Goal: Task Accomplishment & Management: Use online tool/utility

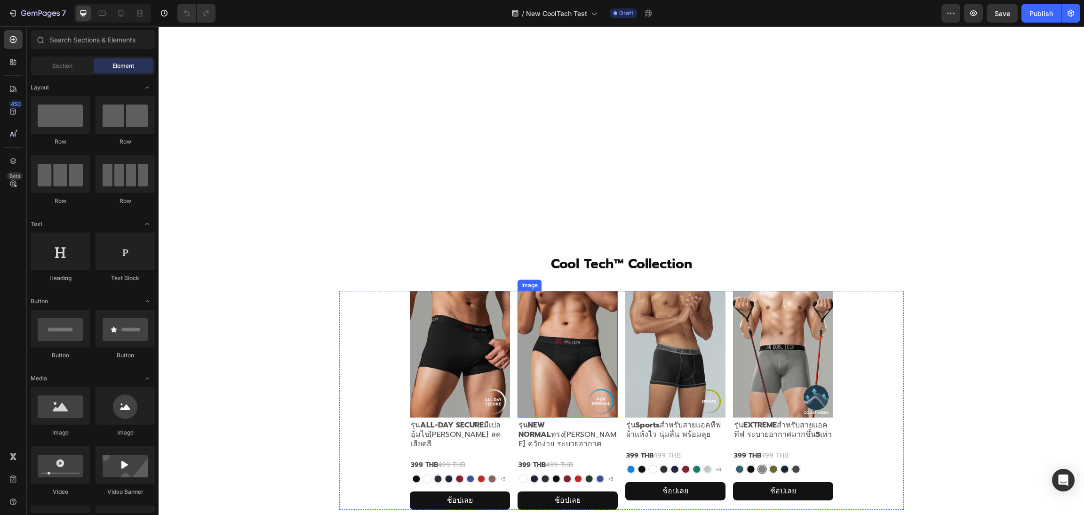
scroll to position [211, 0]
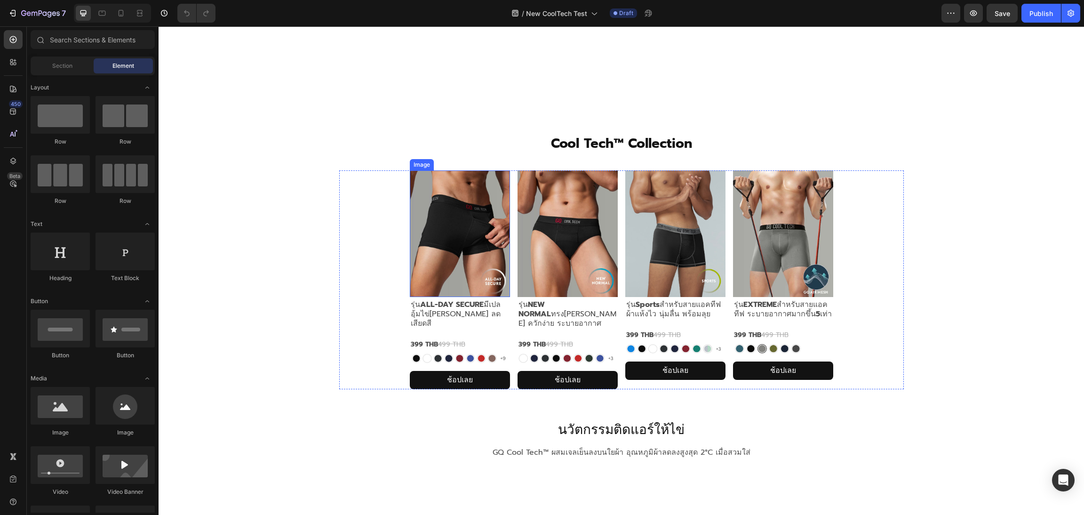
click at [460, 229] on img at bounding box center [460, 233] width 100 height 127
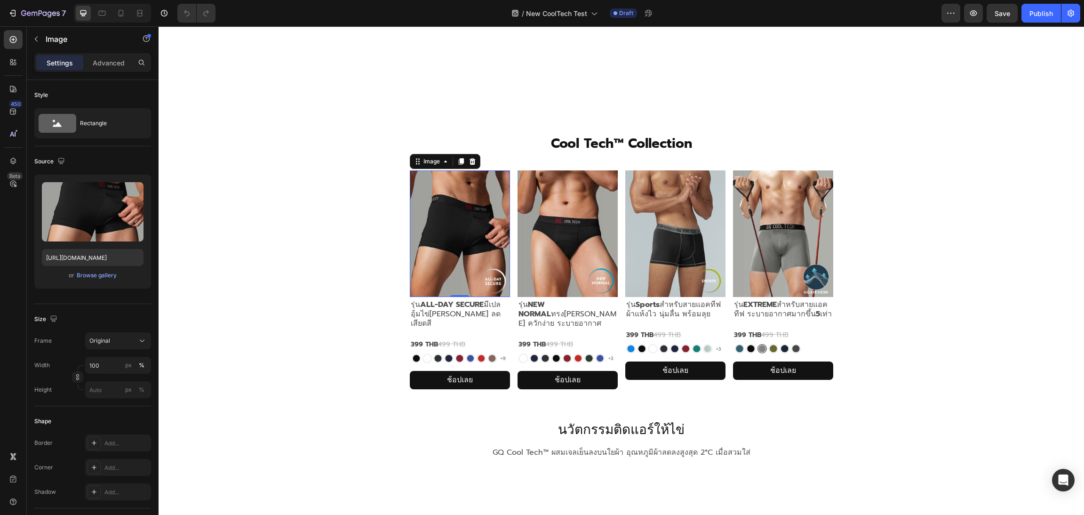
click at [472, 242] on img at bounding box center [460, 233] width 100 height 127
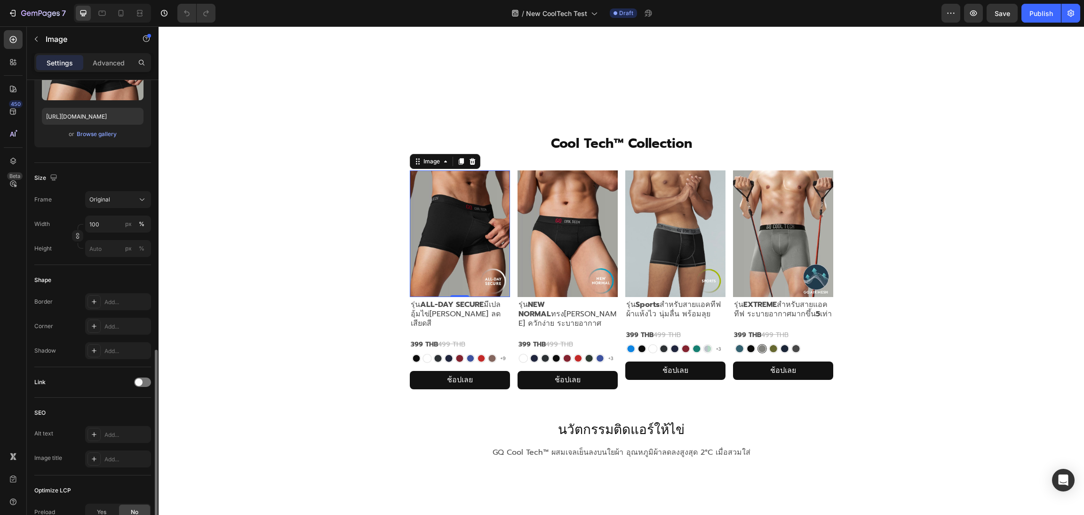
scroll to position [249, 0]
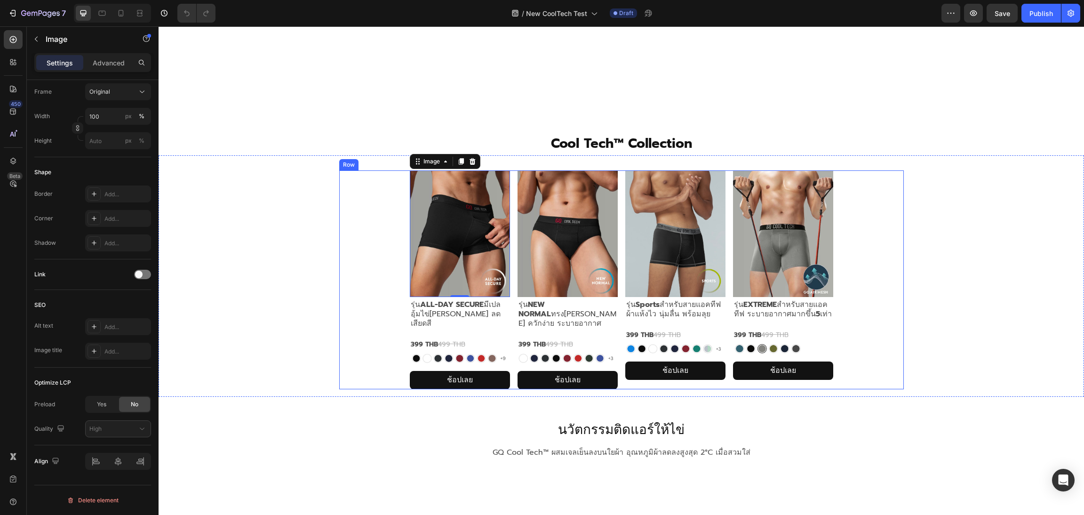
click at [343, 266] on div "Image 0 รุ่น ALL-DAY SECURE มีเปลอุ้มไข่[PERSON_NAME] ลดเสียดสี Text Block 399 …" at bounding box center [621, 279] width 565 height 219
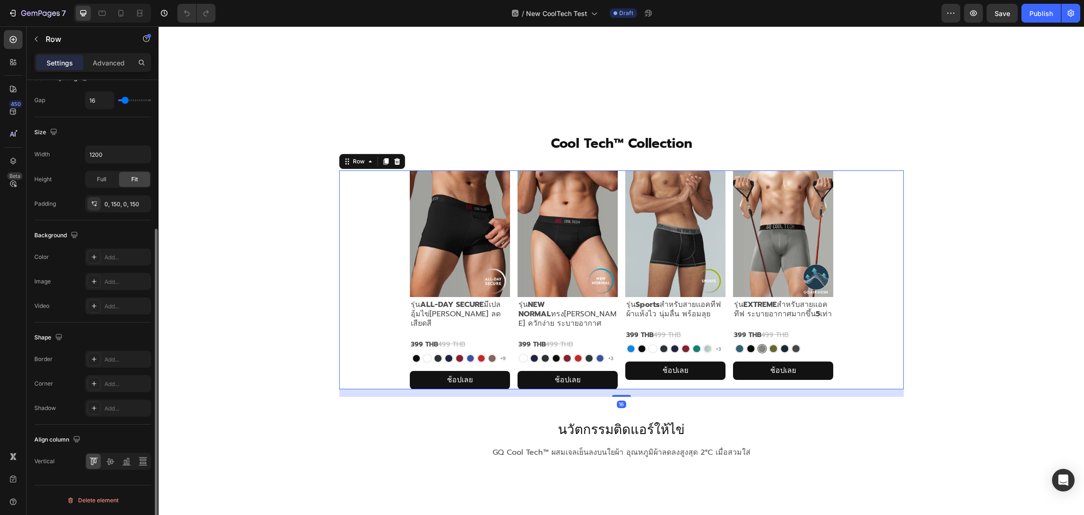
scroll to position [0, 0]
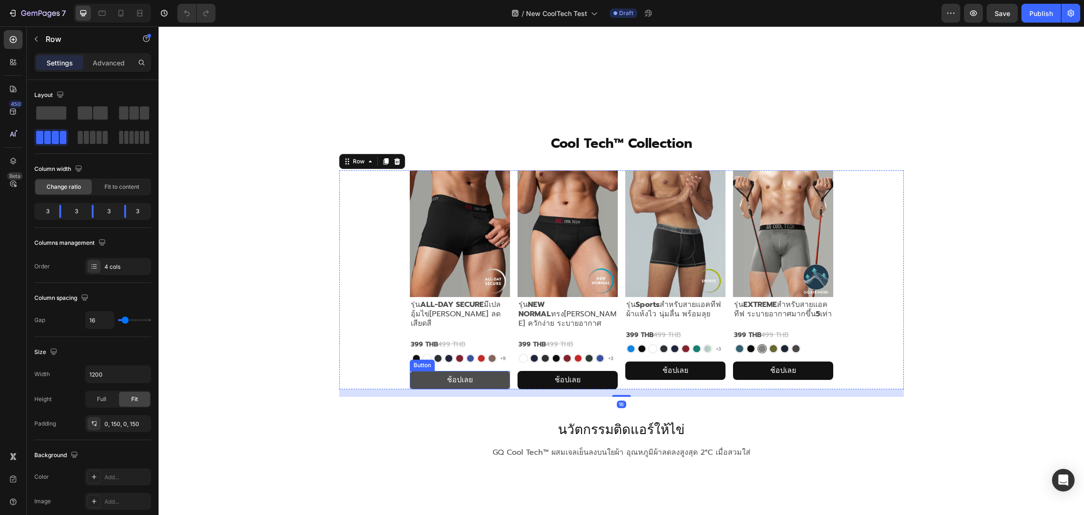
click at [479, 371] on button "ช้อปเลย" at bounding box center [460, 380] width 100 height 18
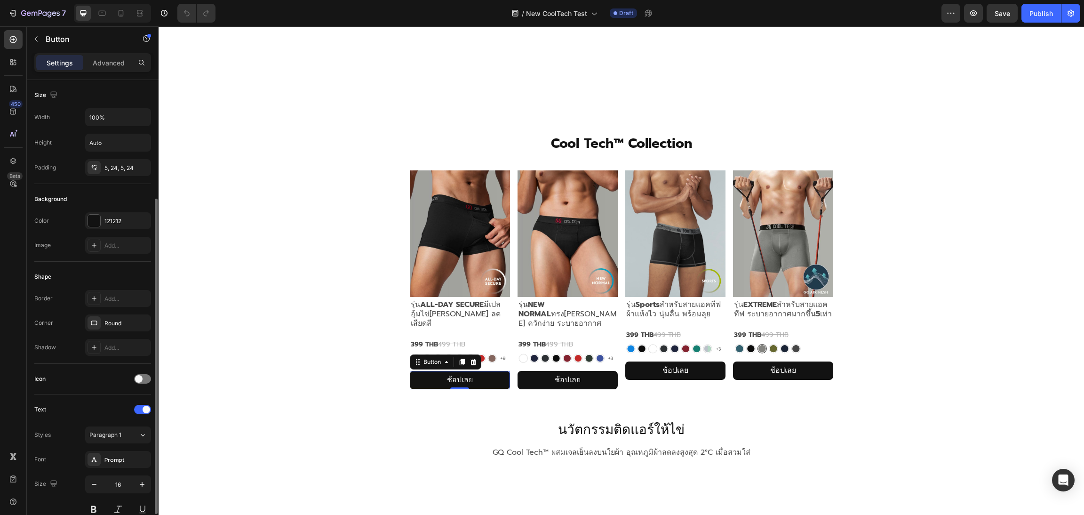
scroll to position [214, 0]
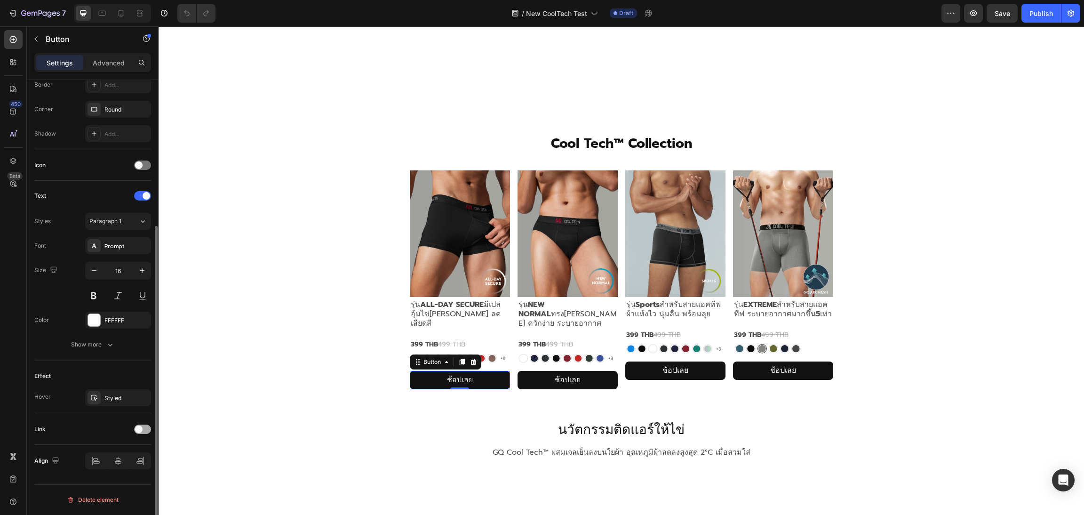
click at [142, 429] on span at bounding box center [139, 429] width 8 height 8
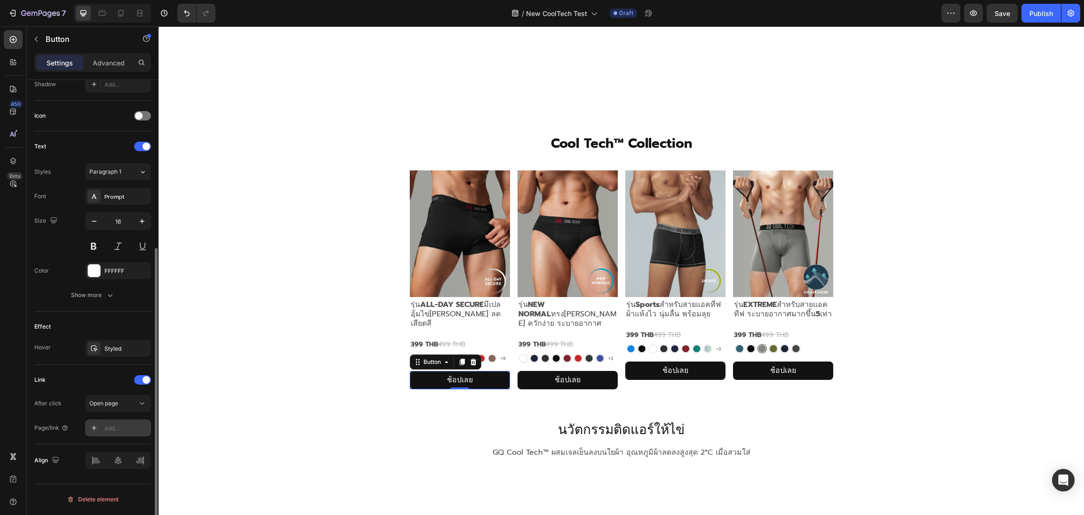
click at [123, 428] on div "Add..." at bounding box center [126, 428] width 44 height 8
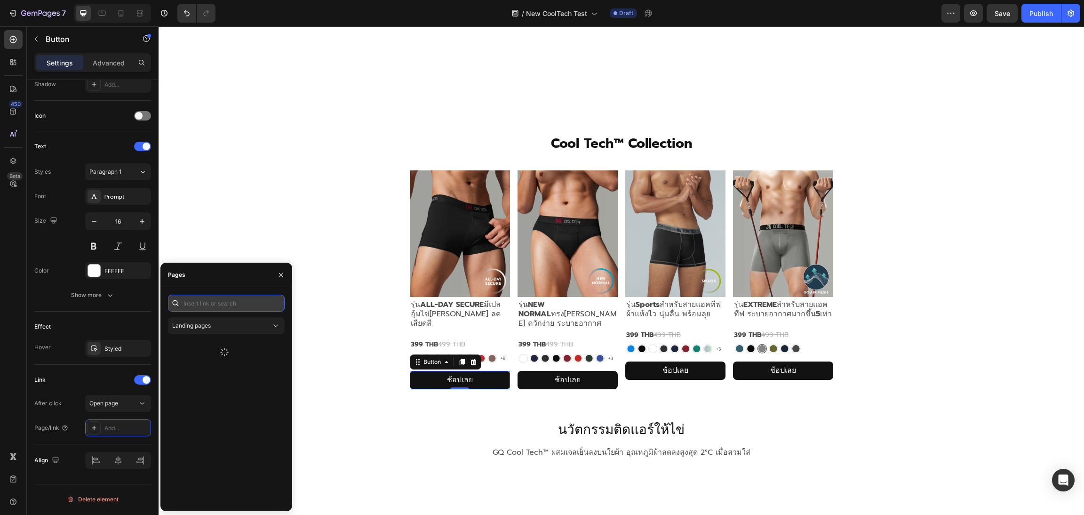
click at [217, 309] on input "text" at bounding box center [226, 303] width 117 height 17
paste input "[URL][DOMAIN_NAME]"
type input "[URL][DOMAIN_NAME]"
click at [231, 327] on div "[URL][DOMAIN_NAME]" at bounding box center [215, 325] width 61 height 8
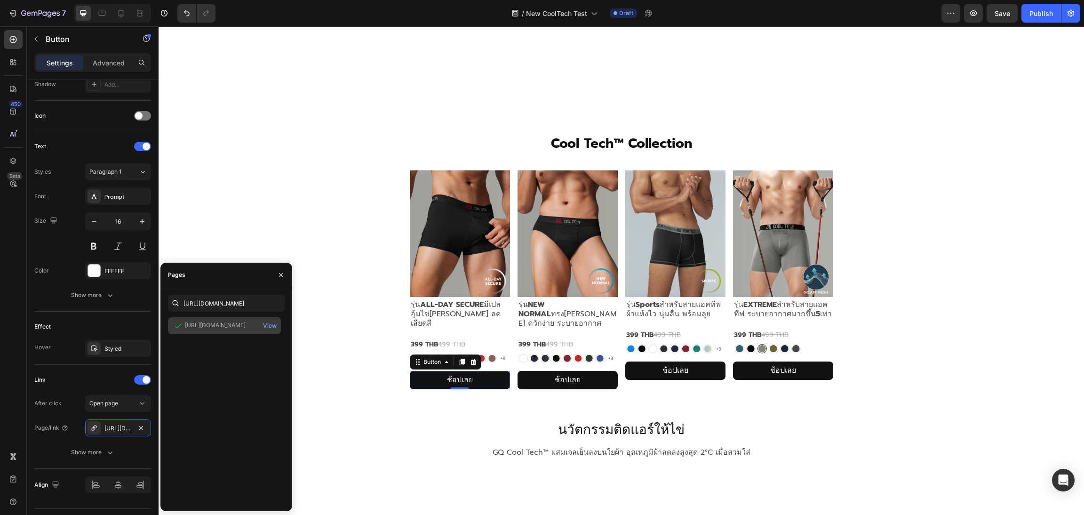
scroll to position [0, 0]
click at [452, 251] on img at bounding box center [460, 233] width 100 height 127
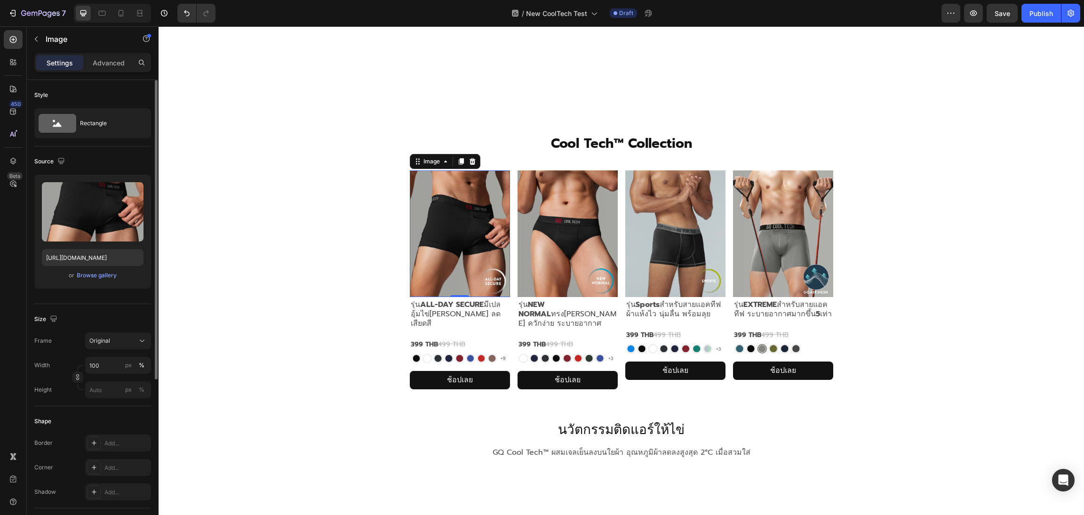
scroll to position [249, 0]
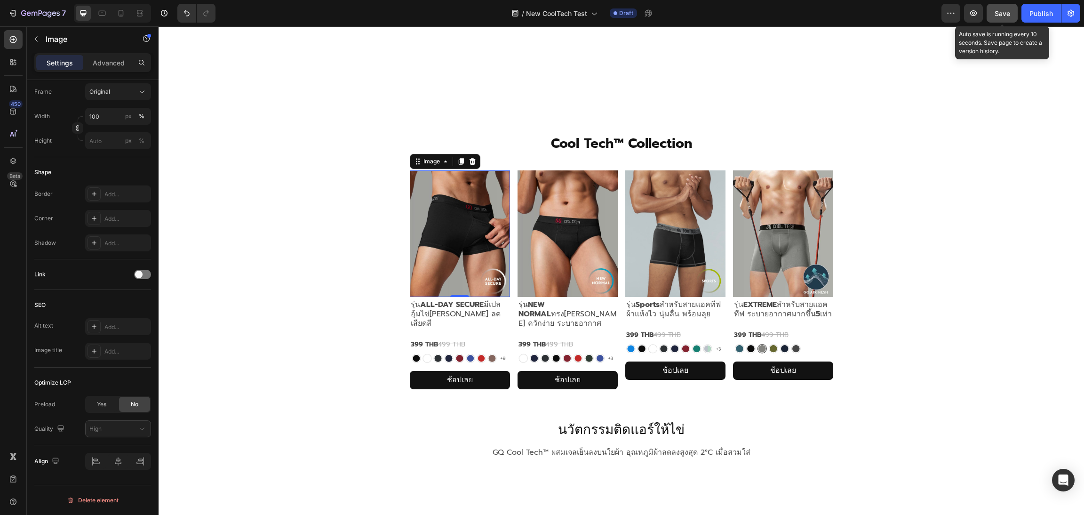
click at [996, 14] on span "Save" at bounding box center [1003, 13] width 16 height 8
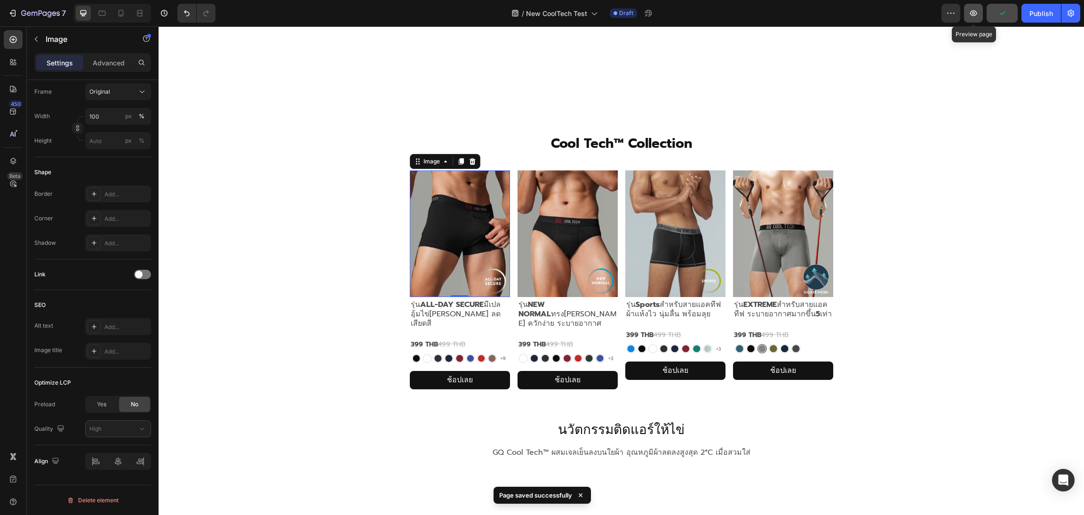
click at [973, 17] on icon "button" at bounding box center [973, 12] width 9 height 9
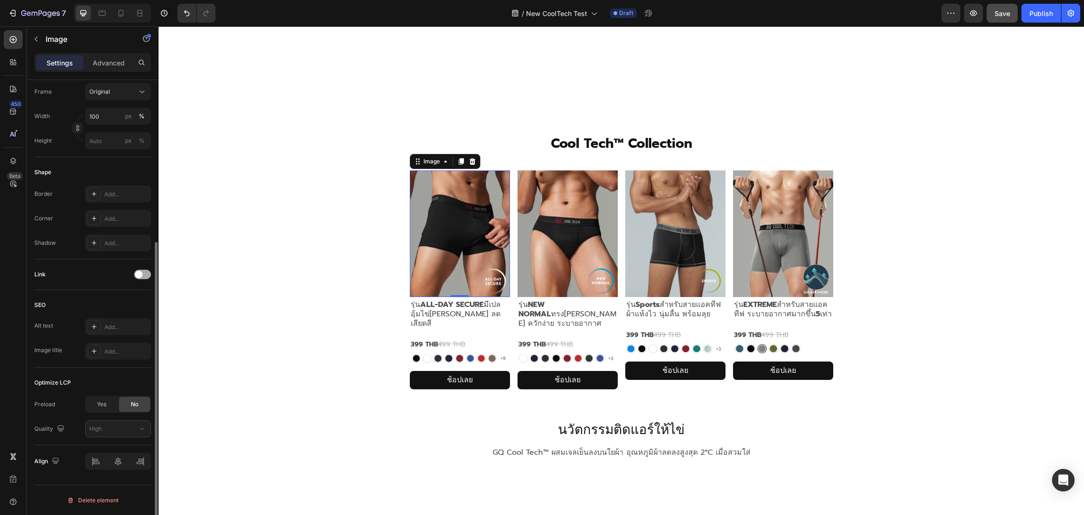
click at [148, 271] on div at bounding box center [142, 274] width 17 height 9
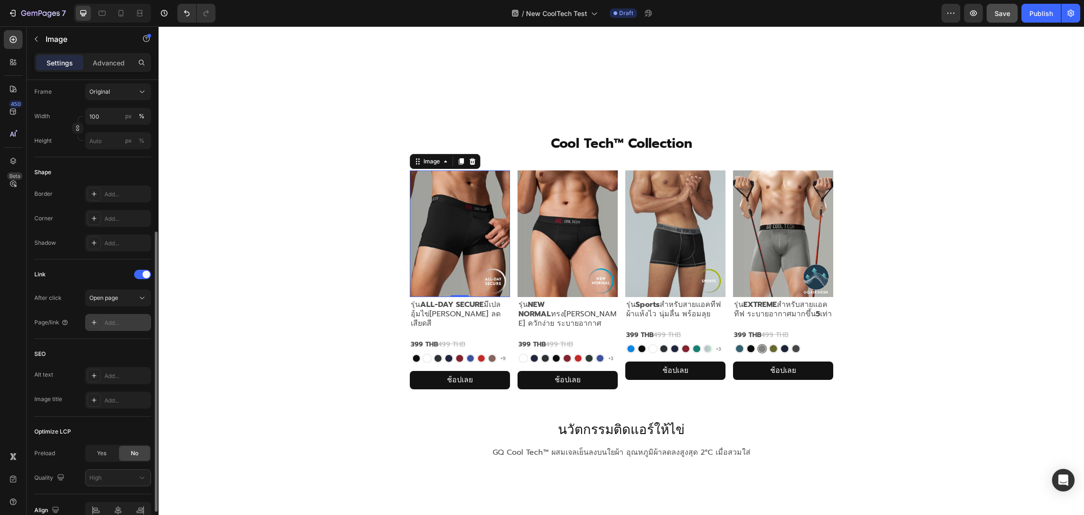
click at [122, 320] on div "Add..." at bounding box center [126, 323] width 44 height 8
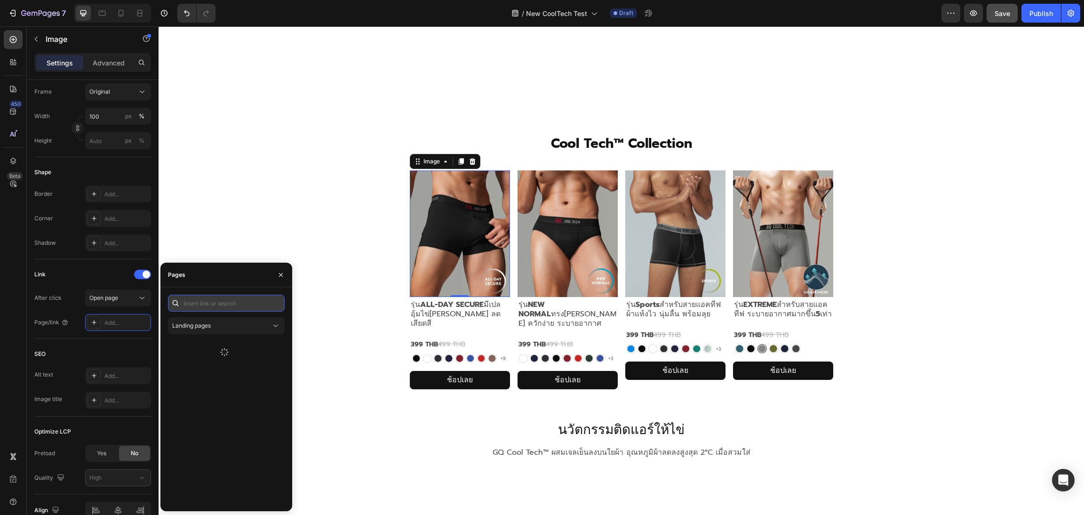
click at [229, 303] on input "text" at bounding box center [226, 303] width 117 height 17
paste input "[URL][DOMAIN_NAME]"
type input "[URL][DOMAIN_NAME]"
click at [241, 329] on div "[URL][DOMAIN_NAME]" at bounding box center [215, 325] width 61 height 8
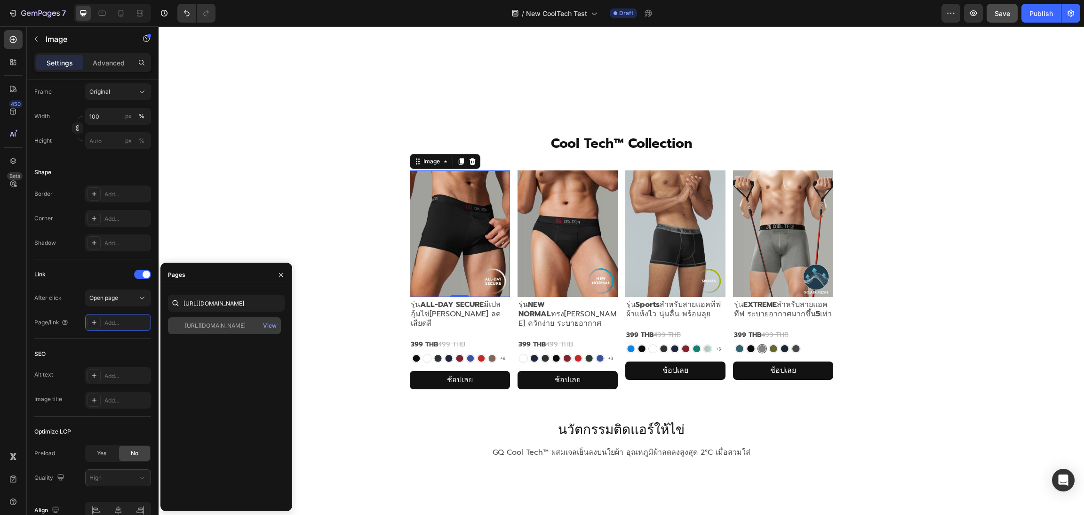
scroll to position [0, 0]
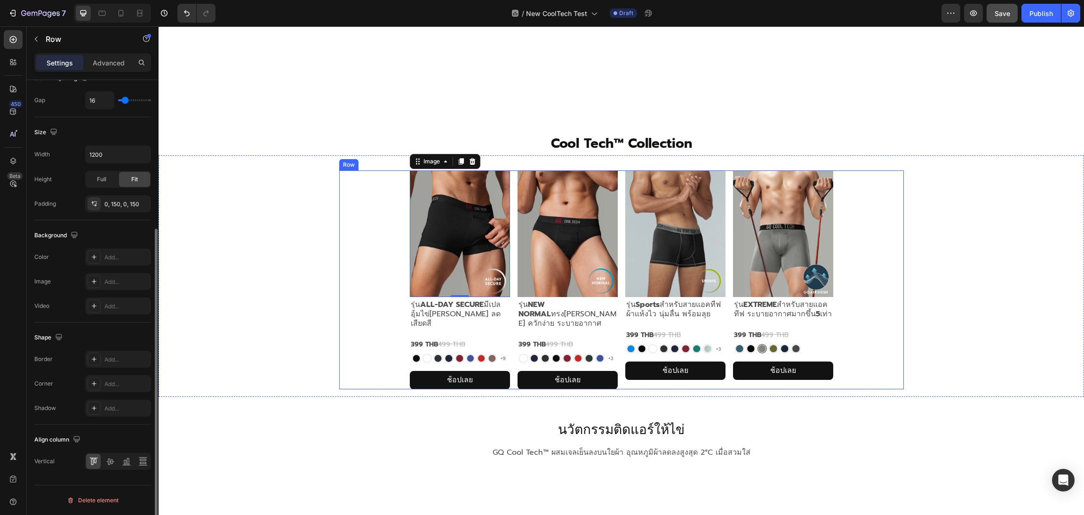
click at [340, 346] on div "Image 0 รุ่น ALL-DAY SECURE มีเปลอุ้มไข่[PERSON_NAME] ลดเสียดสี Text Block 399 …" at bounding box center [621, 279] width 565 height 219
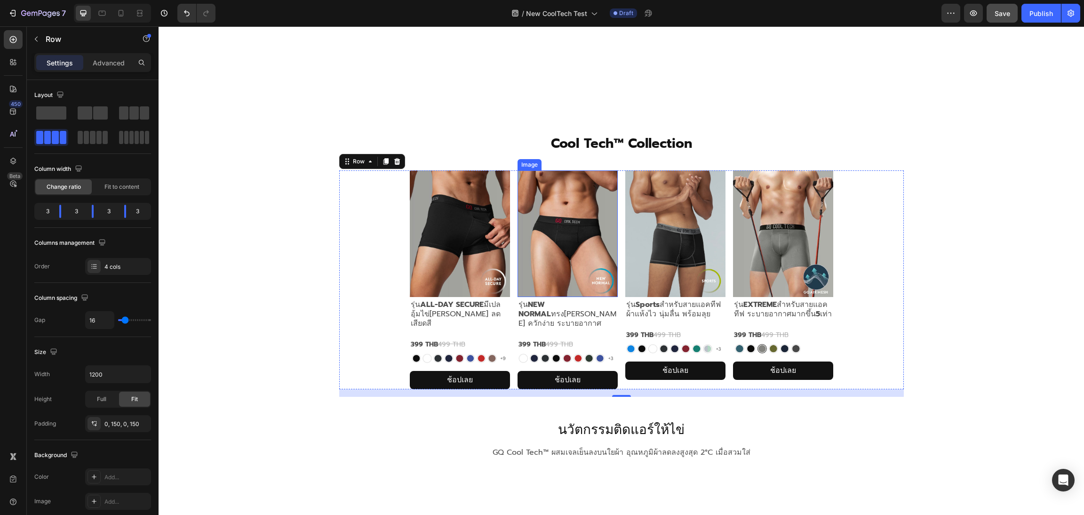
click at [543, 235] on img at bounding box center [568, 233] width 100 height 127
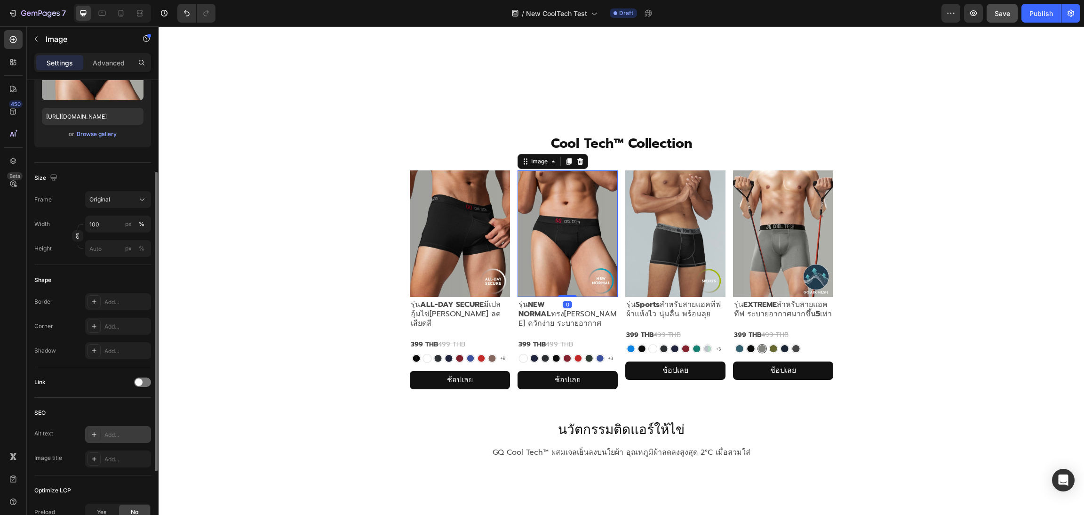
scroll to position [249, 0]
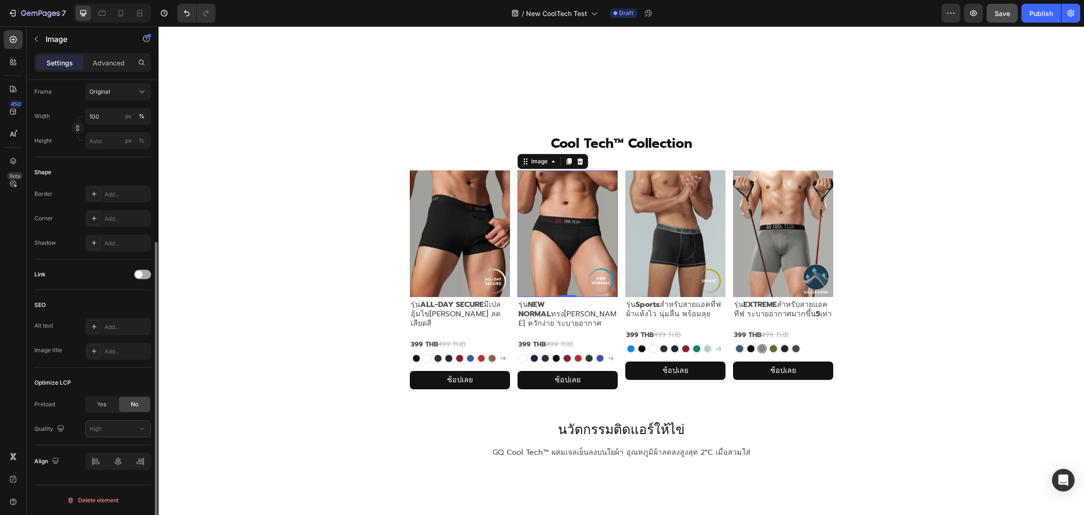
click at [145, 275] on div at bounding box center [142, 274] width 17 height 9
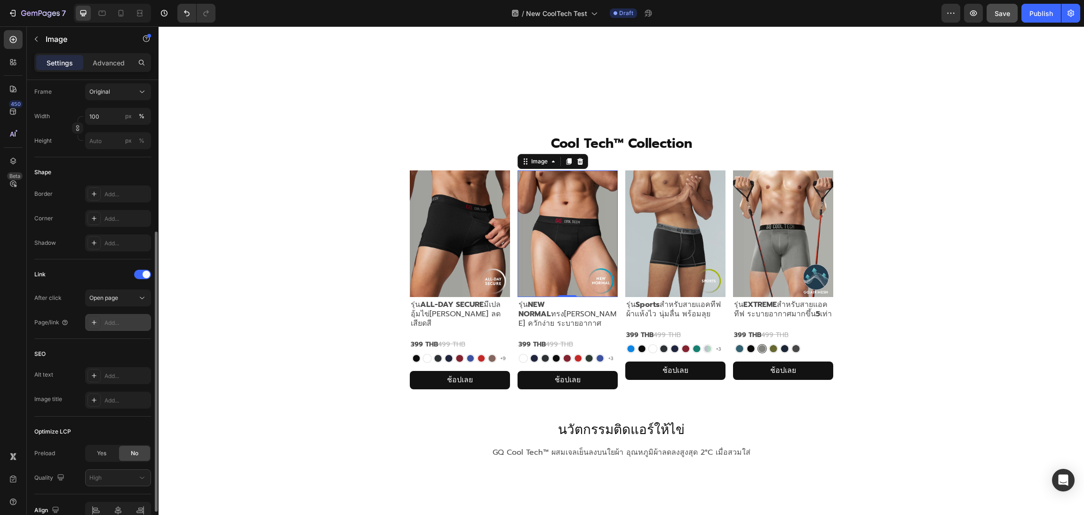
click at [128, 325] on div "Add..." at bounding box center [126, 323] width 44 height 8
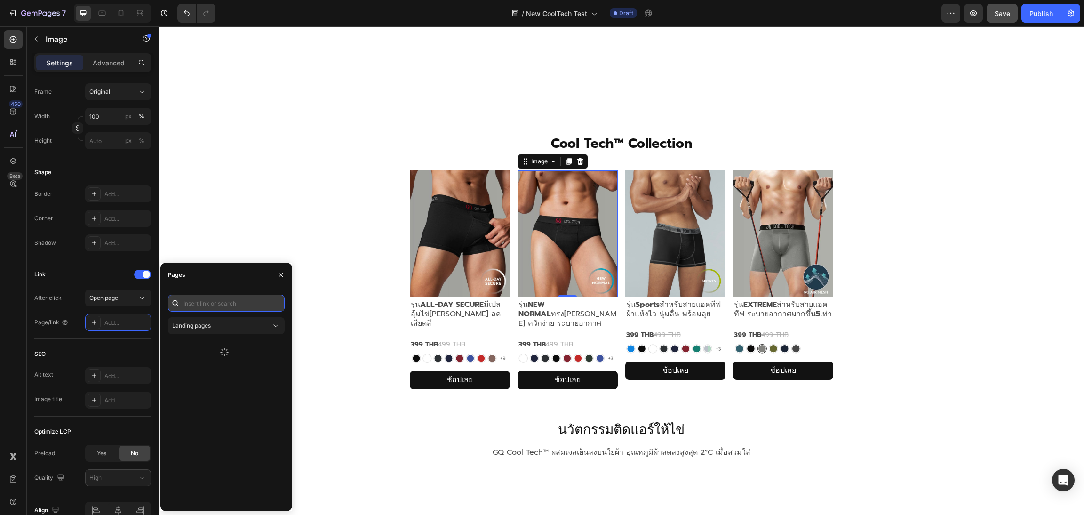
click at [242, 305] on input "text" at bounding box center [226, 303] width 117 height 17
paste input "[URL][DOMAIN_NAME]"
type input "[URL][DOMAIN_NAME]"
click at [219, 329] on div "[URL][DOMAIN_NAME]" at bounding box center [215, 325] width 61 height 8
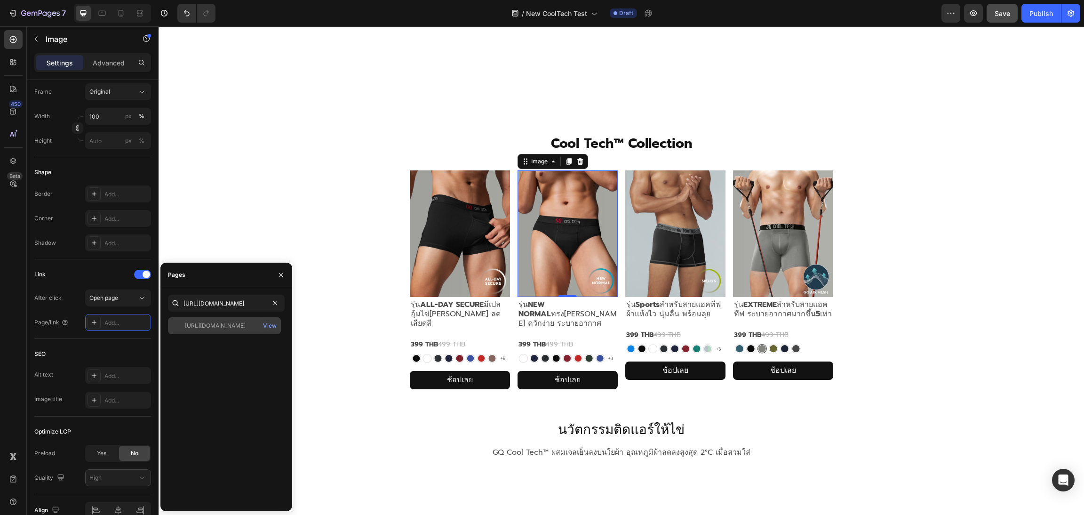
scroll to position [0, 0]
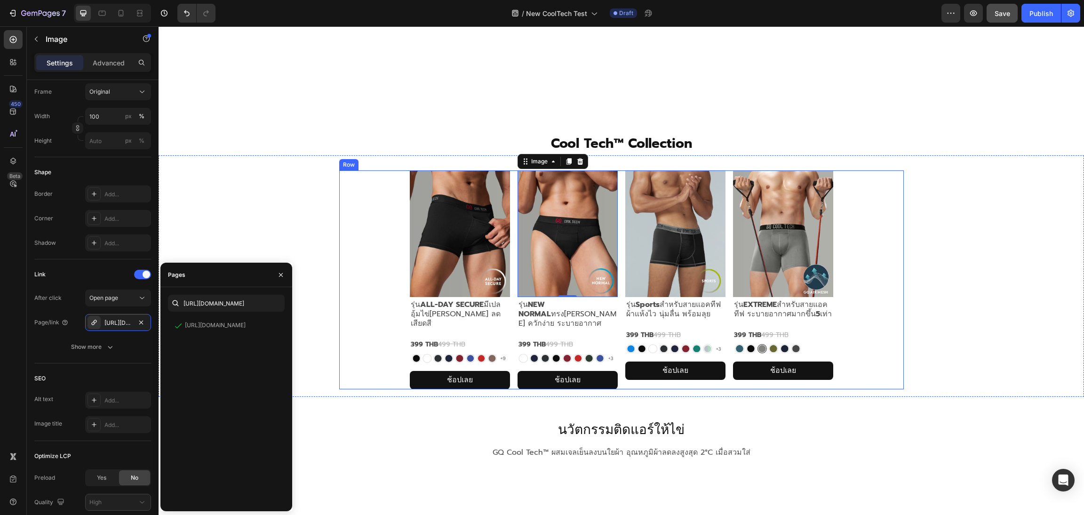
click at [339, 328] on div "Image รุ่น ALL-DAY SECURE มีเปลอุ้มไข่[PERSON_NAME] ลดเสียดสี Text Block 399 TH…" at bounding box center [621, 279] width 565 height 219
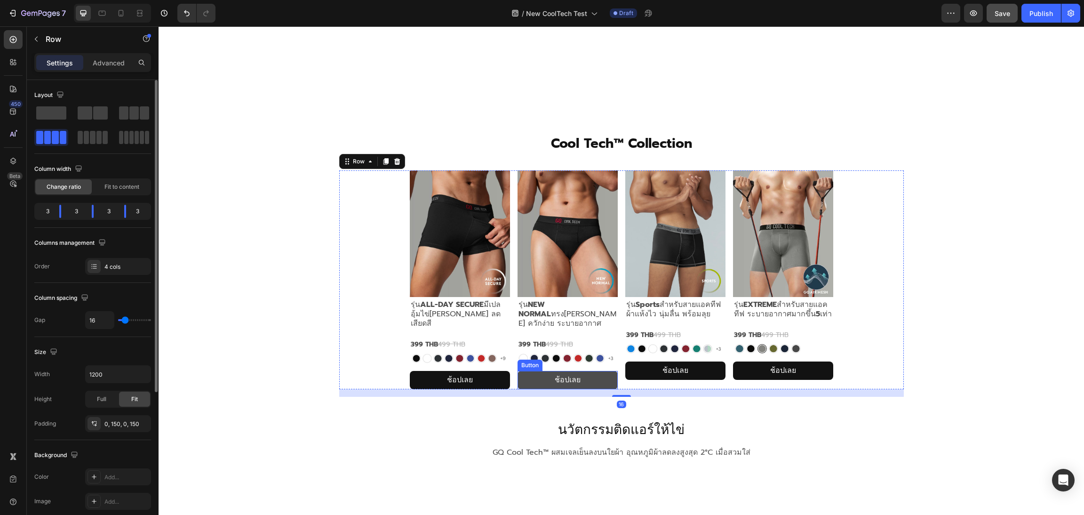
click at [591, 371] on button "ช้อปเลย" at bounding box center [568, 380] width 100 height 18
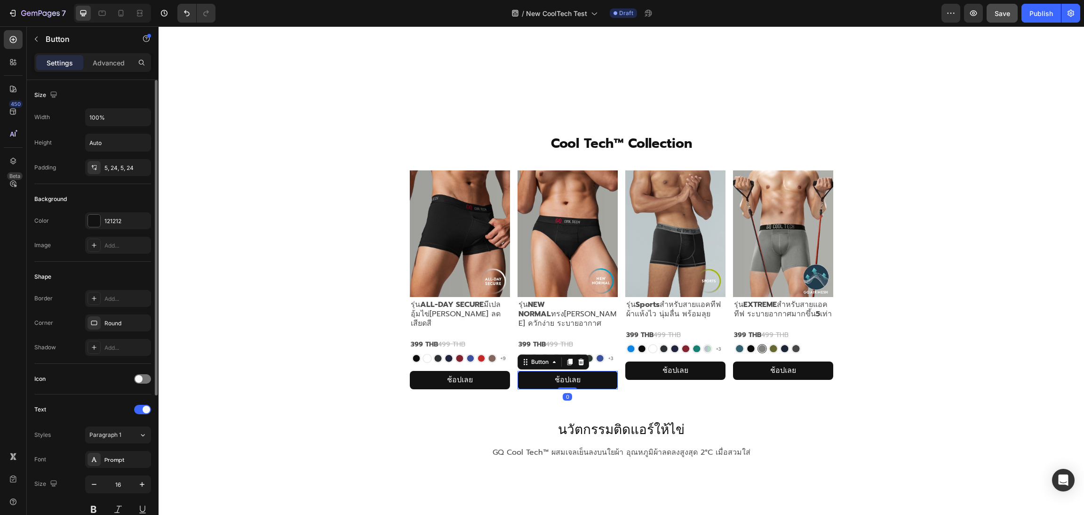
scroll to position [214, 0]
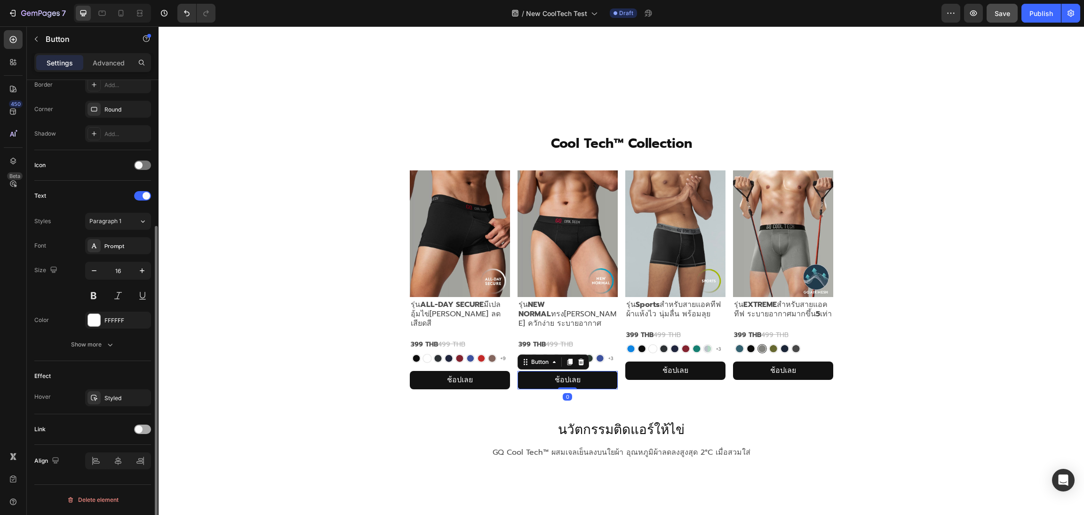
click at [139, 434] on div at bounding box center [142, 429] width 17 height 9
click at [124, 477] on div "Add..." at bounding box center [126, 477] width 44 height 8
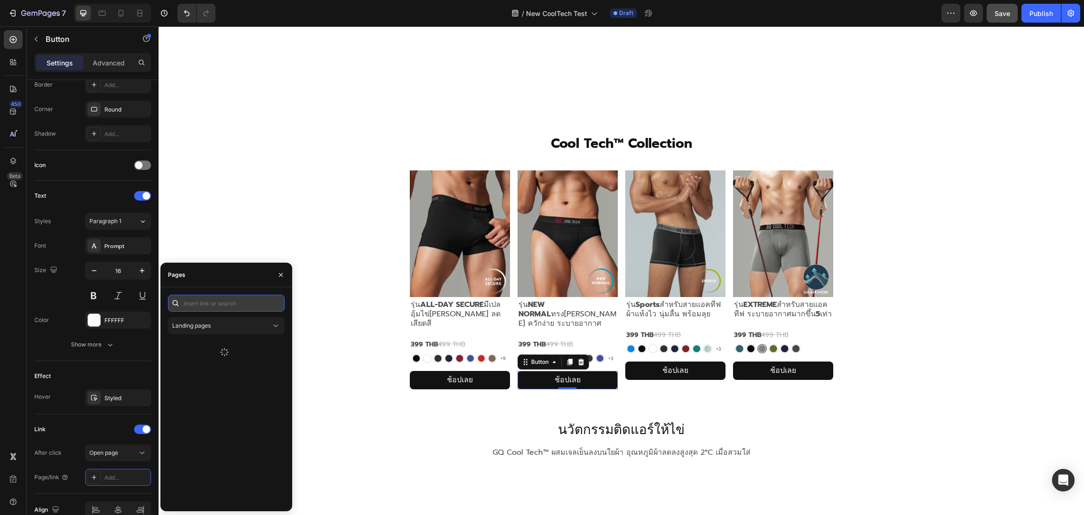
click at [227, 302] on input "text" at bounding box center [226, 303] width 117 height 17
paste input "[URL][DOMAIN_NAME]"
type input "[URL][DOMAIN_NAME]"
click at [246, 329] on div "[URL][DOMAIN_NAME]" at bounding box center [215, 325] width 61 height 8
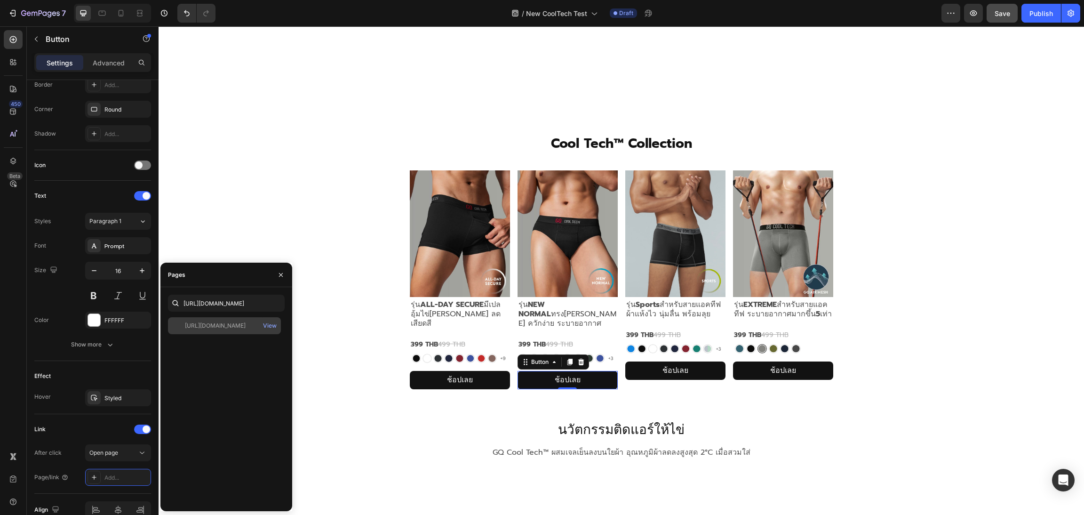
scroll to position [0, 0]
click at [930, 339] on div "Image รุ่น ALL-DAY SECURE มีเปลอุ้มไข่[PERSON_NAME] ลดเสียดสี Text Block 399 TH…" at bounding box center [622, 283] width 926 height 226
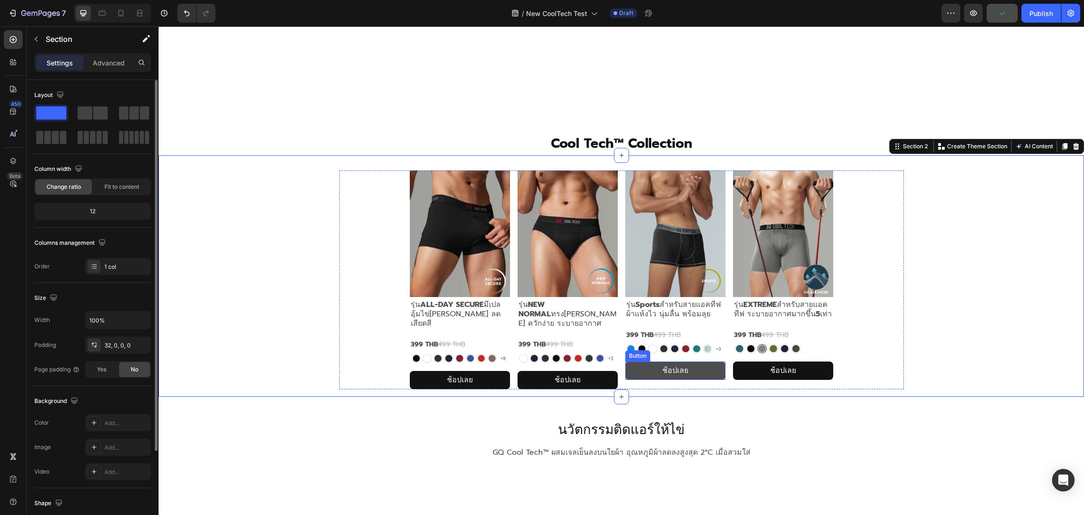
click at [707, 371] on button "ช้อปเลย" at bounding box center [675, 370] width 100 height 18
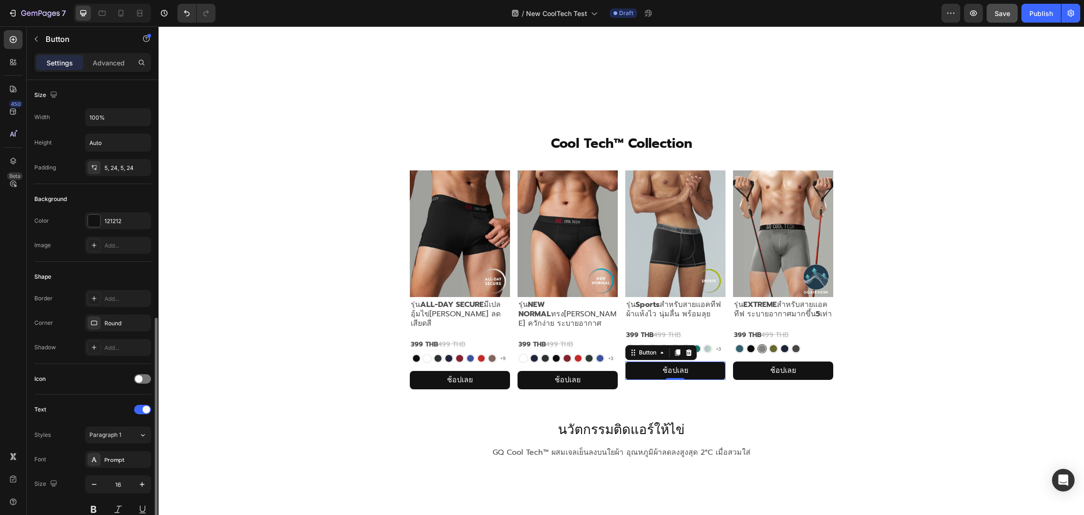
scroll to position [214, 0]
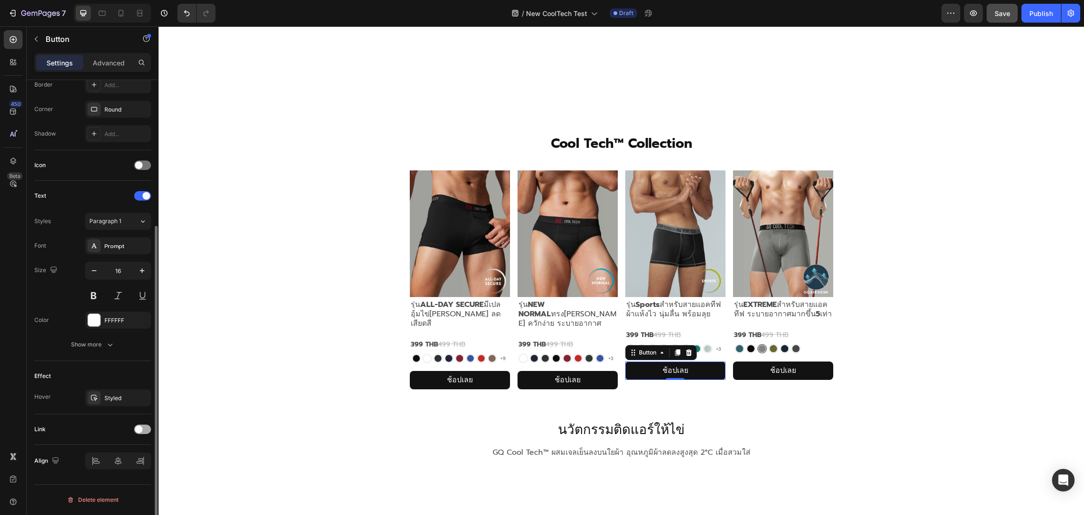
click at [143, 433] on div at bounding box center [142, 429] width 17 height 9
click at [127, 475] on div "Add..." at bounding box center [126, 477] width 44 height 8
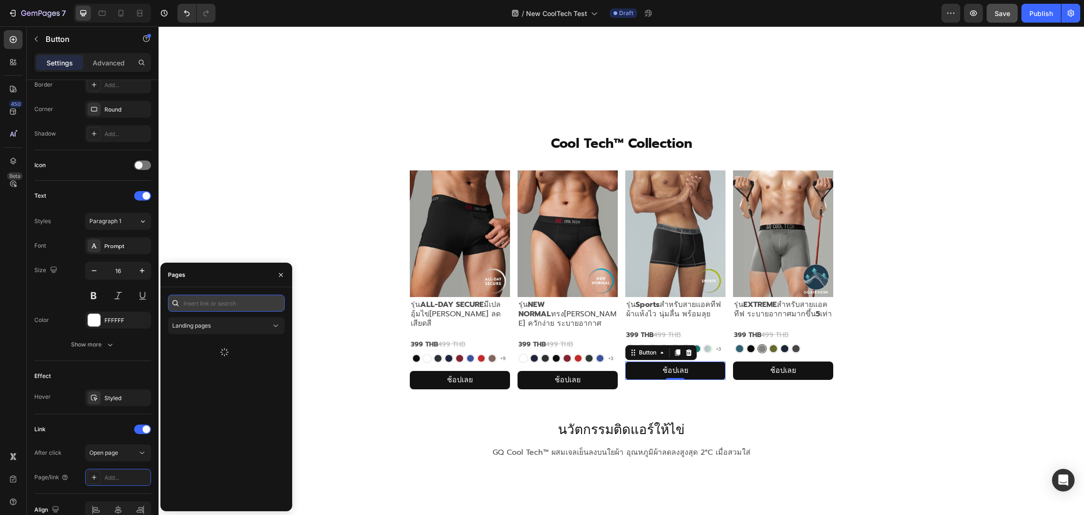
click at [231, 306] on input "text" at bounding box center [226, 303] width 117 height 17
paste input "[URL][DOMAIN_NAME]"
type input "[URL][DOMAIN_NAME]"
click at [216, 328] on div "[URL][DOMAIN_NAME]" at bounding box center [215, 325] width 61 height 8
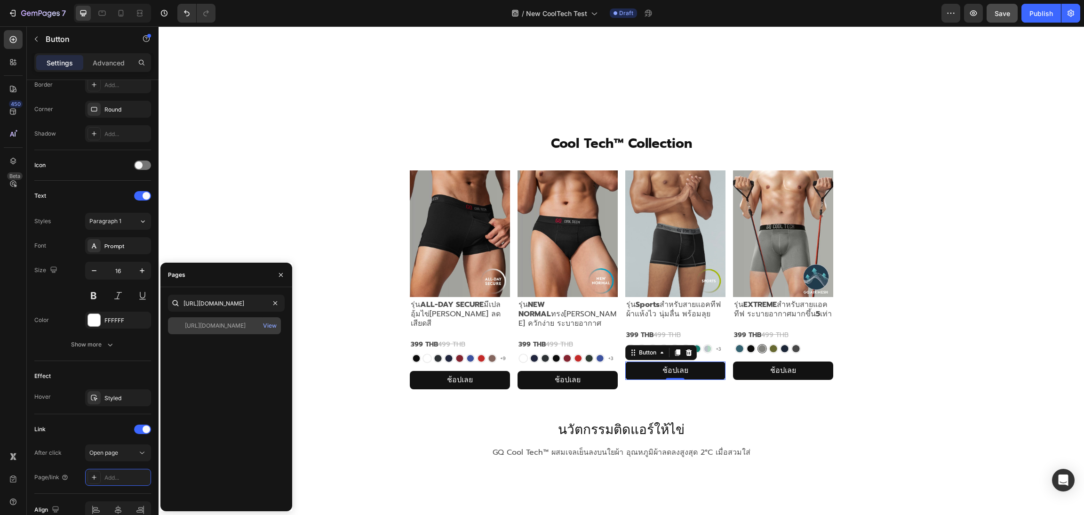
scroll to position [0, 0]
click at [693, 254] on img at bounding box center [675, 233] width 100 height 127
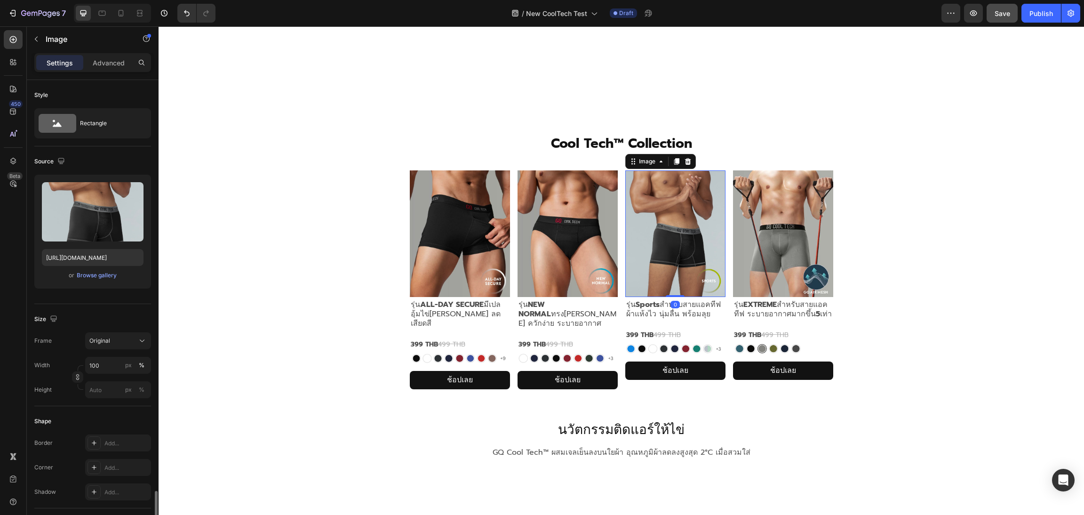
scroll to position [249, 0]
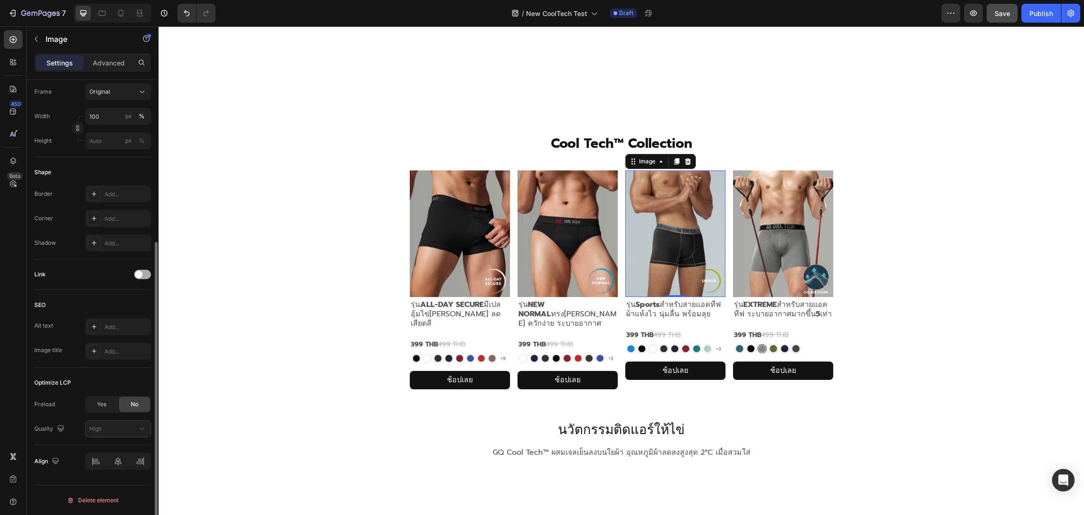
click at [148, 277] on div at bounding box center [142, 274] width 17 height 9
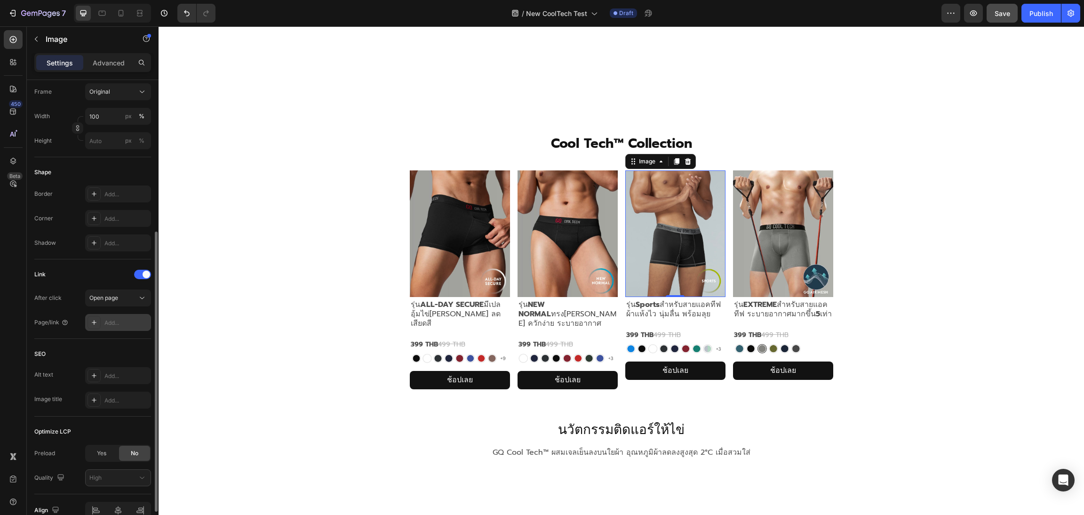
click at [127, 325] on div "Add..." at bounding box center [126, 323] width 44 height 8
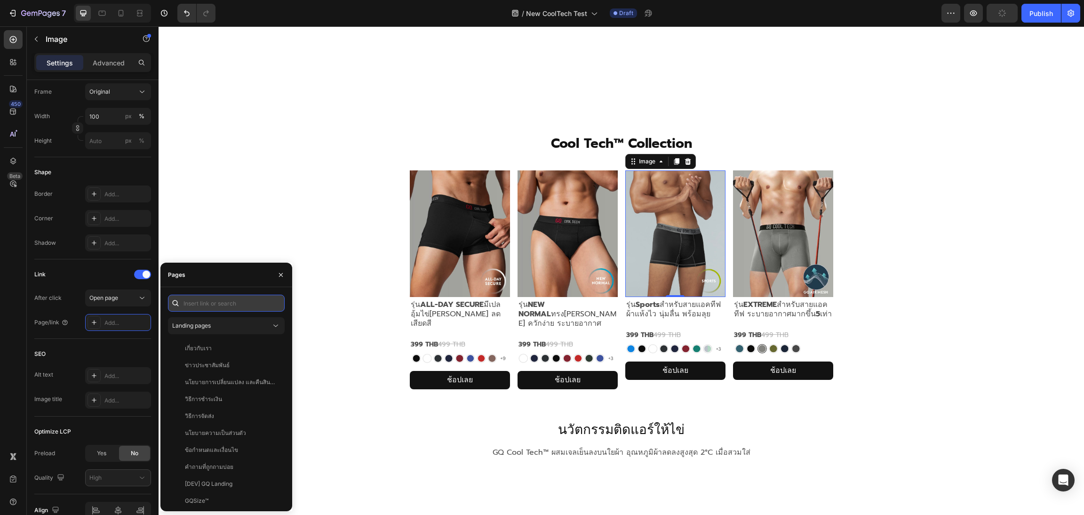
click at [213, 299] on input "text" at bounding box center [226, 303] width 117 height 17
paste input "[URL][DOMAIN_NAME]"
type input "[URL][DOMAIN_NAME]"
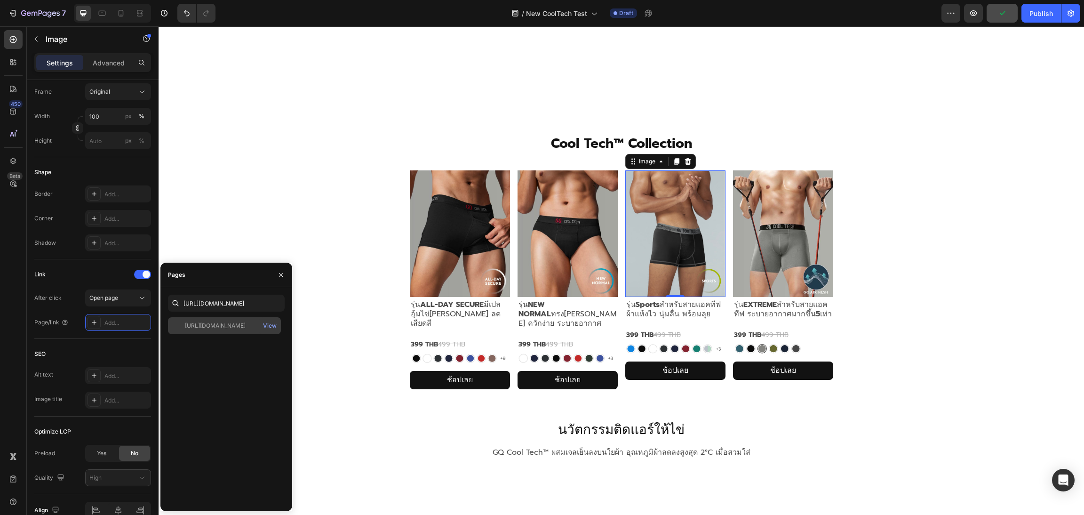
click at [218, 326] on div "[URL][DOMAIN_NAME]" at bounding box center [215, 325] width 61 height 8
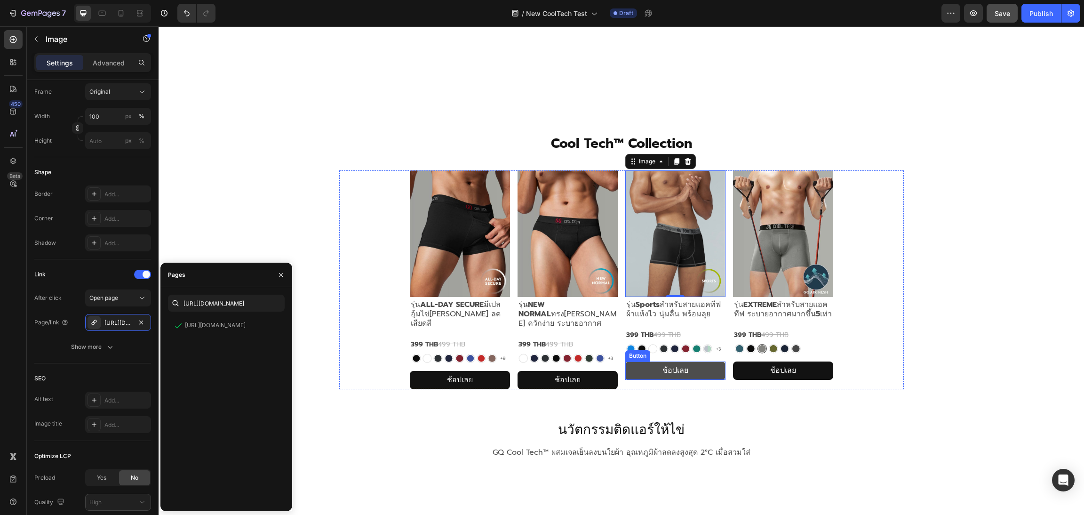
click at [627, 370] on link "ช้อปเลย" at bounding box center [675, 370] width 100 height 18
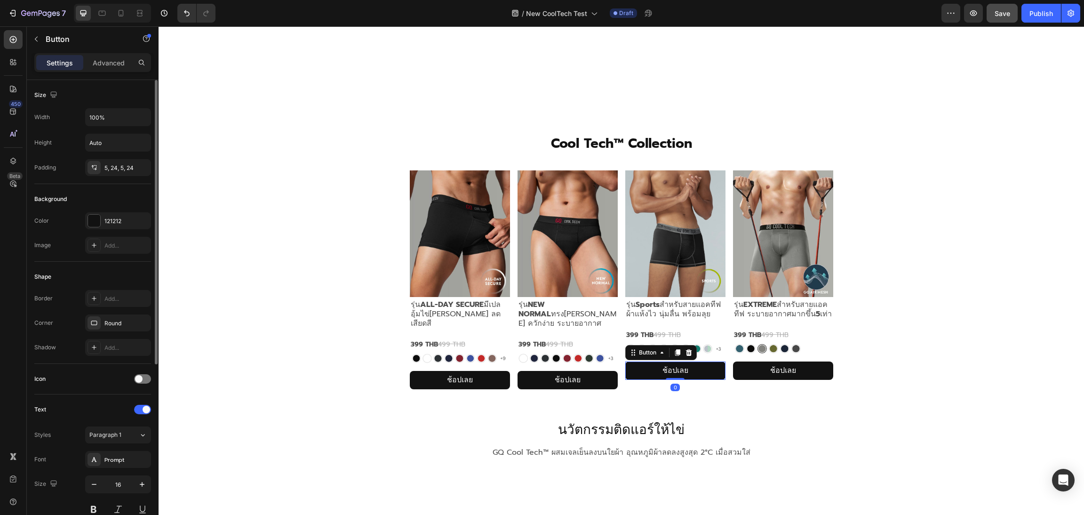
scroll to position [287, 0]
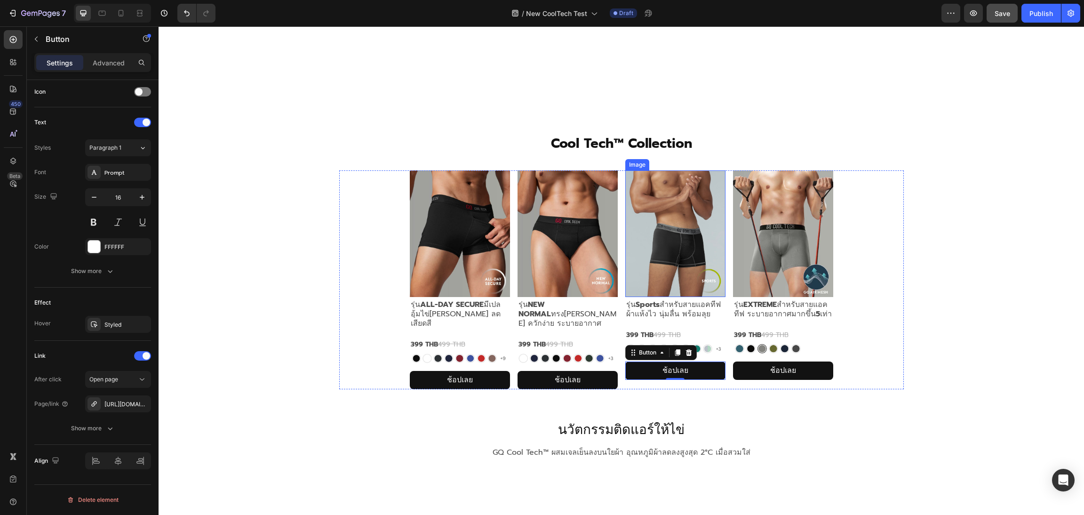
click at [652, 259] on img at bounding box center [675, 233] width 100 height 127
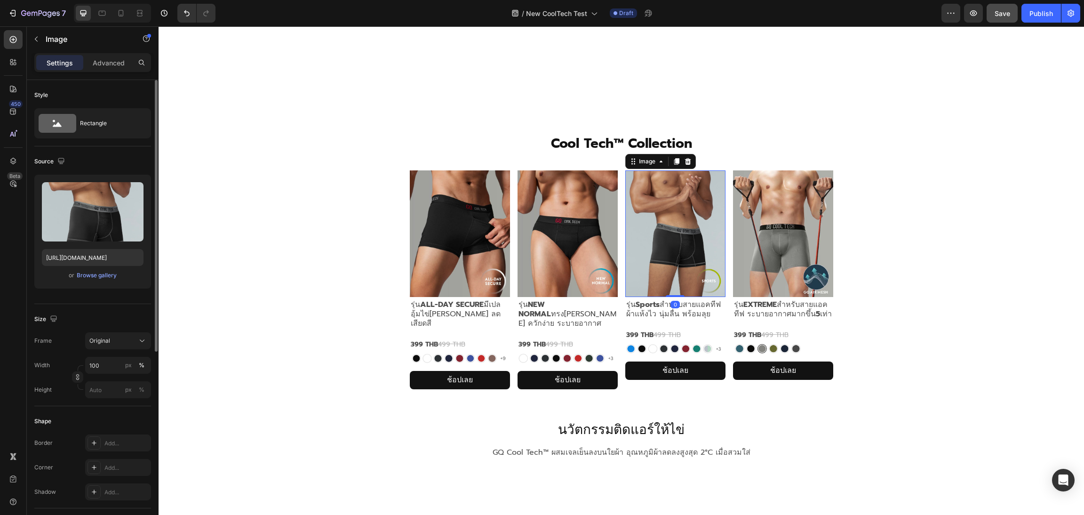
scroll to position [322, 0]
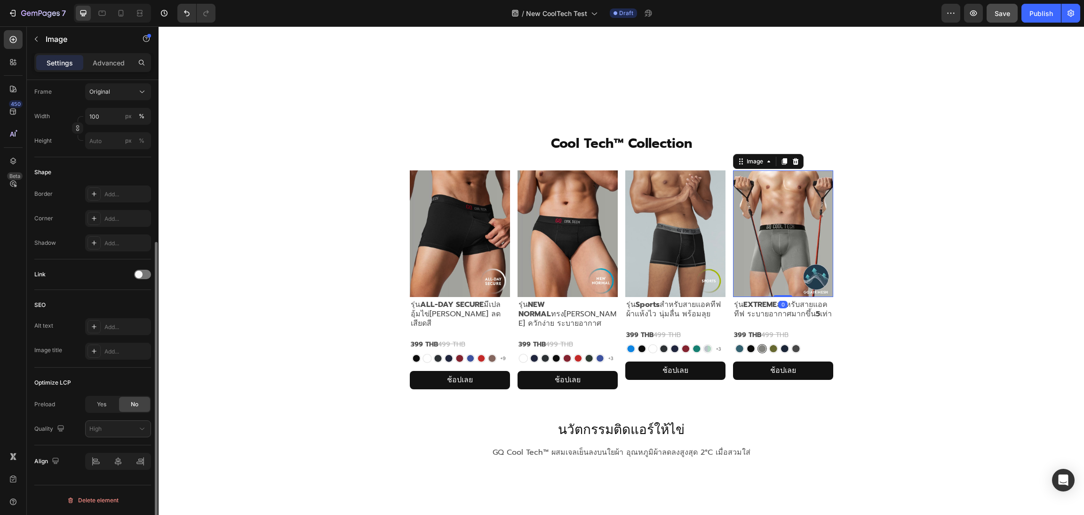
click at [754, 228] on img at bounding box center [783, 233] width 100 height 127
click at [149, 274] on div at bounding box center [142, 274] width 17 height 9
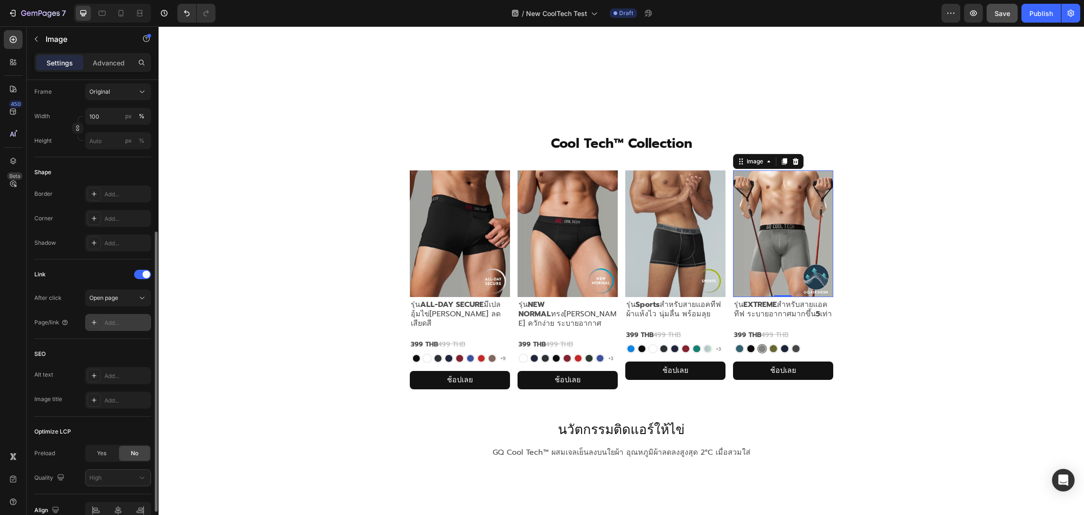
click at [125, 324] on div "Add..." at bounding box center [126, 323] width 44 height 8
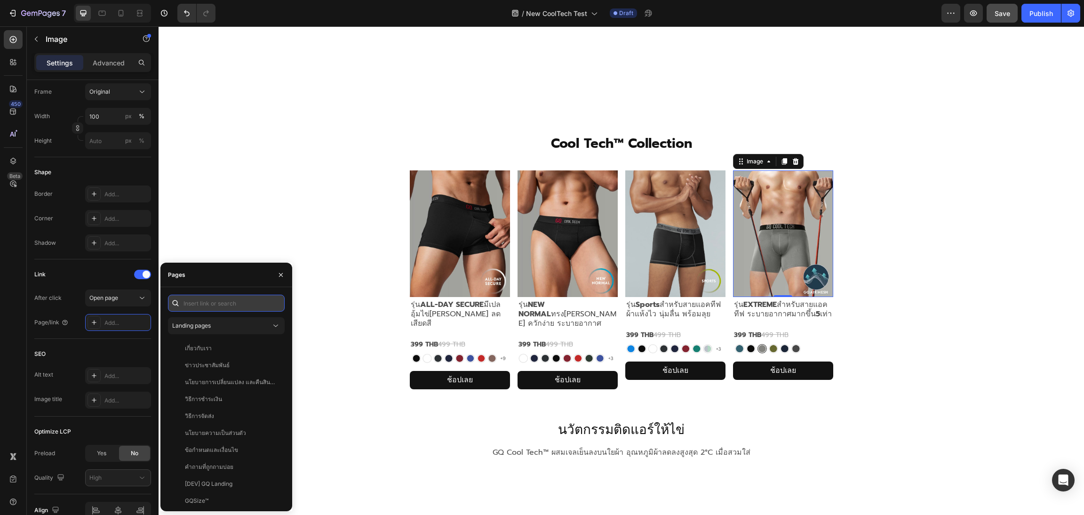
click at [188, 299] on input "text" at bounding box center [226, 303] width 117 height 17
paste input "[URL][DOMAIN_NAME]"
type input "[URL][DOMAIN_NAME]"
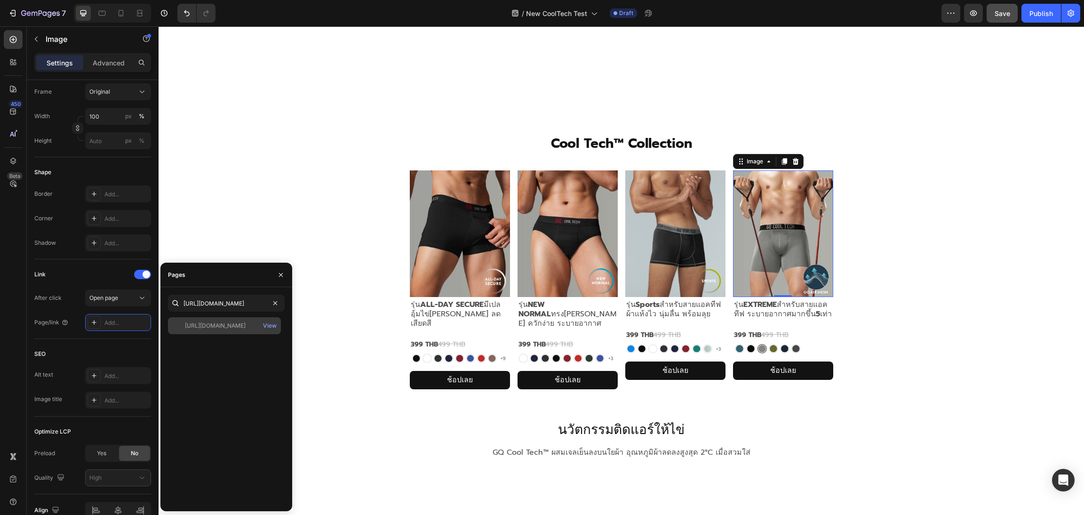
click at [230, 326] on div "[URL][DOMAIN_NAME]" at bounding box center [215, 325] width 61 height 8
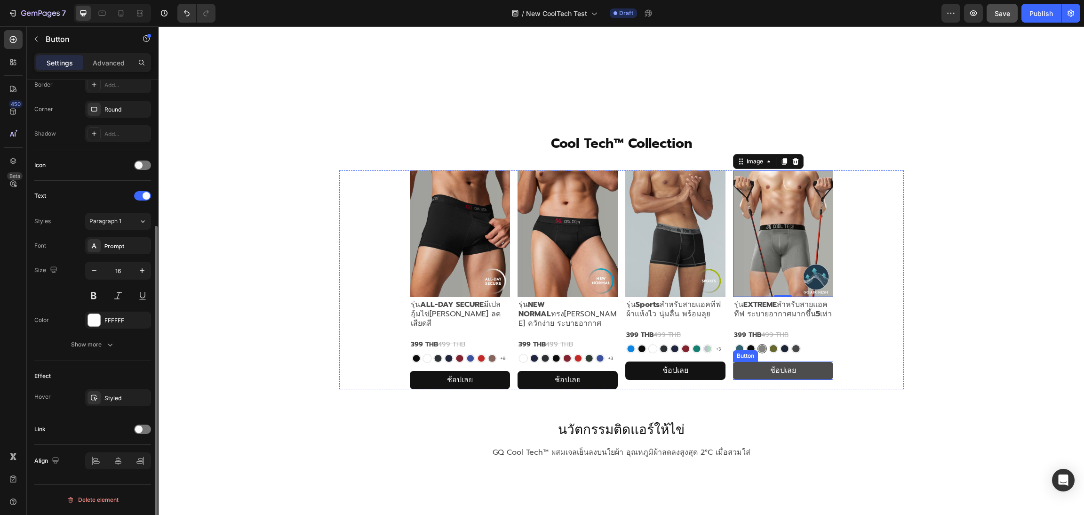
click at [737, 371] on button "ช้อปเลย" at bounding box center [783, 370] width 100 height 18
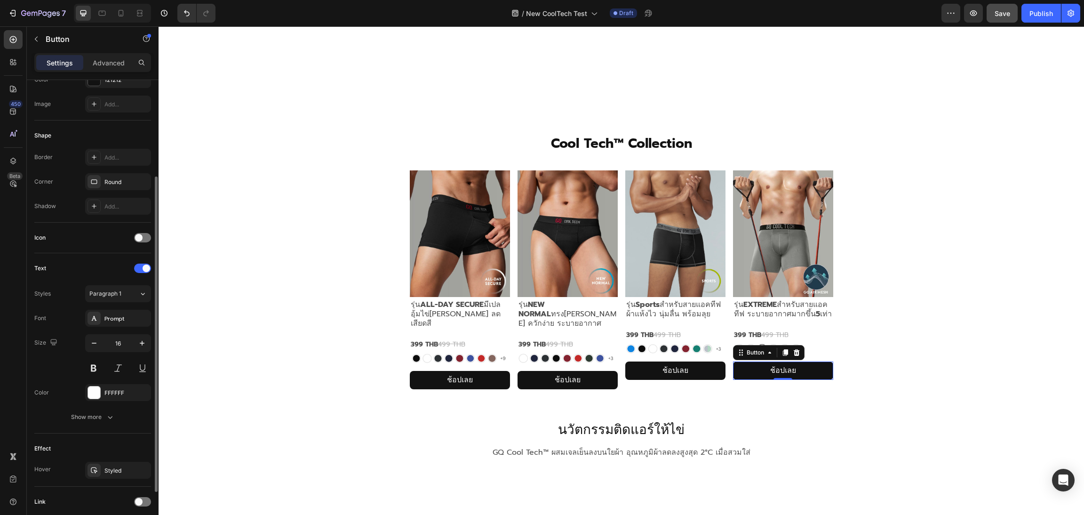
scroll to position [214, 0]
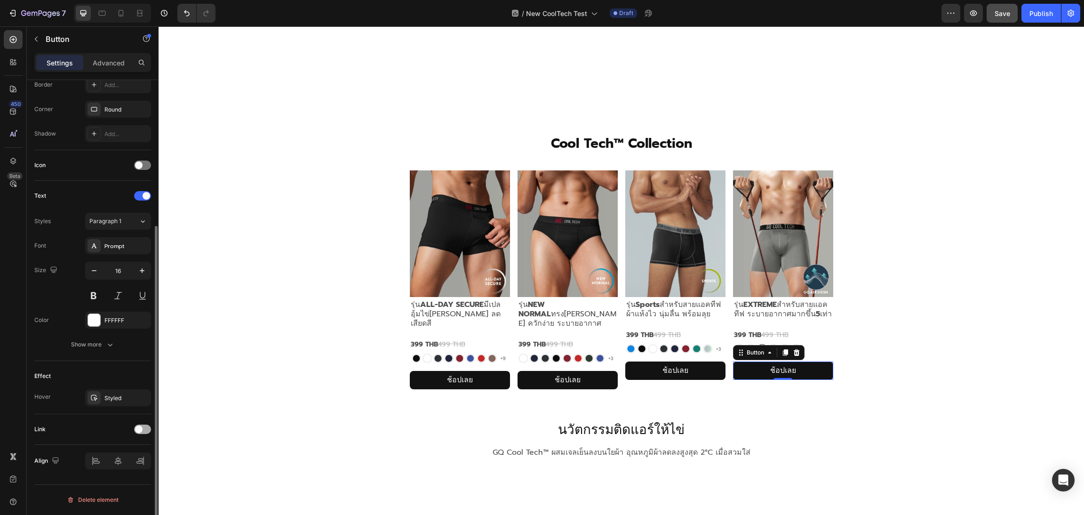
click at [145, 429] on div at bounding box center [142, 429] width 17 height 9
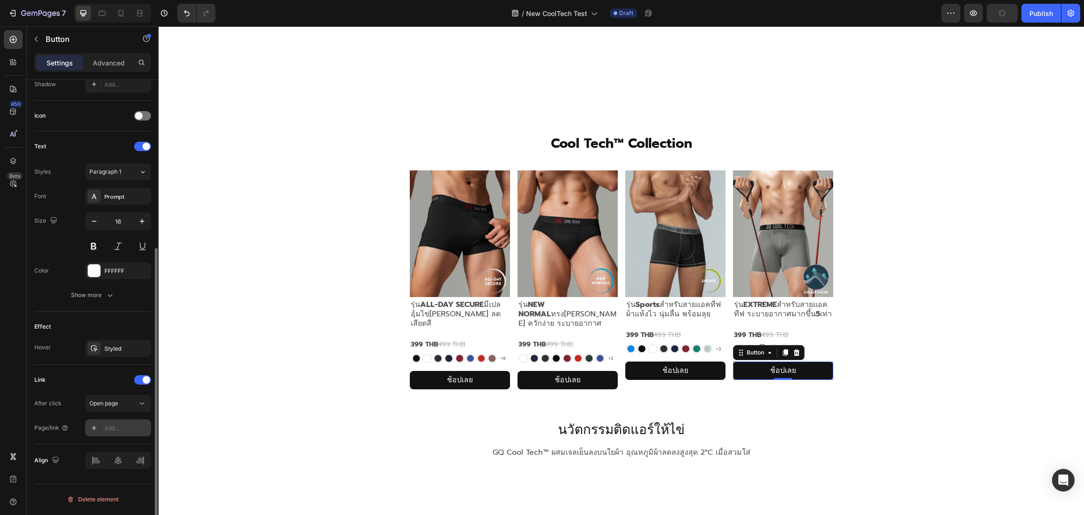
click at [122, 429] on div "Add..." at bounding box center [126, 428] width 44 height 8
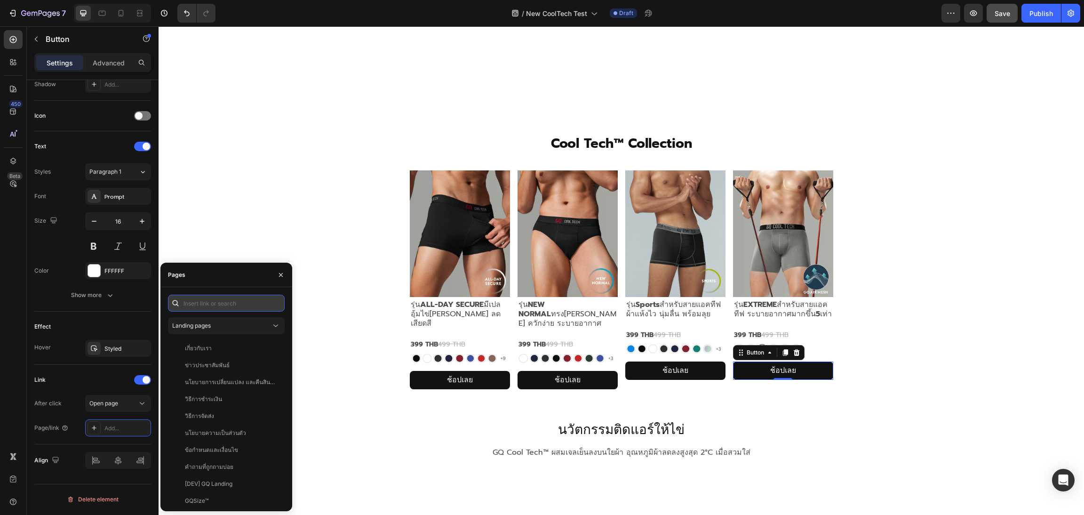
click at [233, 305] on input "text" at bounding box center [226, 303] width 117 height 17
paste input "[URL][DOMAIN_NAME]"
type input "[URL][DOMAIN_NAME]"
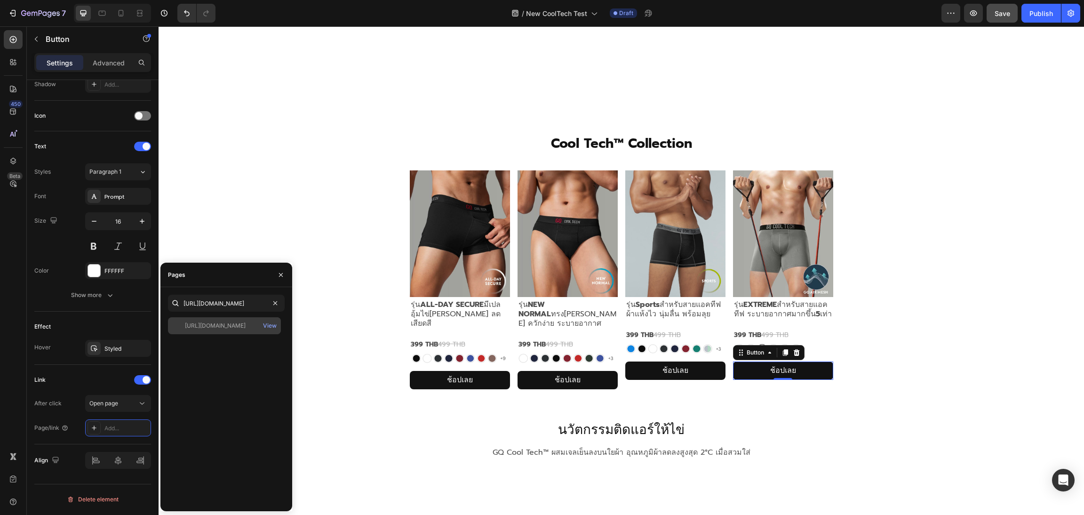
click at [237, 327] on div "[URL][DOMAIN_NAME]" at bounding box center [215, 325] width 61 height 8
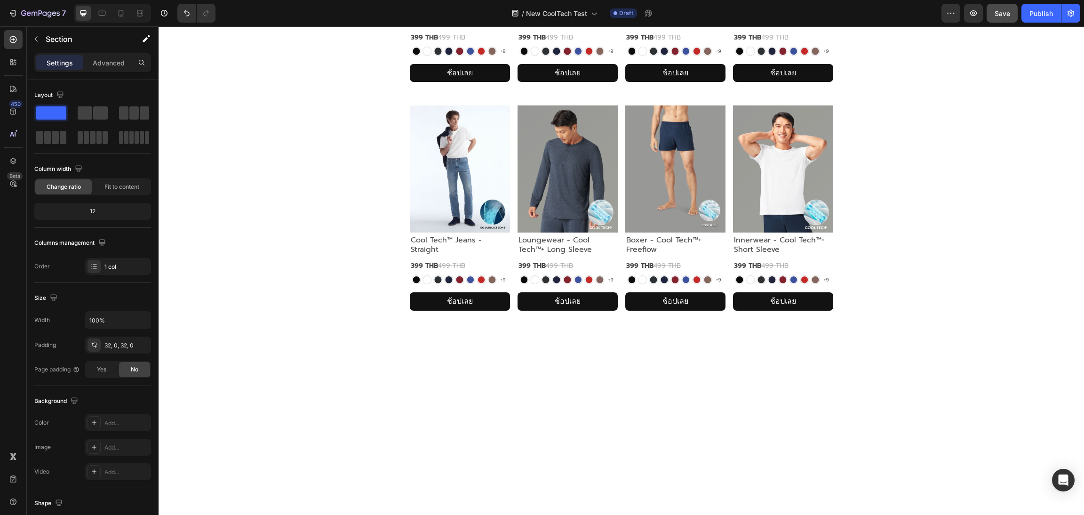
scroll to position [1270, 0]
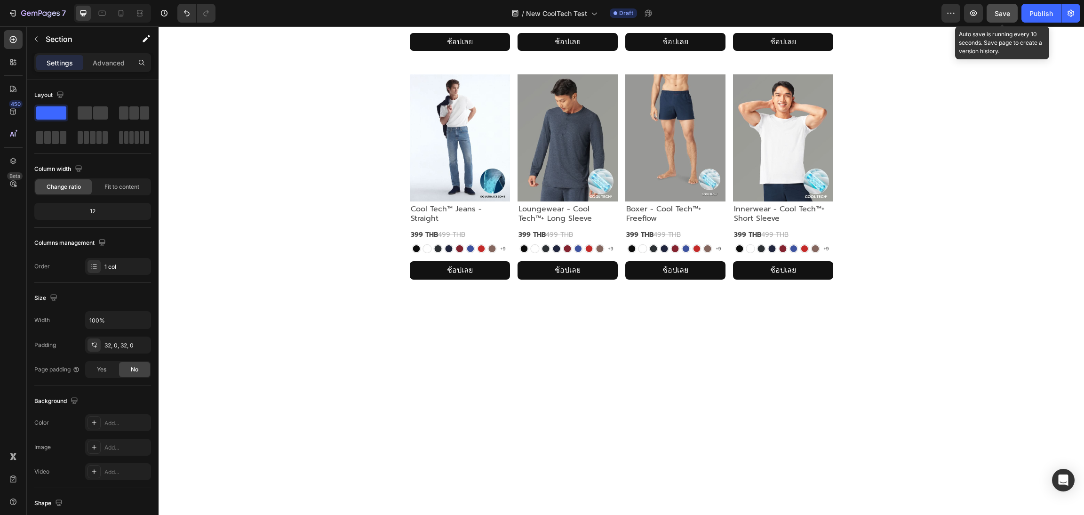
click at [1006, 9] on span "Save" at bounding box center [1003, 13] width 16 height 8
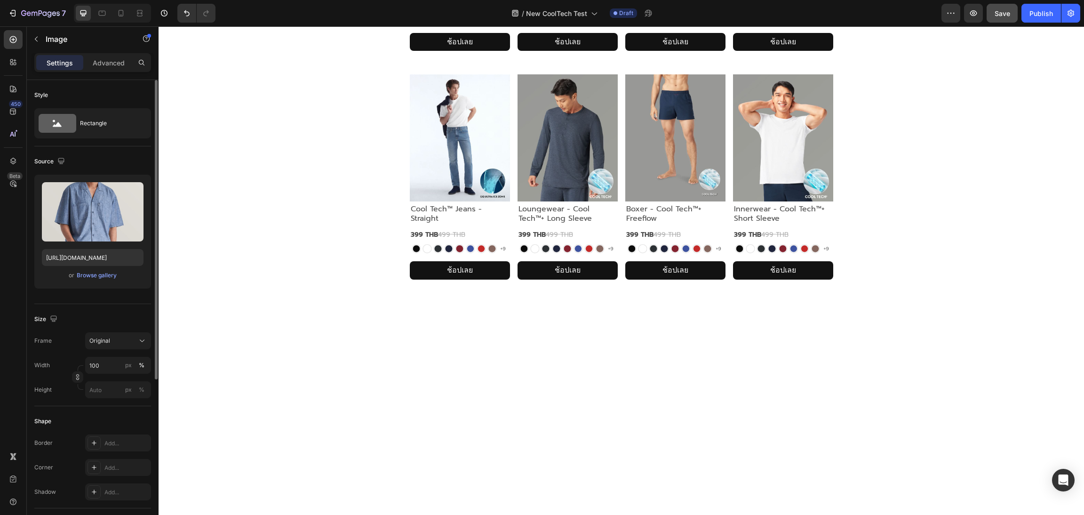
scroll to position [249, 0]
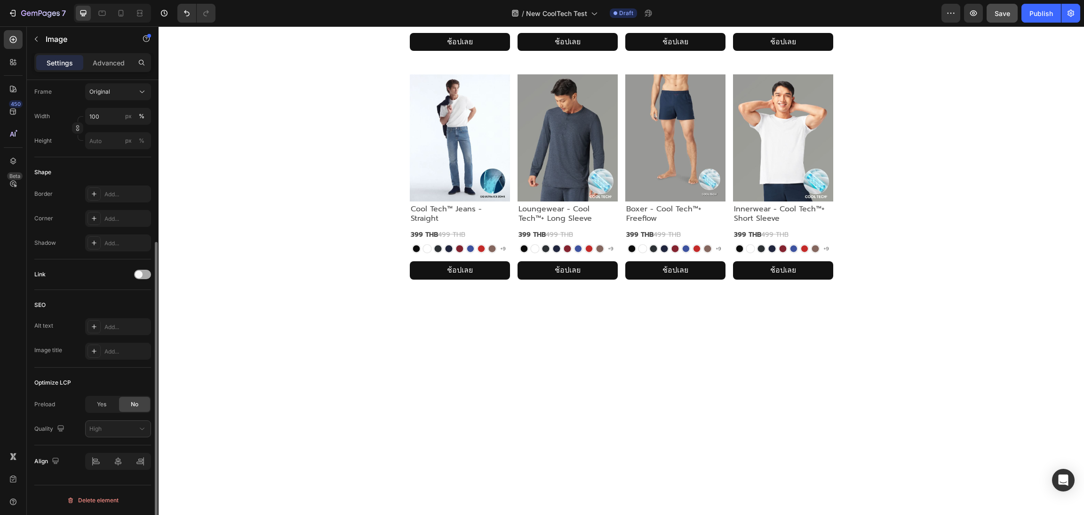
click at [139, 272] on span at bounding box center [139, 275] width 8 height 8
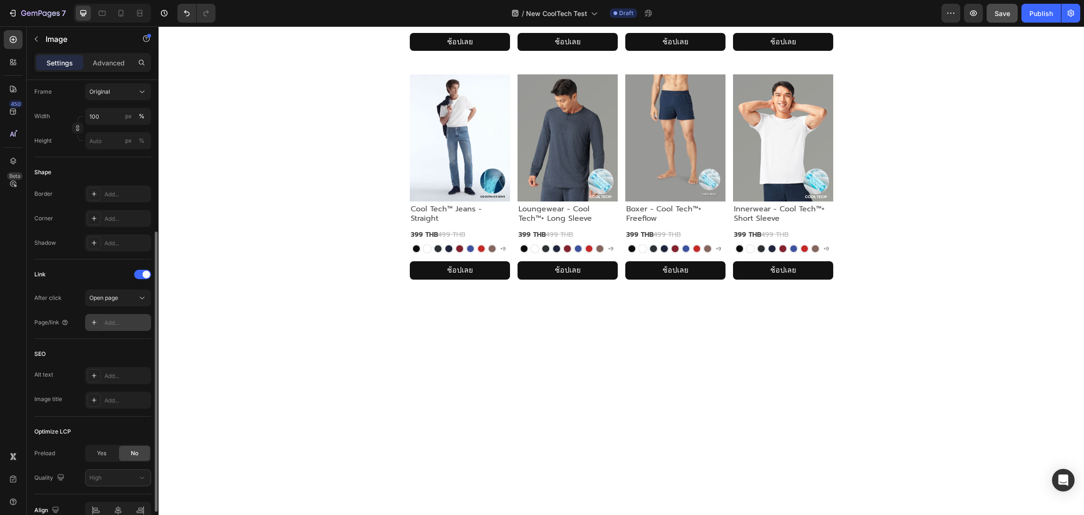
click at [128, 319] on div "Add..." at bounding box center [126, 323] width 44 height 8
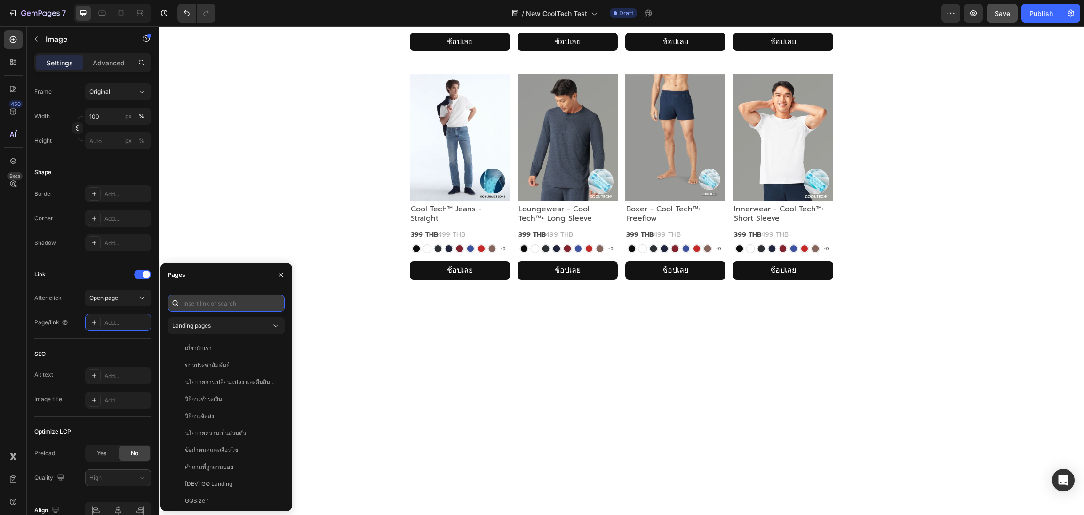
click at [232, 297] on input "text" at bounding box center [226, 303] width 117 height 17
paste input "[URL][DOMAIN_NAME]"
type input "[URL][DOMAIN_NAME]"
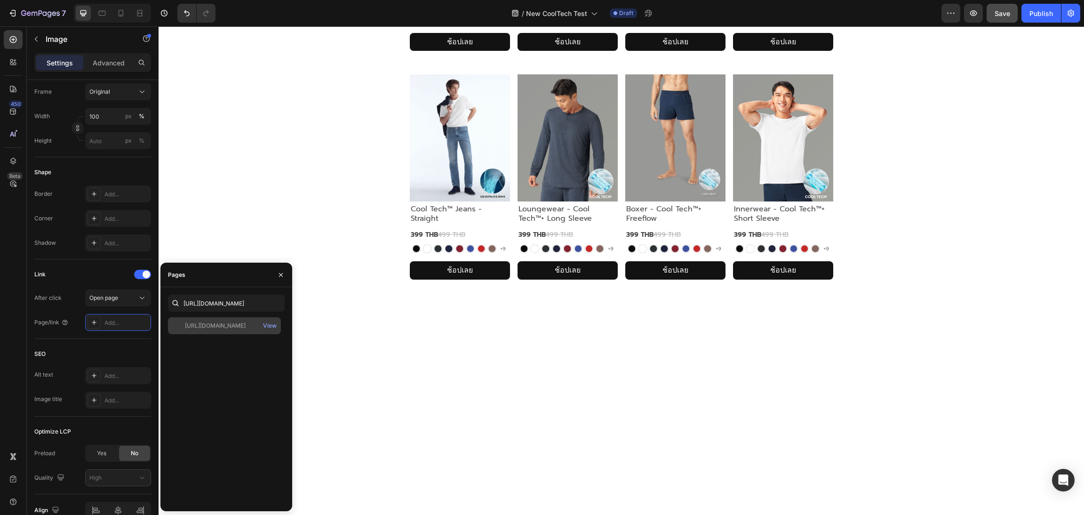
click at [230, 331] on div "[URL][DOMAIN_NAME] View" at bounding box center [224, 325] width 113 height 17
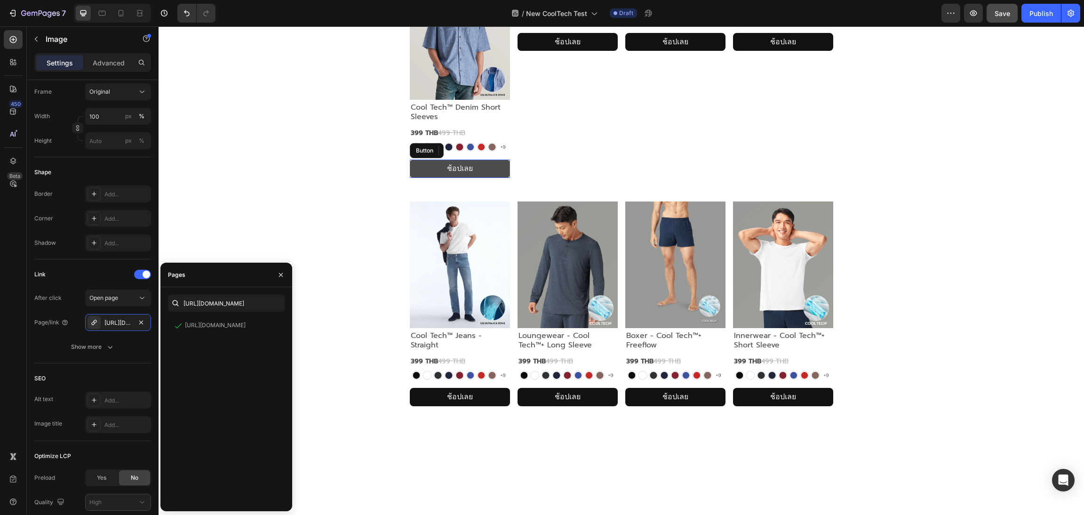
click at [416, 178] on button "ช้อปเลย" at bounding box center [460, 169] width 100 height 18
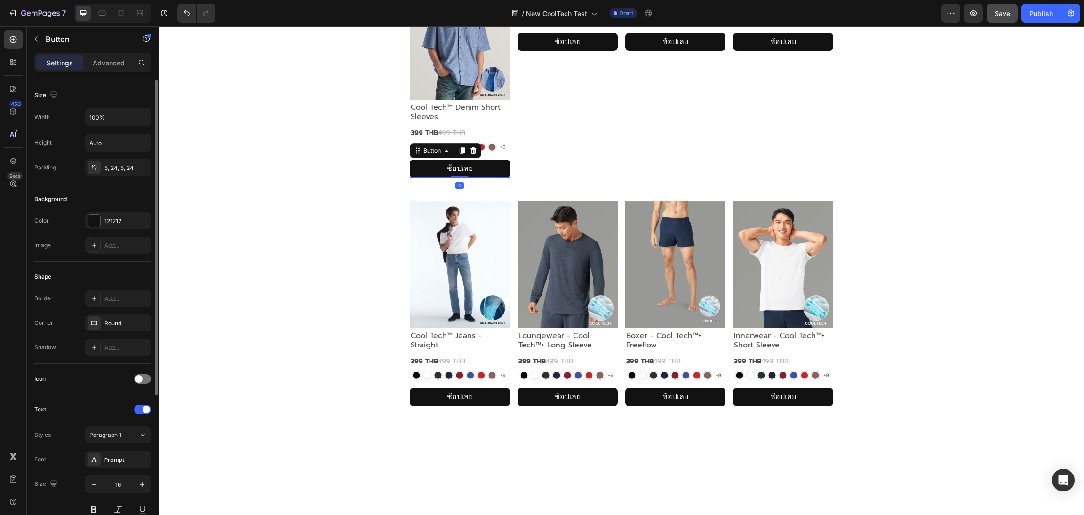
scroll to position [214, 0]
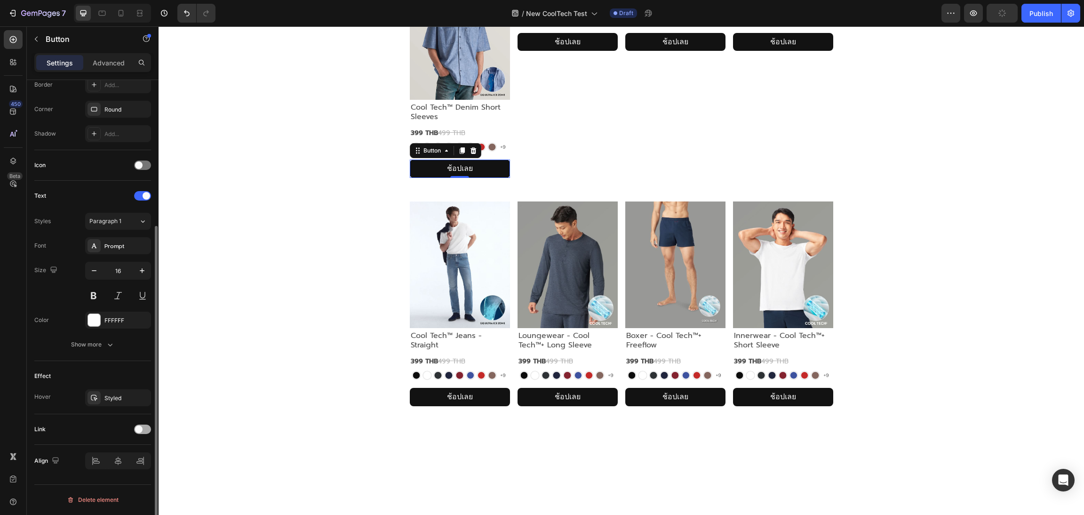
click at [140, 433] on span at bounding box center [139, 429] width 8 height 8
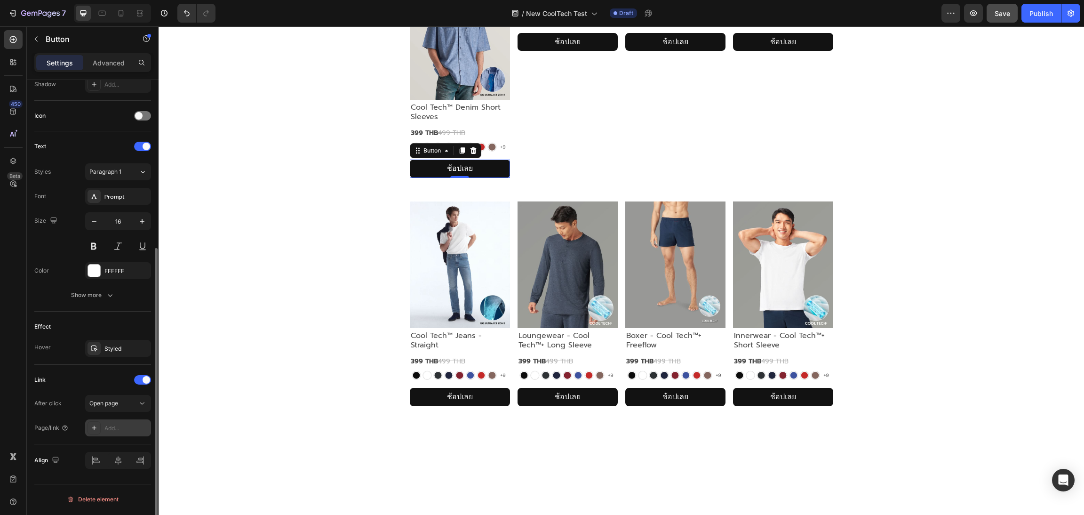
click at [120, 430] on div "Add..." at bounding box center [126, 428] width 44 height 8
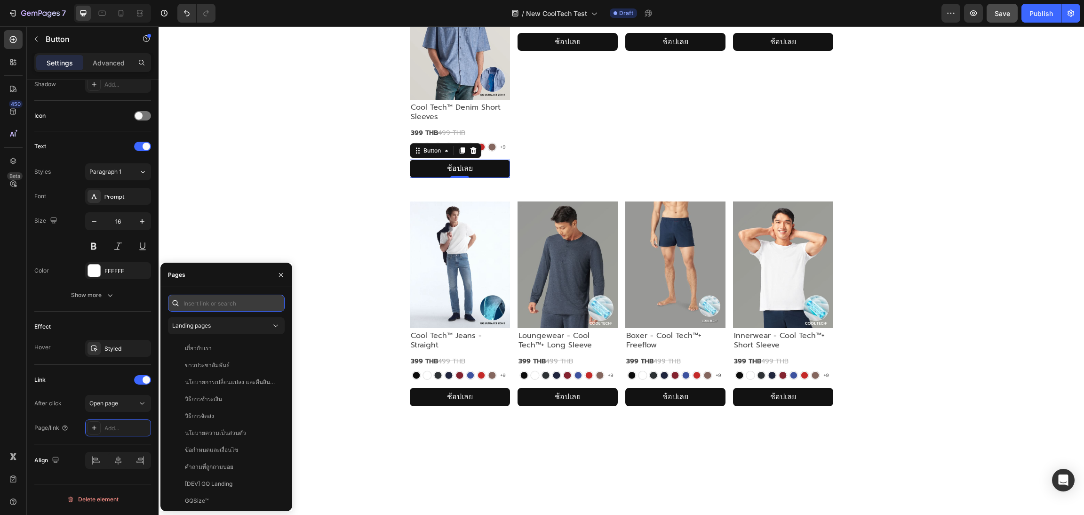
click at [221, 295] on input "text" at bounding box center [226, 303] width 117 height 17
paste input "[URL][DOMAIN_NAME]"
type input "[URL][DOMAIN_NAME]"
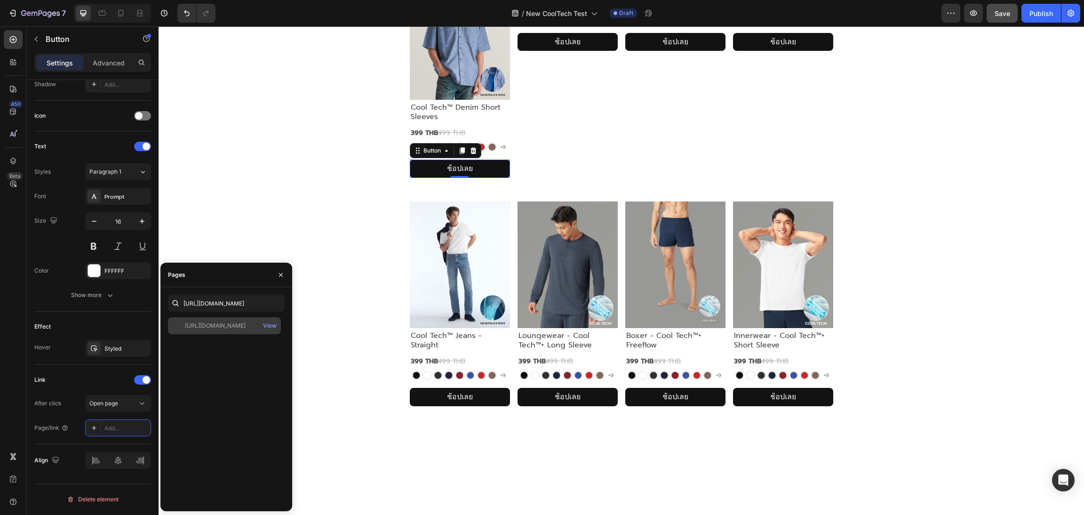
click at [225, 333] on div "[URL][DOMAIN_NAME] View" at bounding box center [224, 325] width 113 height 17
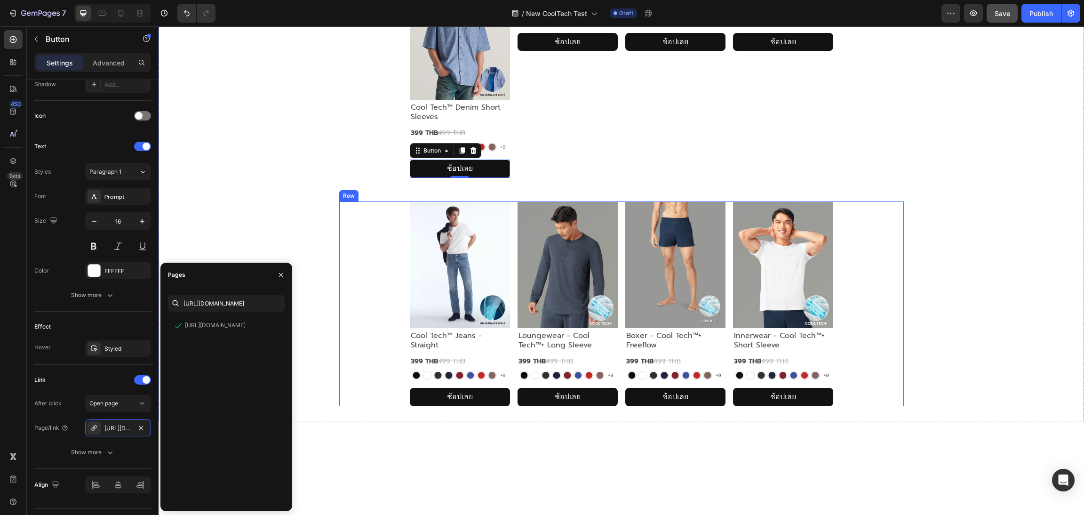
click at [345, 200] on div "Row" at bounding box center [349, 196] width 16 height 8
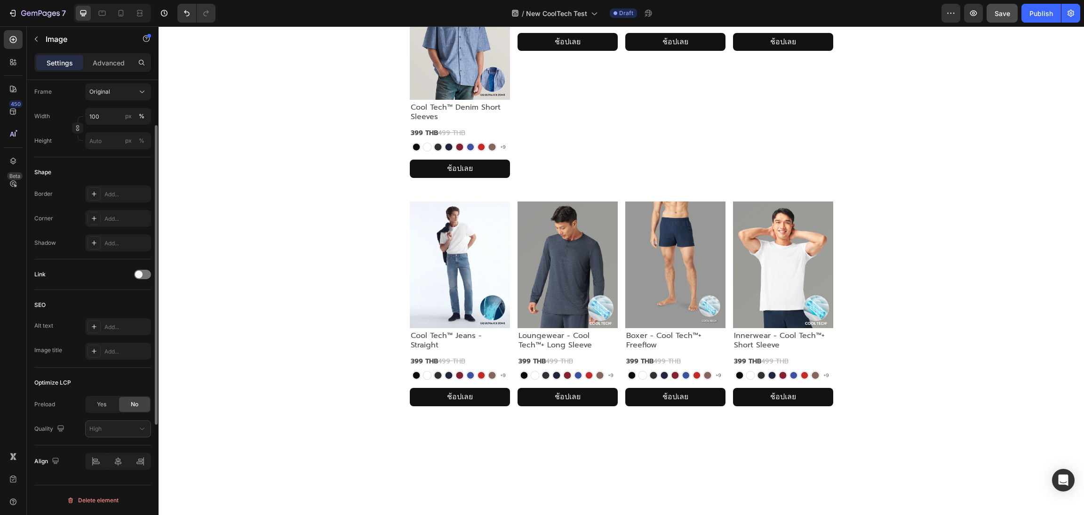
scroll to position [178, 0]
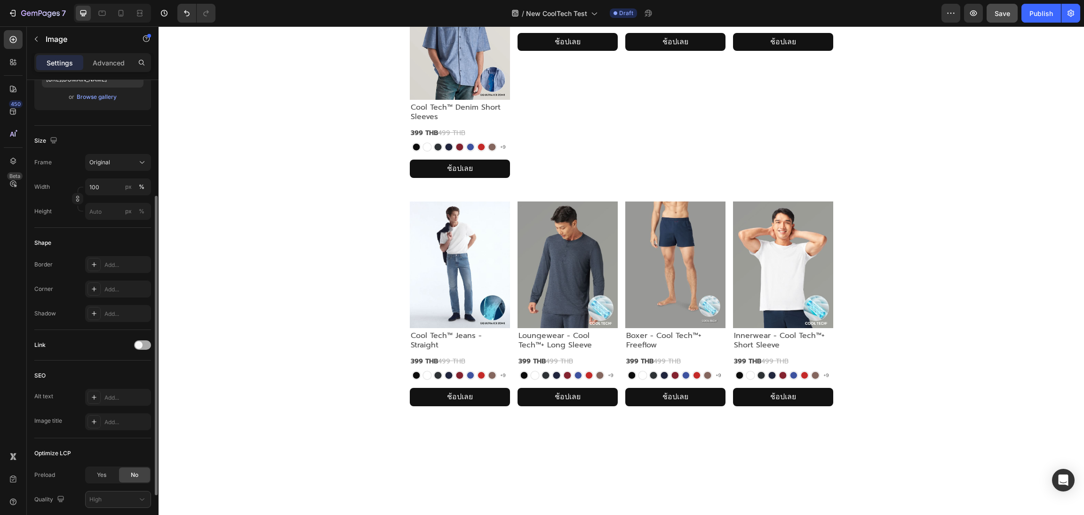
click at [134, 345] on div at bounding box center [142, 344] width 17 height 9
click at [127, 396] on div "Add..." at bounding box center [126, 393] width 44 height 8
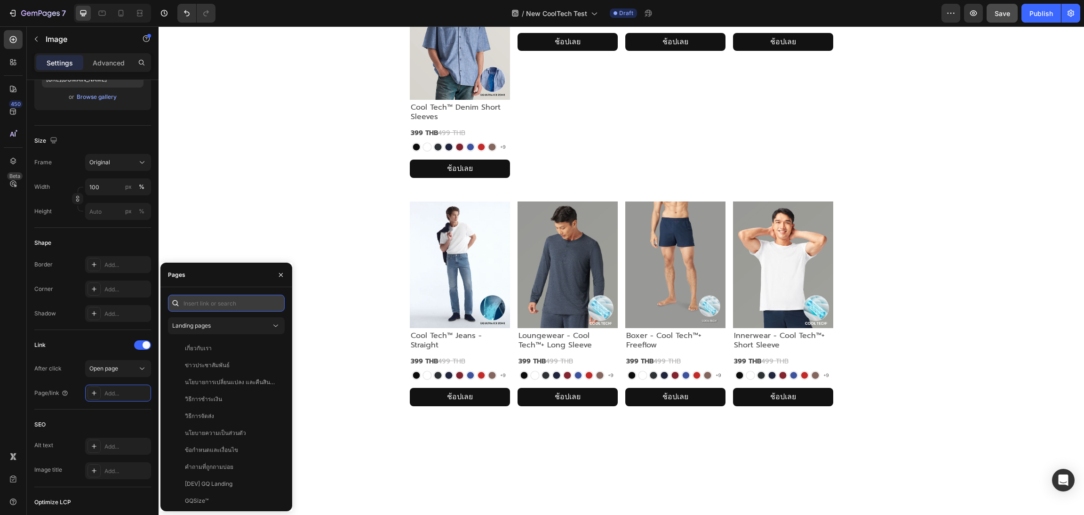
click at [208, 295] on input "text" at bounding box center [226, 303] width 117 height 17
paste input "[URL][DOMAIN_NAME]"
type input "[URL][DOMAIN_NAME]"
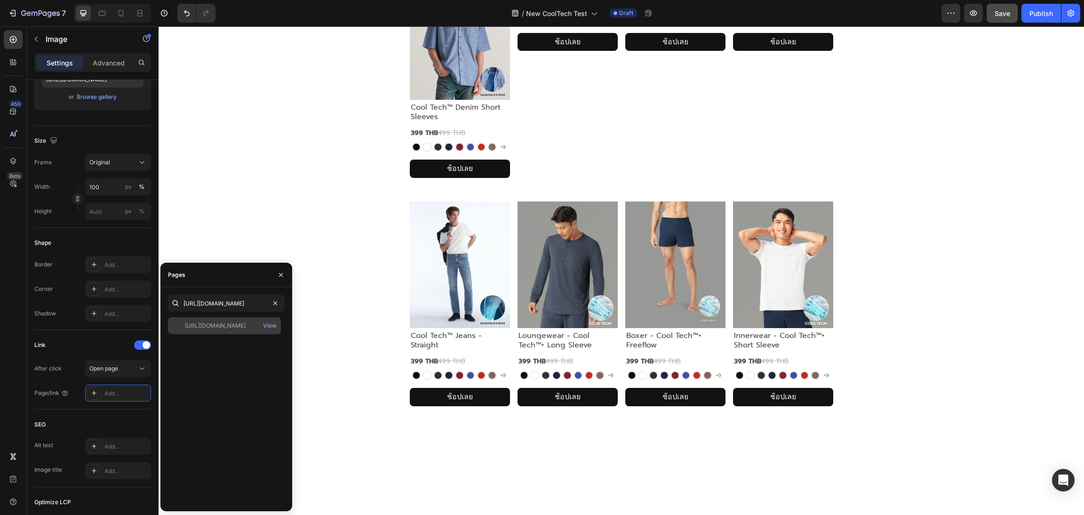
click at [235, 325] on div "[URL][DOMAIN_NAME]" at bounding box center [215, 325] width 61 height 8
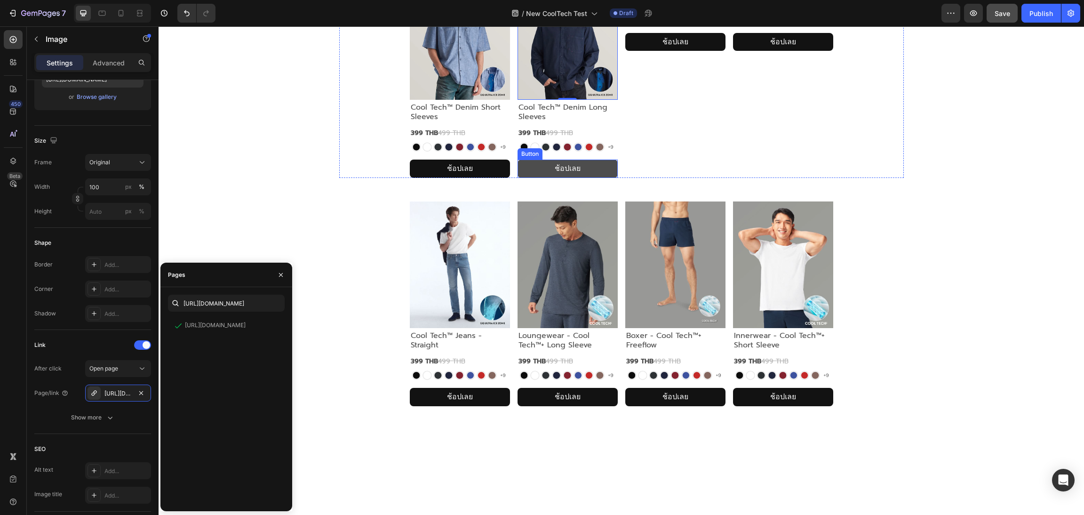
click at [528, 178] on button "ช้อปเลย" at bounding box center [568, 169] width 100 height 18
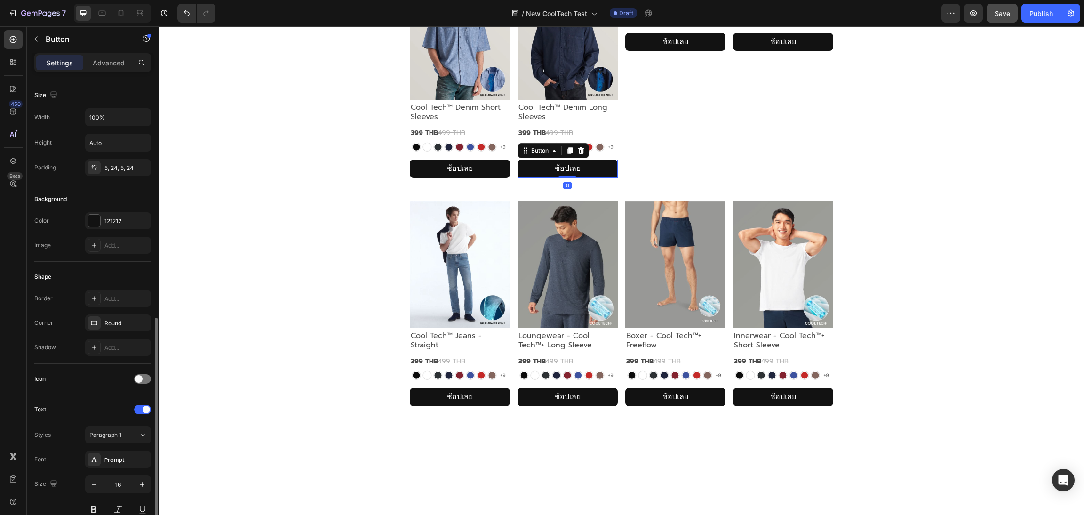
scroll to position [214, 0]
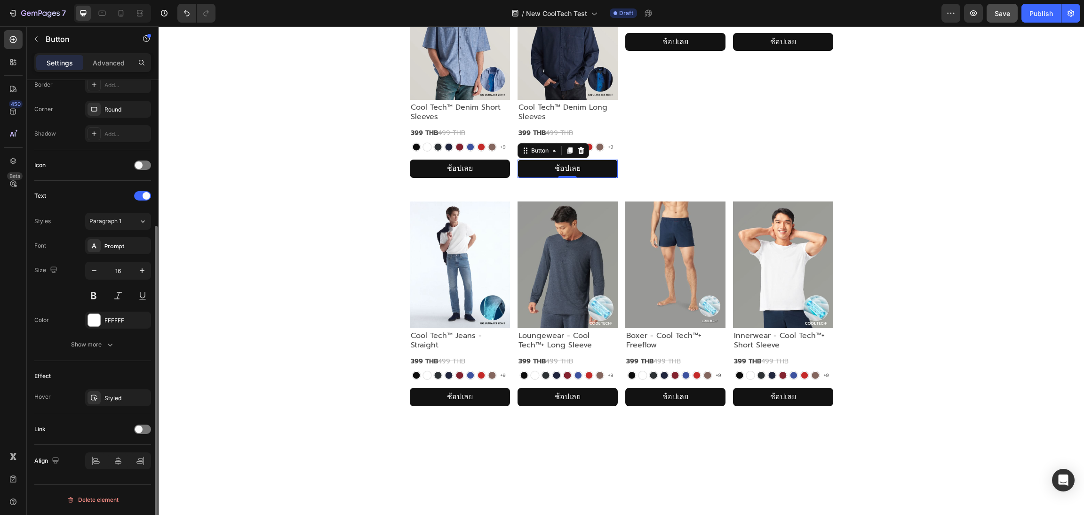
click at [150, 436] on div "Link" at bounding box center [92, 429] width 117 height 15
click at [146, 427] on div at bounding box center [142, 429] width 17 height 9
click at [122, 483] on div "Add..." at bounding box center [118, 477] width 66 height 17
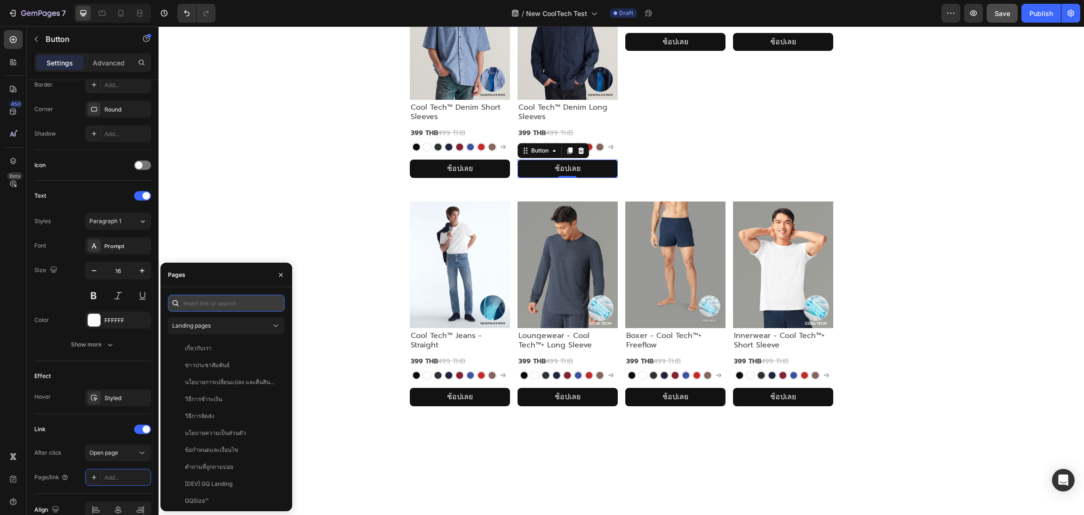
click at [218, 307] on input "text" at bounding box center [226, 303] width 117 height 17
paste input "[URL][DOMAIN_NAME]"
type input "[URL][DOMAIN_NAME]"
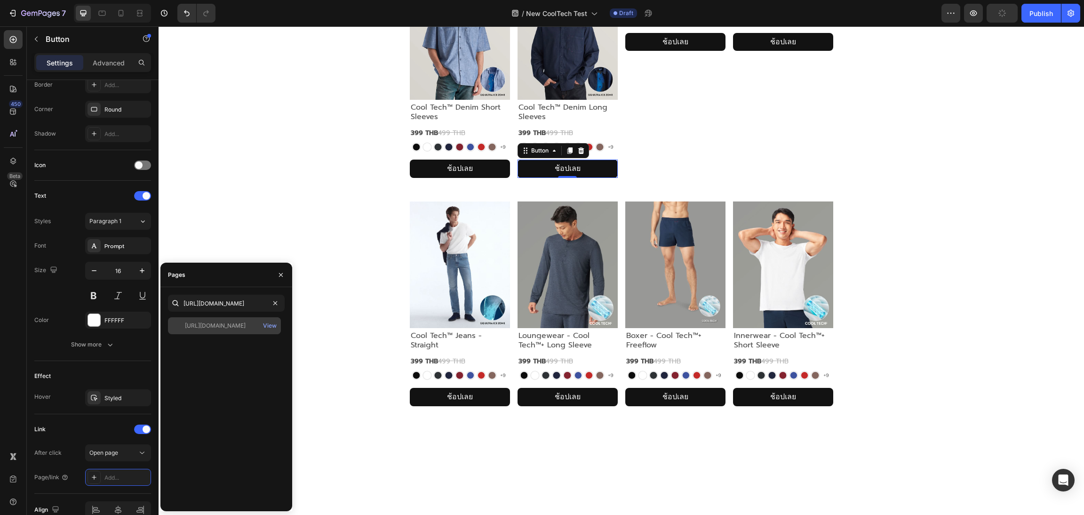
click at [229, 331] on div "[URL][DOMAIN_NAME] View" at bounding box center [224, 325] width 113 height 17
click at [359, 178] on div "Image Cool Tech™ Denim Short Sleeves Text Block 399 THB 499 THB Text Block Imag…" at bounding box center [621, 75] width 565 height 205
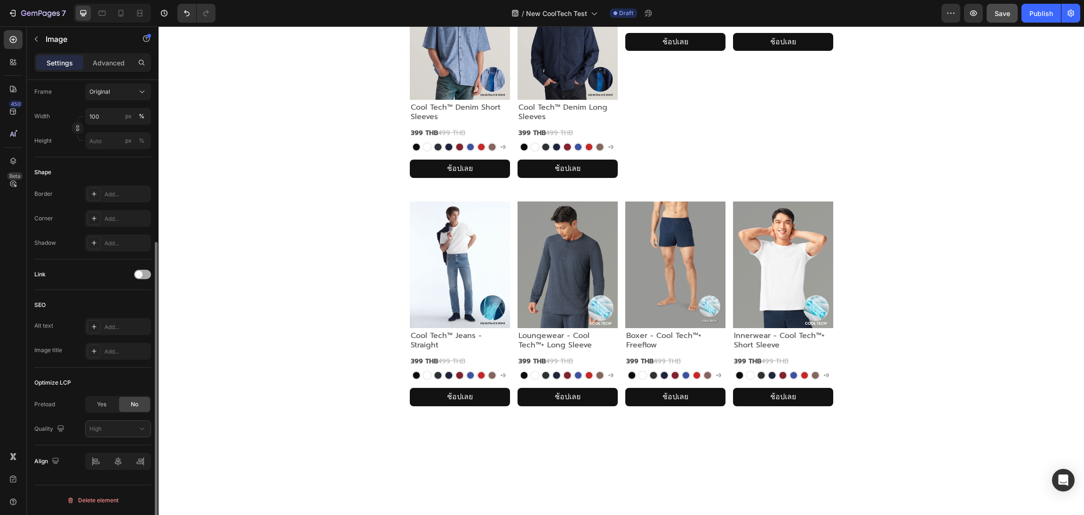
click at [137, 278] on div at bounding box center [142, 274] width 17 height 9
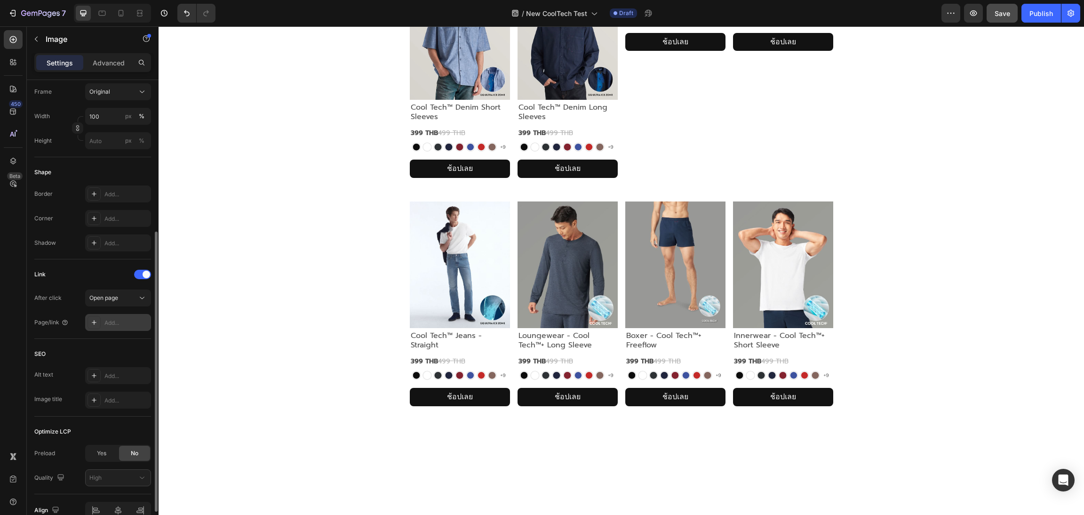
click at [134, 323] on div "Add..." at bounding box center [126, 323] width 44 height 8
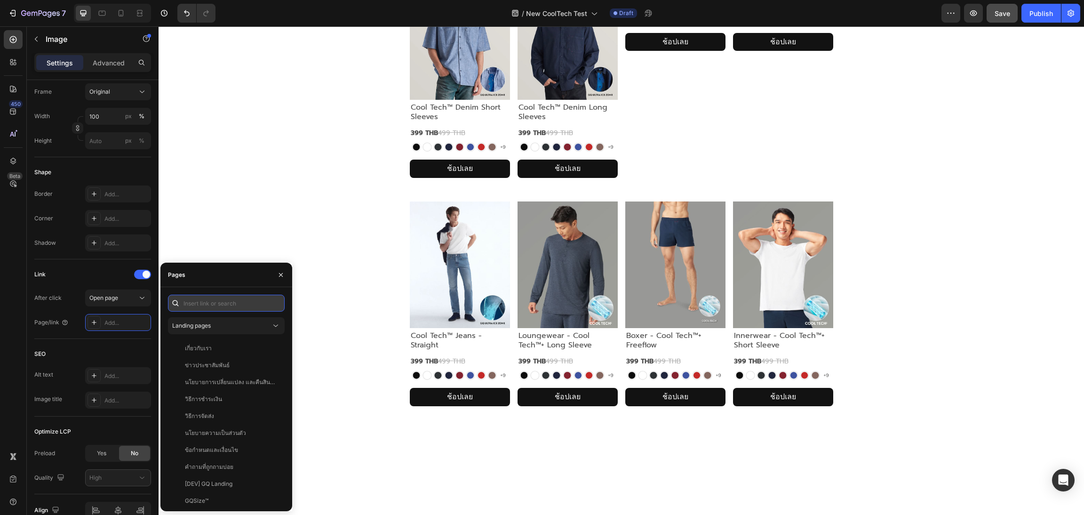
click at [222, 308] on input "text" at bounding box center [226, 303] width 117 height 17
paste input "[URL][DOMAIN_NAME]"
type input "[URL][DOMAIN_NAME]"
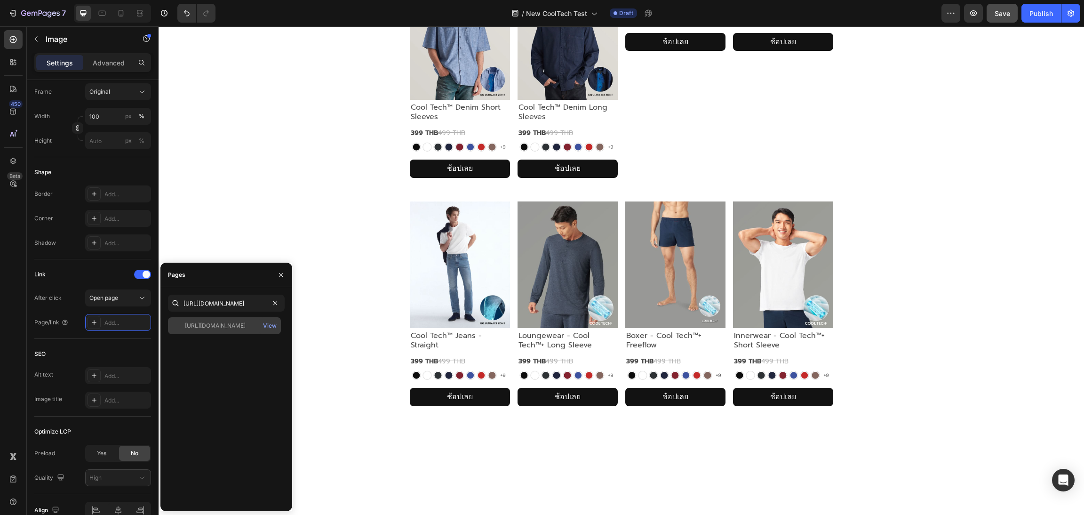
click at [231, 330] on div "[URL][DOMAIN_NAME] View" at bounding box center [224, 325] width 113 height 17
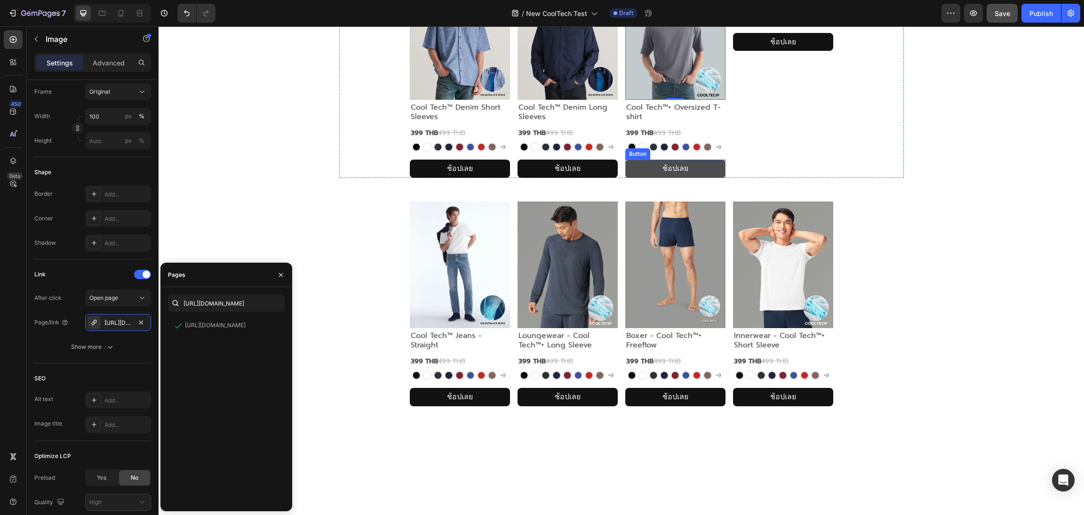
click at [631, 178] on button "ช้อปเลย" at bounding box center [675, 169] width 100 height 18
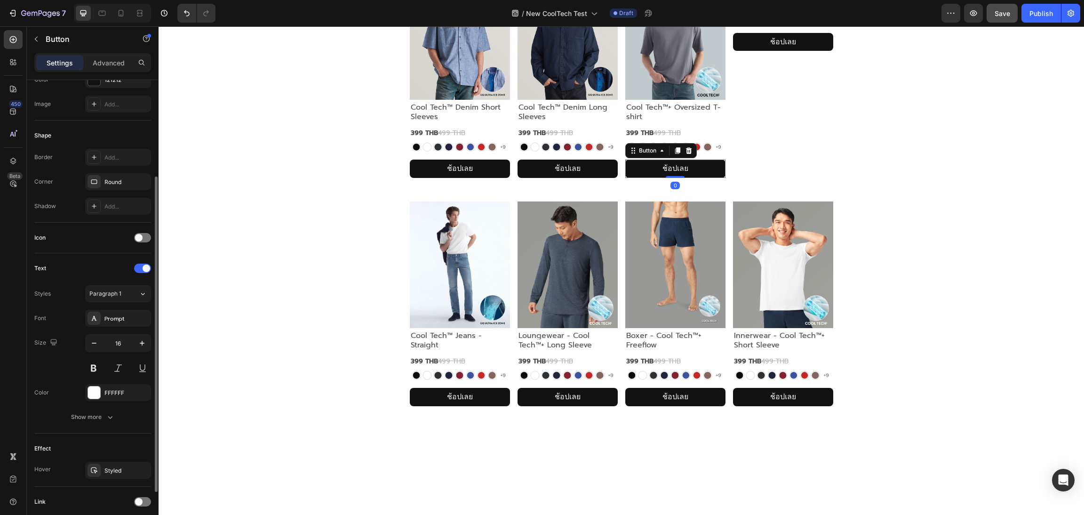
scroll to position [214, 0]
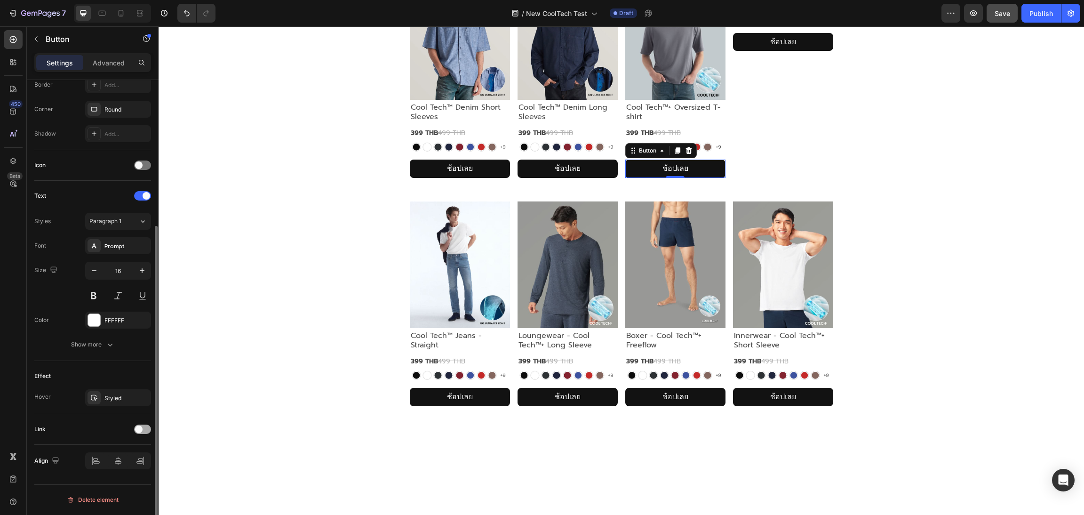
click at [138, 433] on span at bounding box center [139, 429] width 8 height 8
click at [102, 476] on div "Add..." at bounding box center [118, 477] width 66 height 17
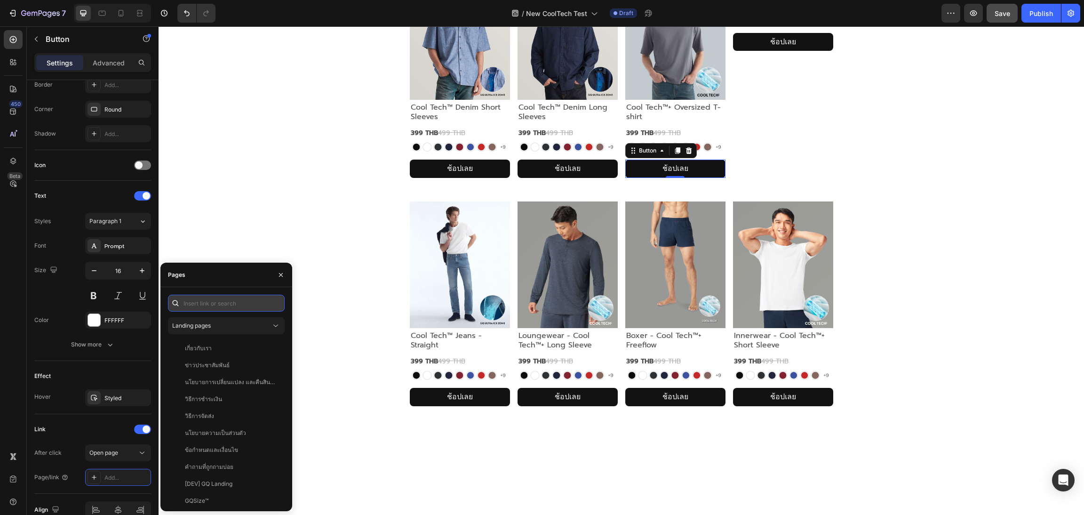
click at [244, 303] on input "text" at bounding box center [226, 303] width 117 height 17
paste input "[URL][DOMAIN_NAME]"
type input "[URL][DOMAIN_NAME]"
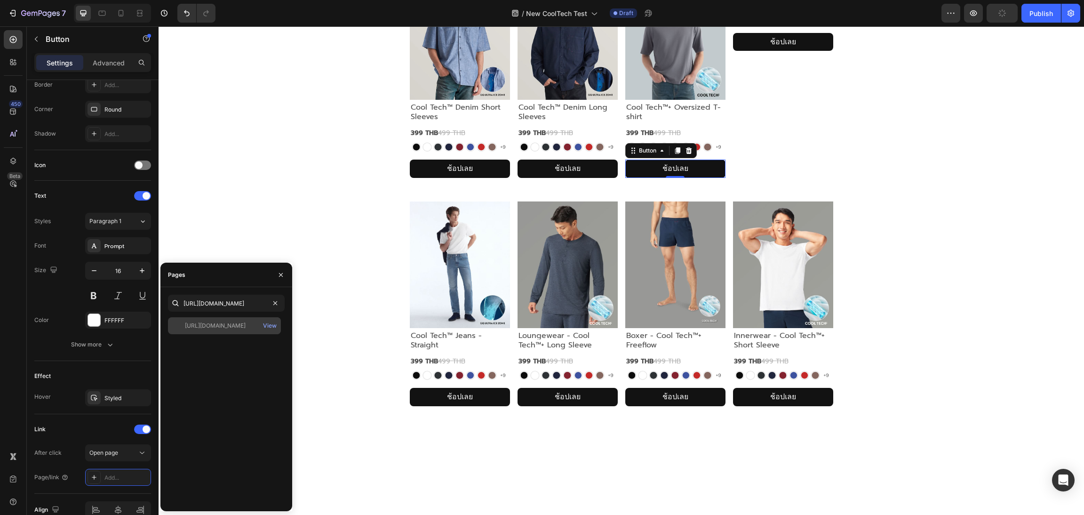
click at [233, 324] on div "[URL][DOMAIN_NAME]" at bounding box center [215, 325] width 61 height 8
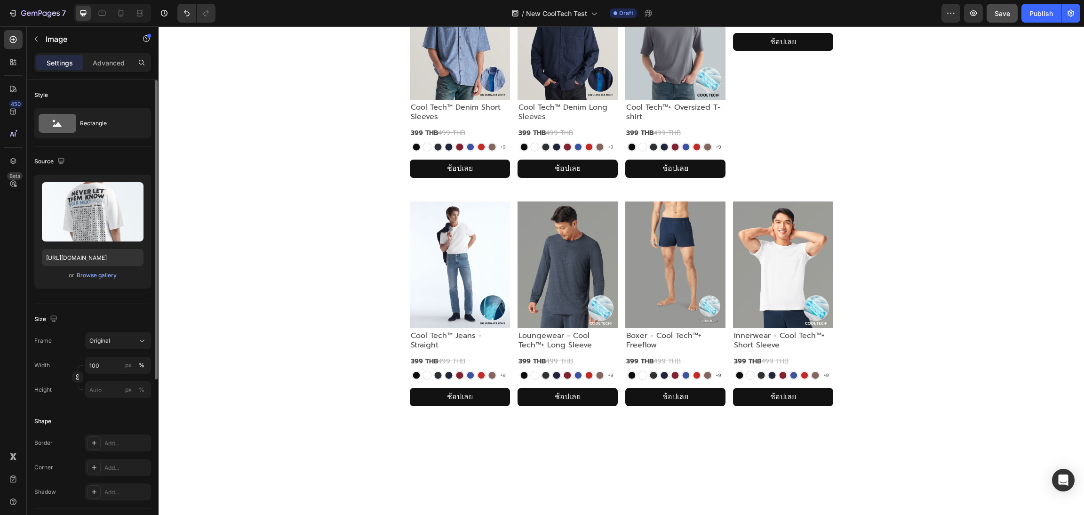
scroll to position [249, 0]
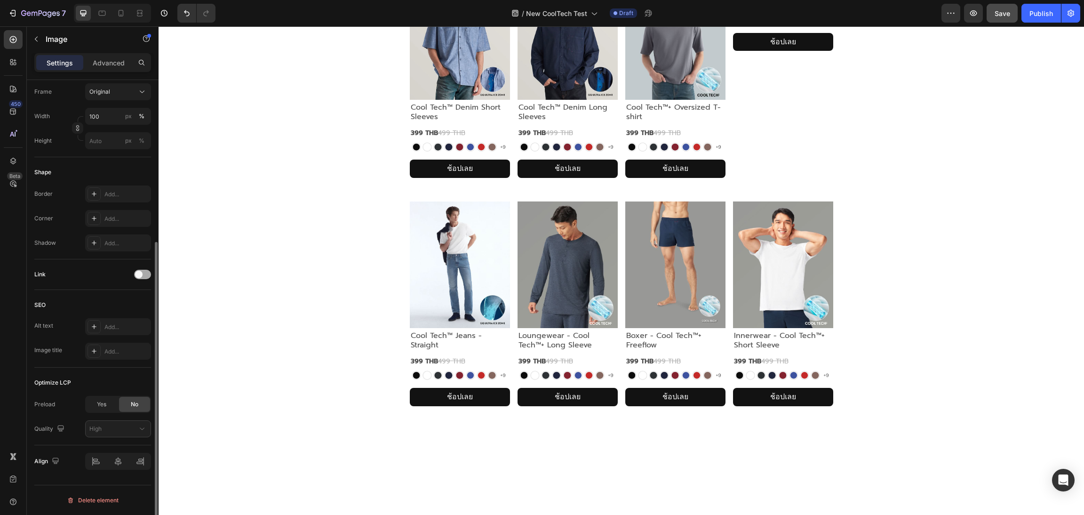
click at [141, 273] on span at bounding box center [139, 275] width 8 height 8
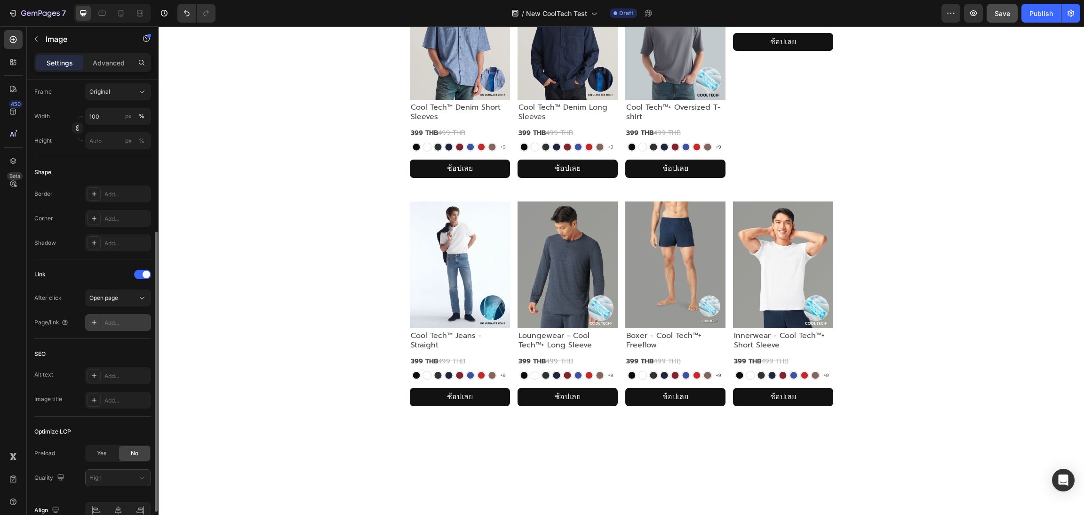
click at [119, 327] on div "Add..." at bounding box center [126, 323] width 44 height 8
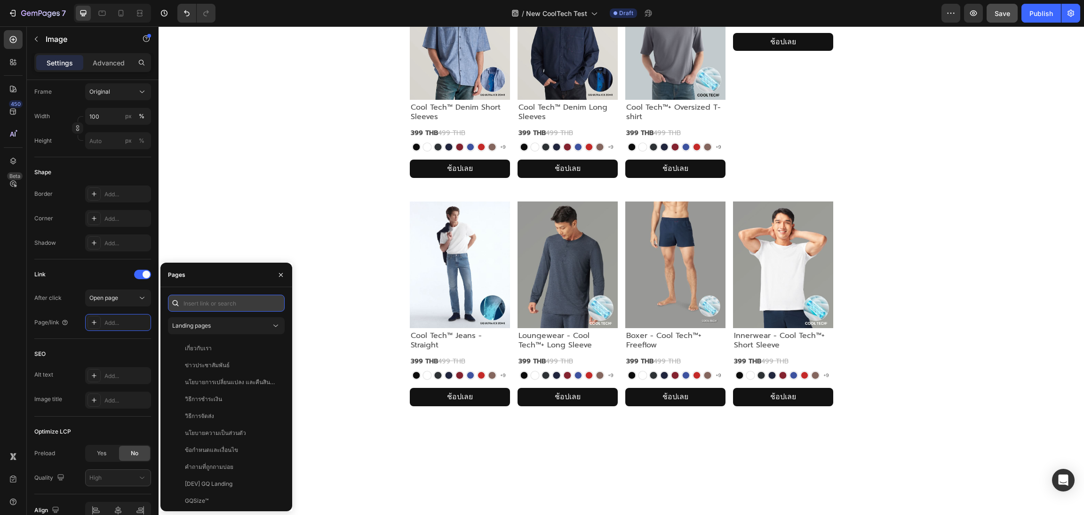
click at [205, 305] on input "text" at bounding box center [226, 303] width 117 height 17
paste input "[URL][DOMAIN_NAME]"
type input "[URL][DOMAIN_NAME]"
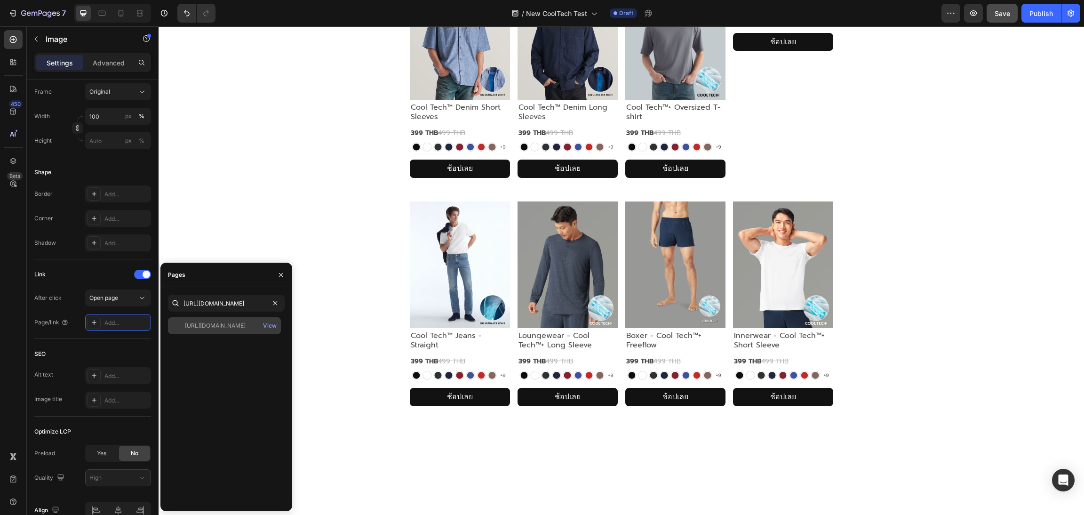
click at [226, 329] on div "[URL][DOMAIN_NAME]" at bounding box center [215, 325] width 61 height 8
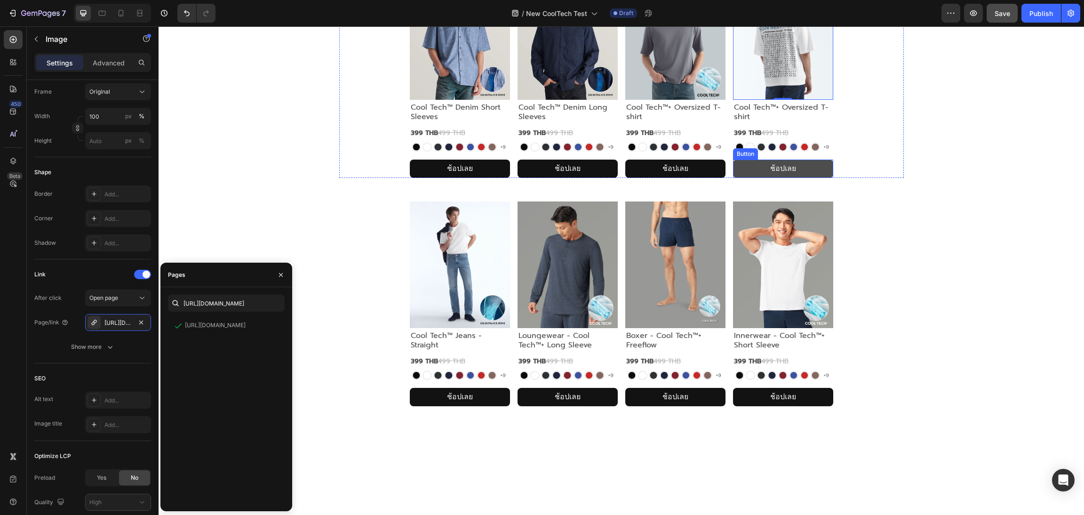
click at [746, 178] on button "ช้อปเลย" at bounding box center [783, 169] width 100 height 18
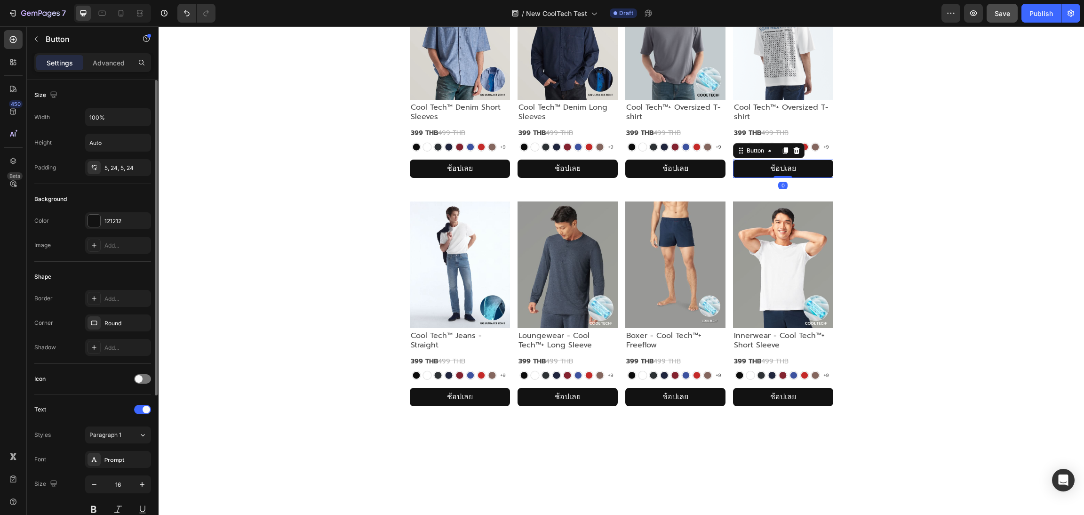
scroll to position [214, 0]
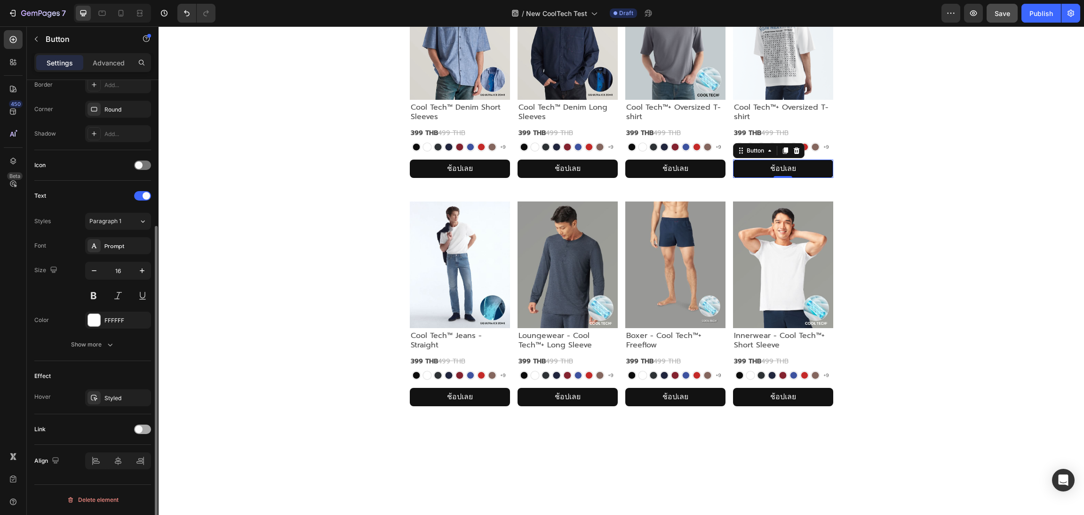
click at [136, 433] on div at bounding box center [142, 429] width 17 height 9
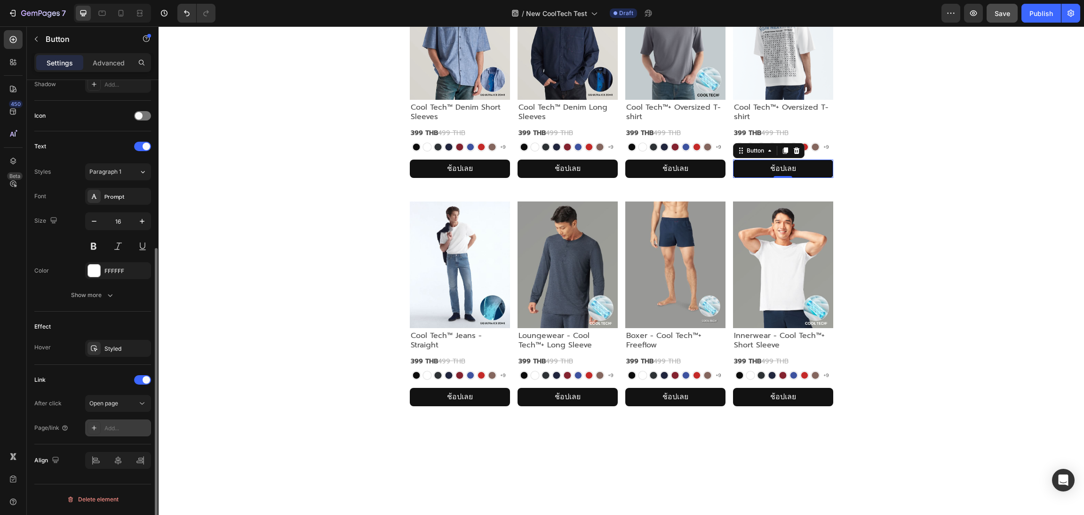
click at [120, 432] on div "Add..." at bounding box center [126, 428] width 44 height 8
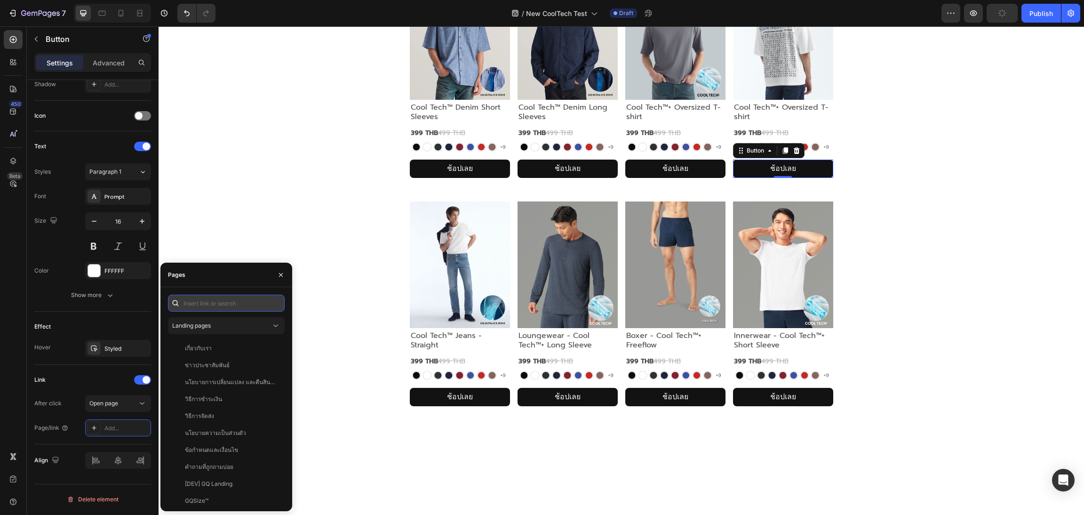
click at [234, 297] on input "text" at bounding box center [226, 303] width 117 height 17
paste input "[URL][DOMAIN_NAME]"
type input "[URL][DOMAIN_NAME]"
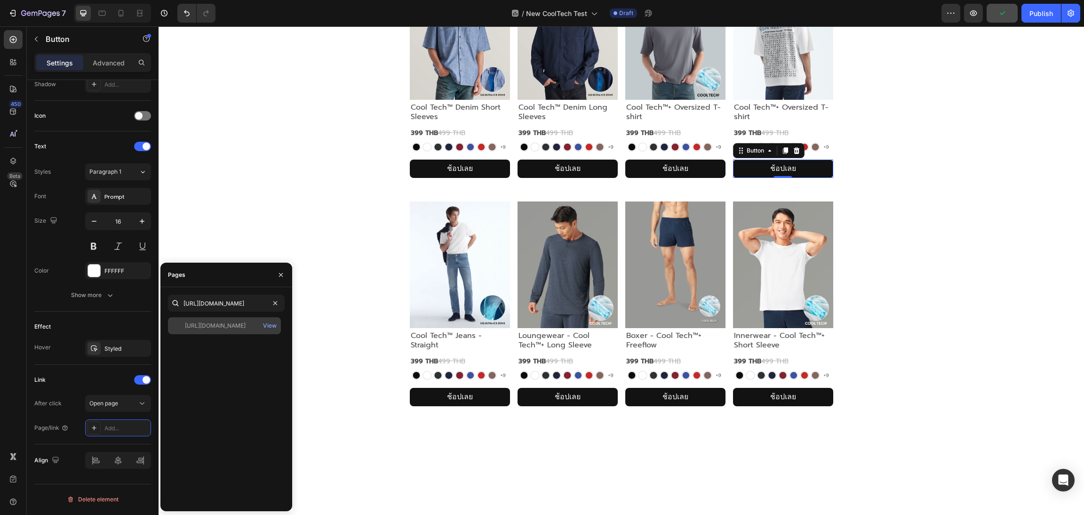
click at [231, 328] on div "[URL][DOMAIN_NAME]" at bounding box center [215, 325] width 61 height 8
click at [354, 178] on div "Image Cool Tech™ Denim Short Sleeves Text Block 399 THB 499 THB Text Block Imag…" at bounding box center [621, 75] width 565 height 205
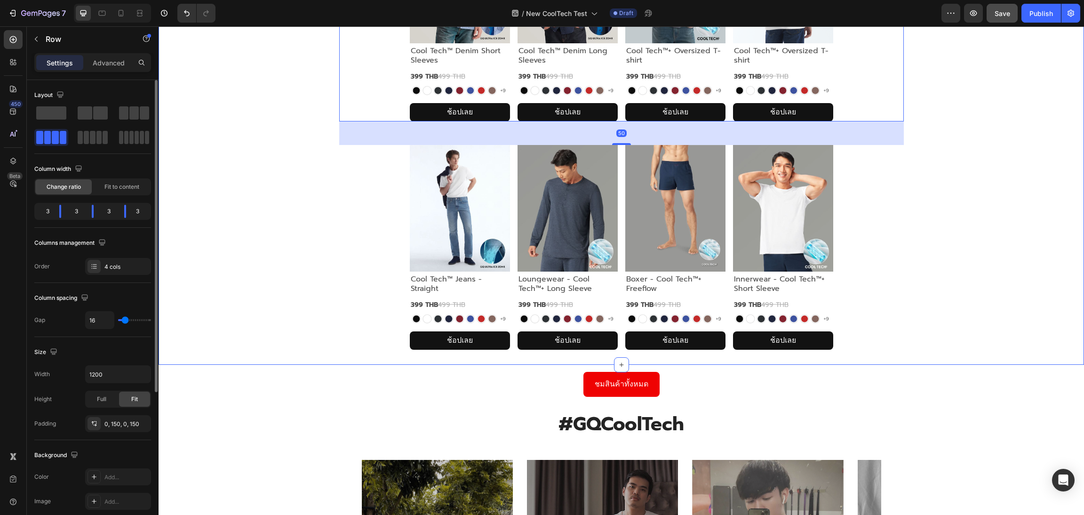
scroll to position [1482, 0]
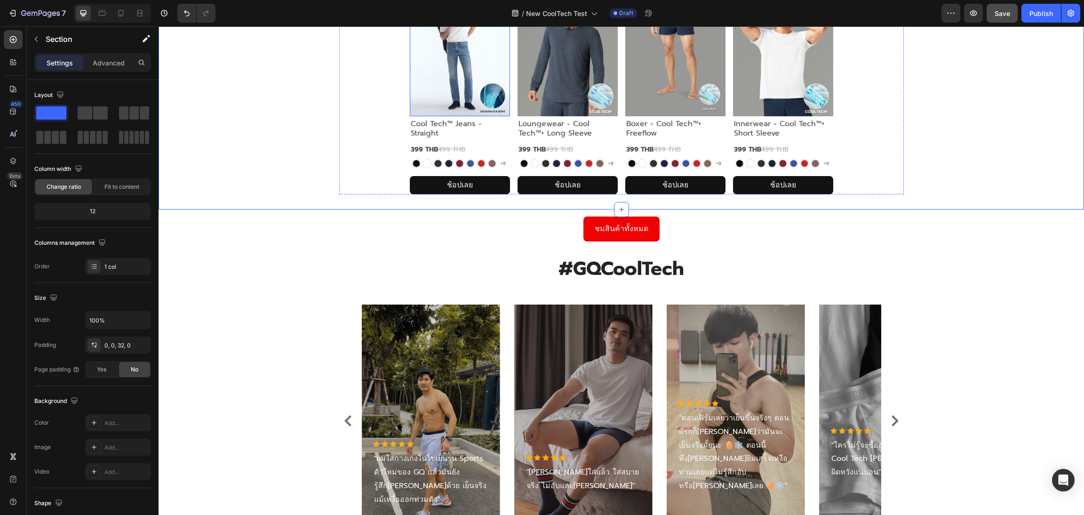
click at [456, 116] on img at bounding box center [460, 53] width 100 height 127
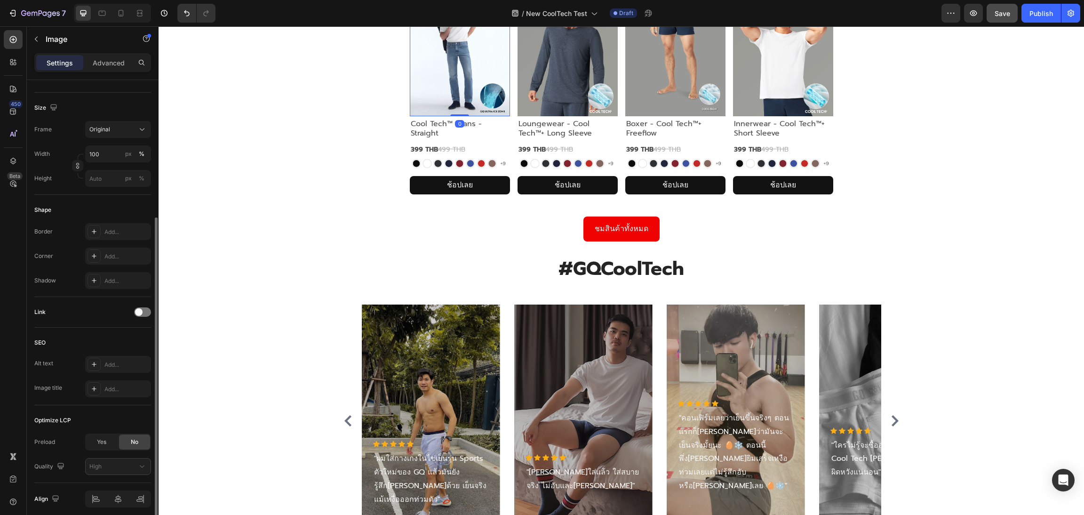
scroll to position [249, 0]
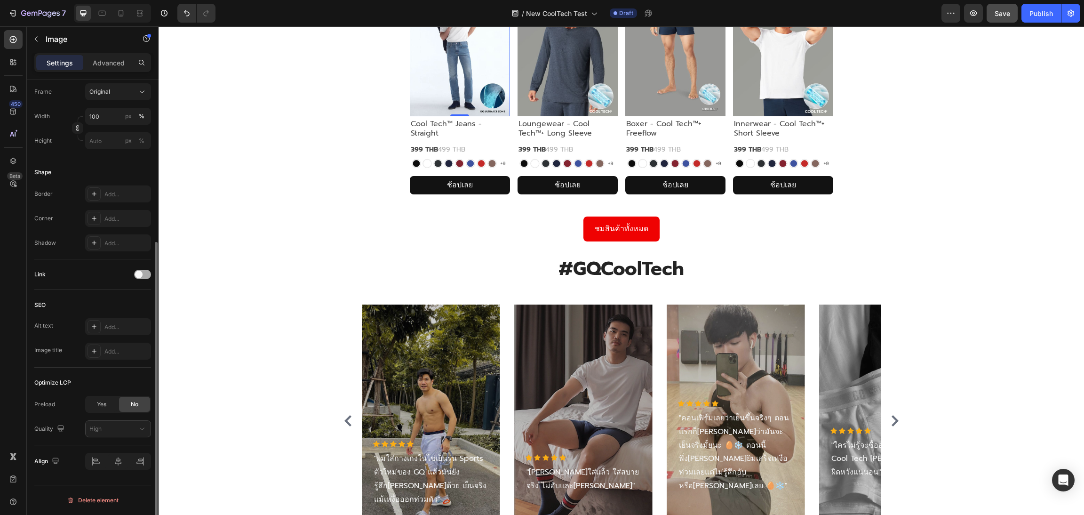
click at [146, 270] on div at bounding box center [142, 274] width 17 height 9
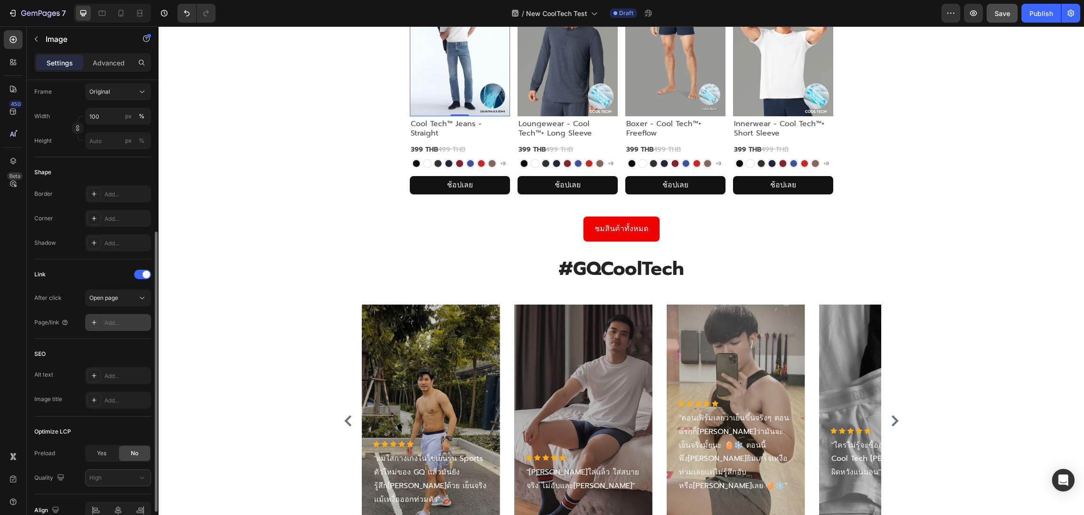
click at [116, 328] on div "Add..." at bounding box center [118, 322] width 66 height 17
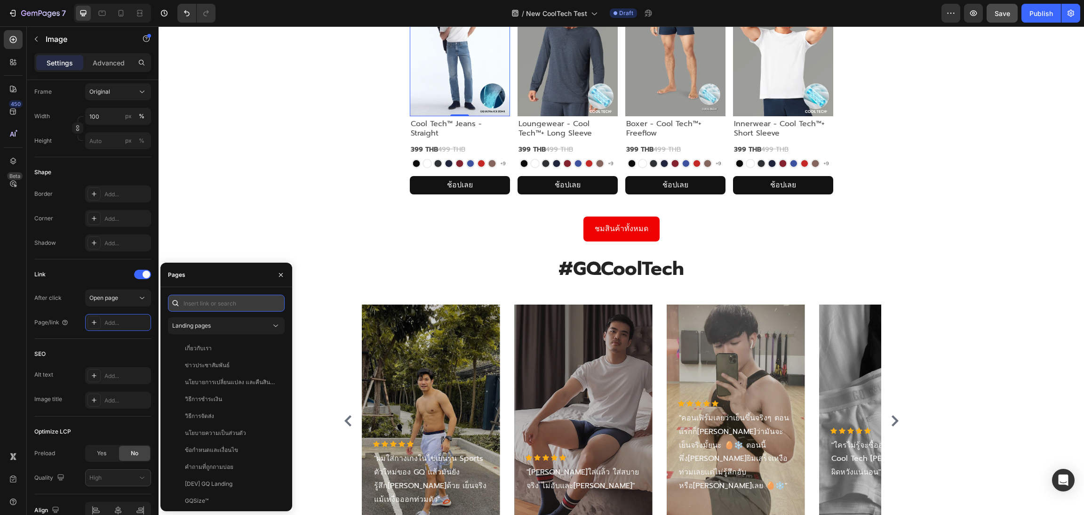
click at [193, 304] on input "text" at bounding box center [226, 303] width 117 height 17
paste input "[URL][DOMAIN_NAME]"
type input "[URL][DOMAIN_NAME]"
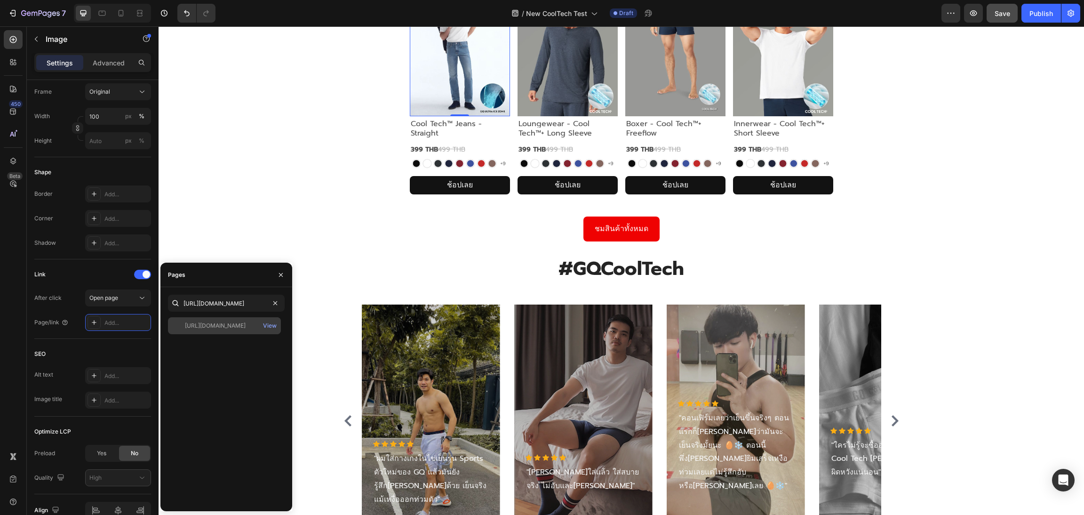
click at [224, 326] on div "[URL][DOMAIN_NAME]" at bounding box center [215, 325] width 61 height 8
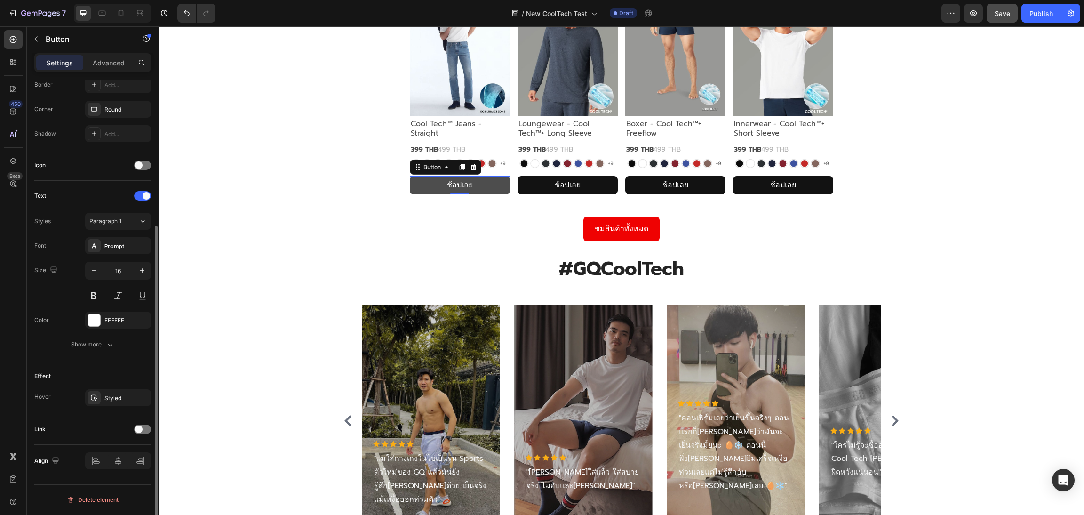
click at [431, 194] on button "ช้อปเลย" at bounding box center [460, 185] width 100 height 18
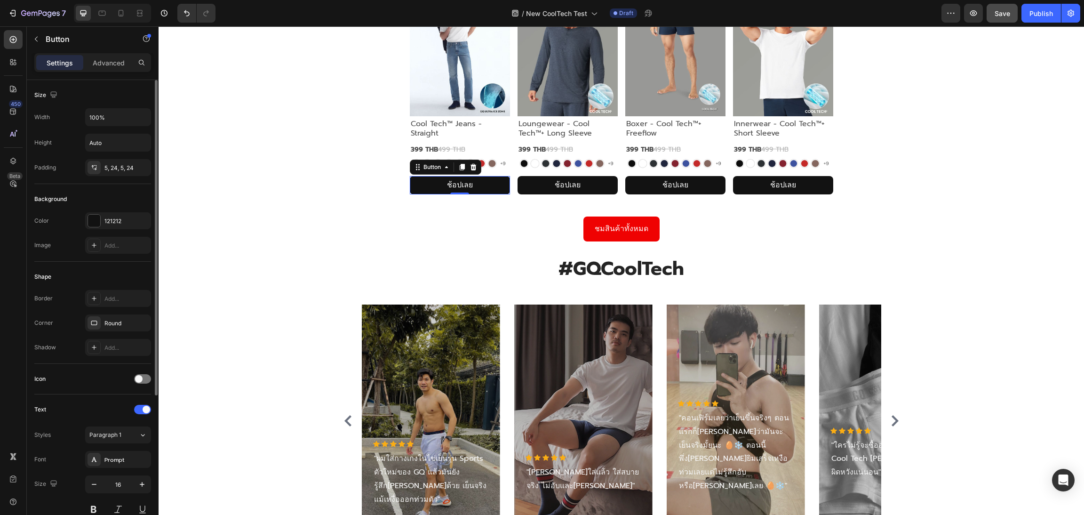
scroll to position [214, 0]
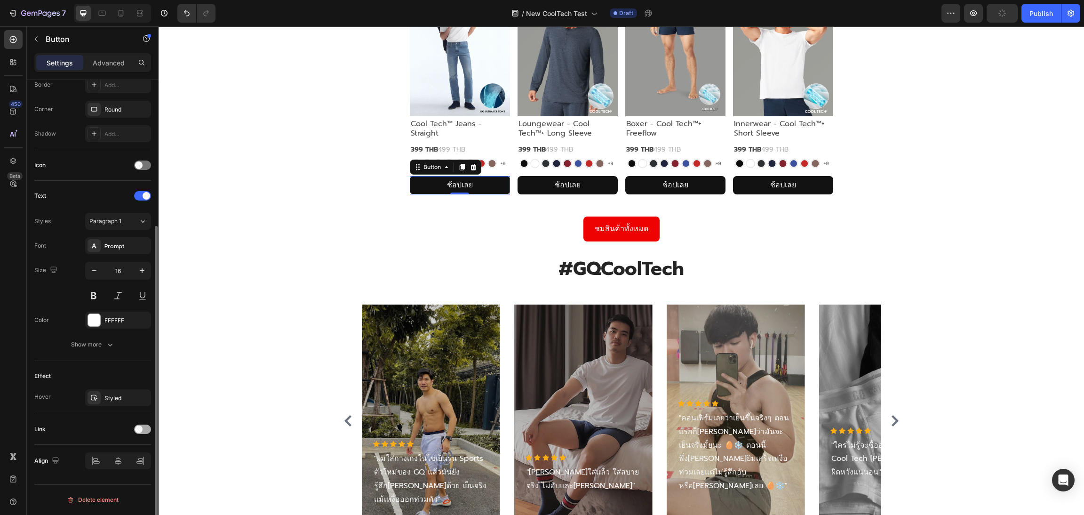
click at [138, 426] on span at bounding box center [139, 429] width 8 height 8
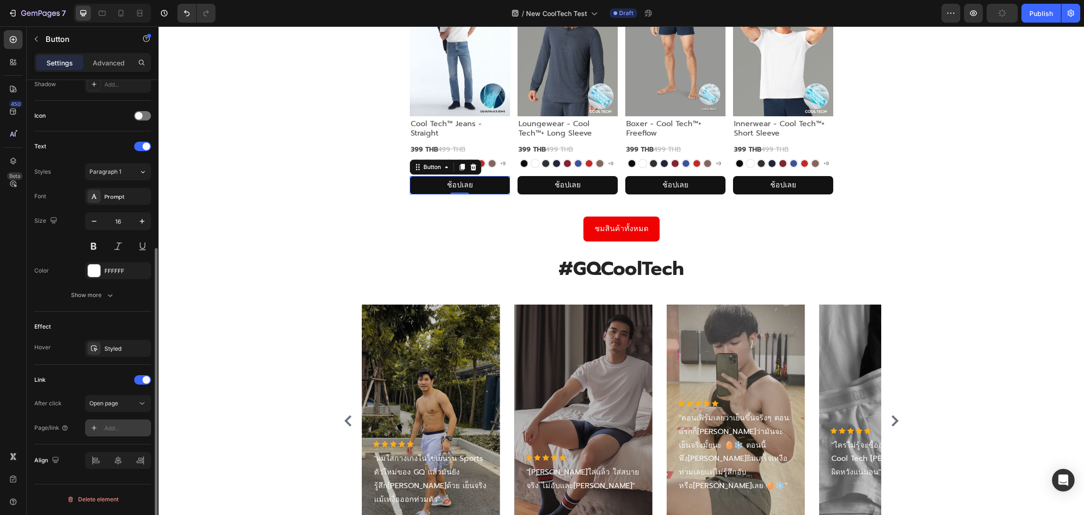
click at [124, 429] on div "Add..." at bounding box center [126, 428] width 44 height 8
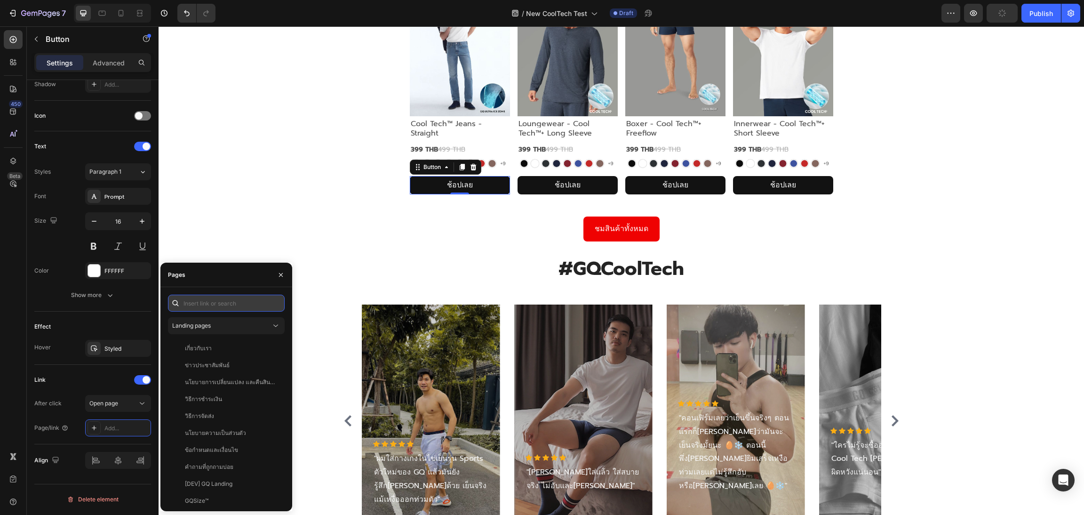
click at [208, 306] on input "text" at bounding box center [226, 303] width 117 height 17
paste input "[URL][DOMAIN_NAME]"
type input "[URL][DOMAIN_NAME]"
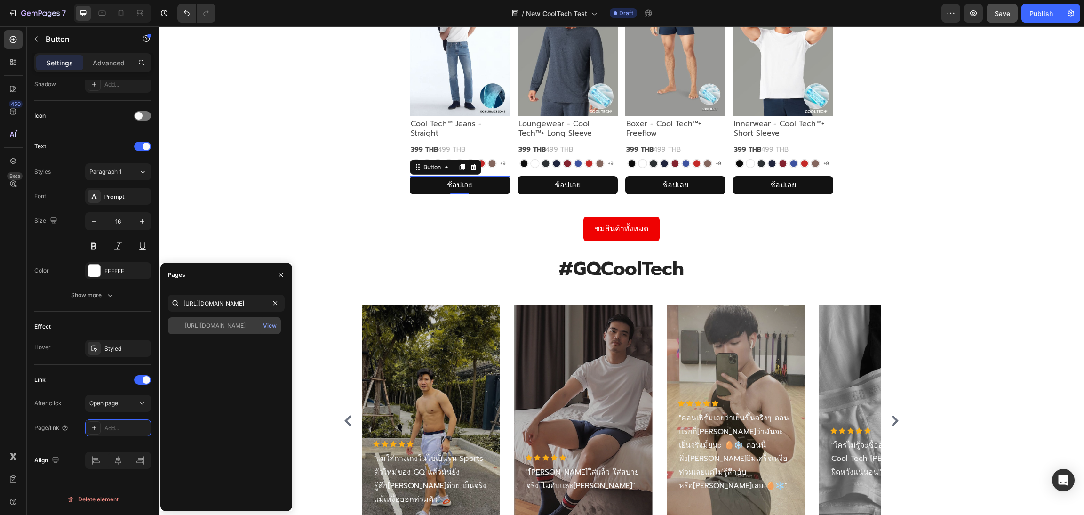
click at [215, 325] on div "[URL][DOMAIN_NAME]" at bounding box center [215, 325] width 61 height 8
click at [566, 116] on img at bounding box center [568, 53] width 100 height 127
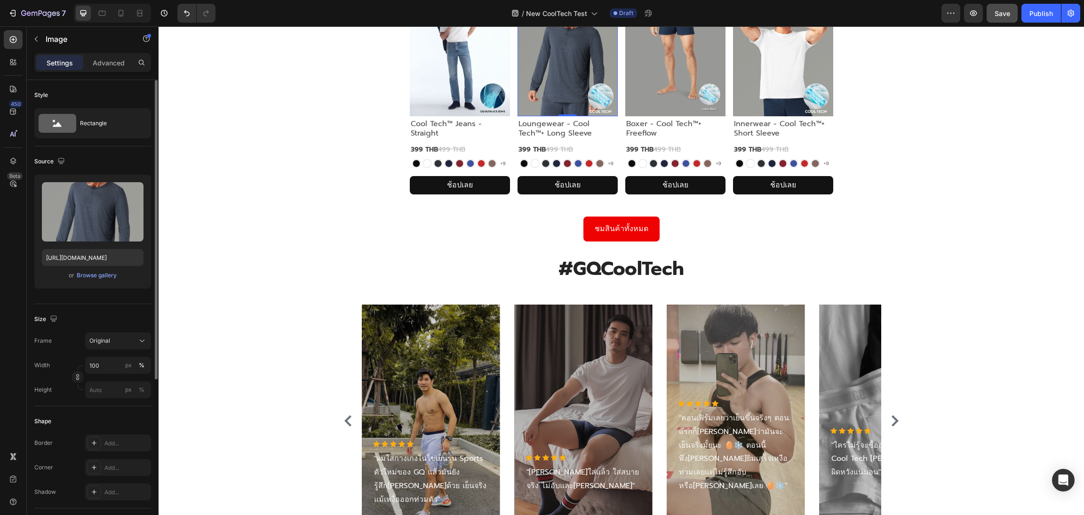
scroll to position [249, 0]
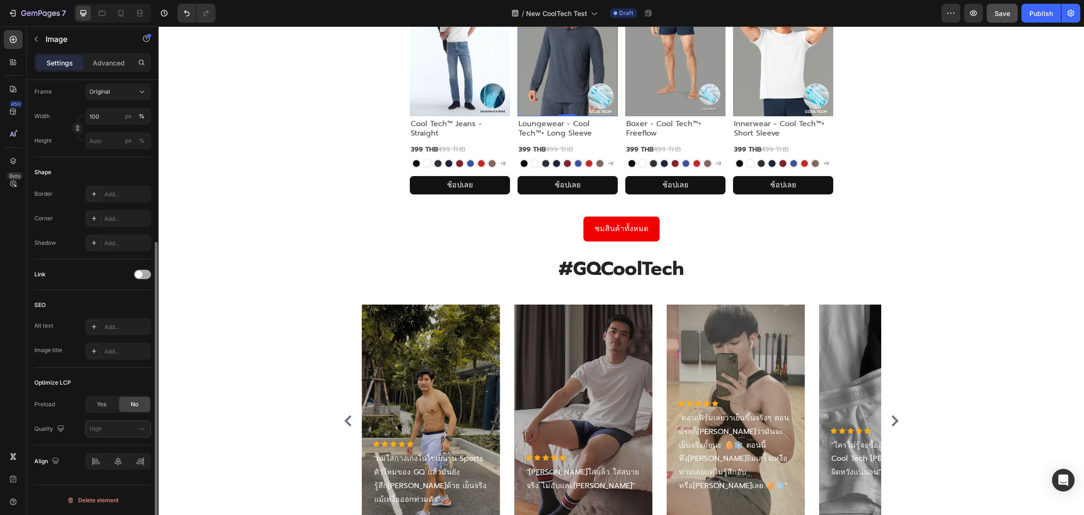
click at [142, 277] on div at bounding box center [142, 274] width 17 height 9
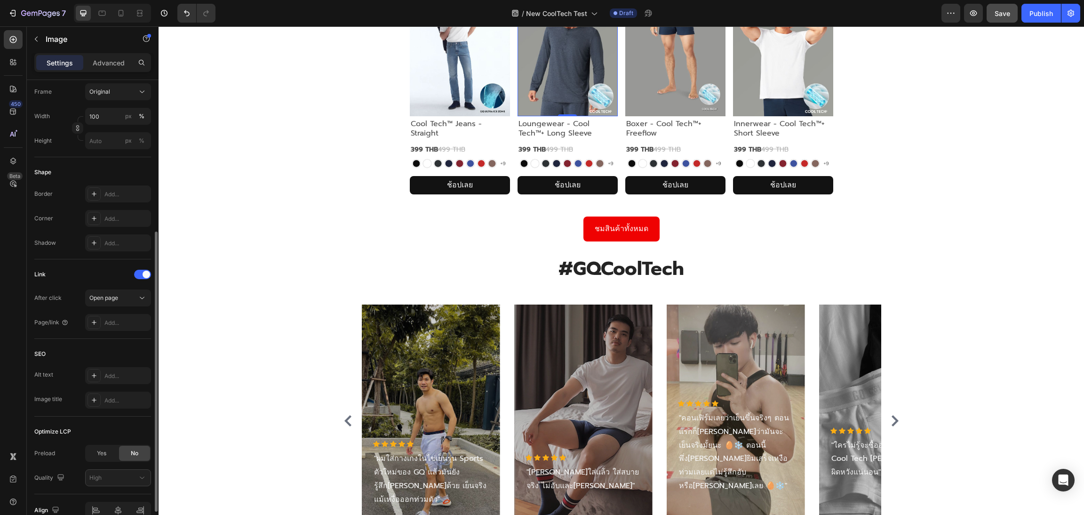
scroll to position [298, 0]
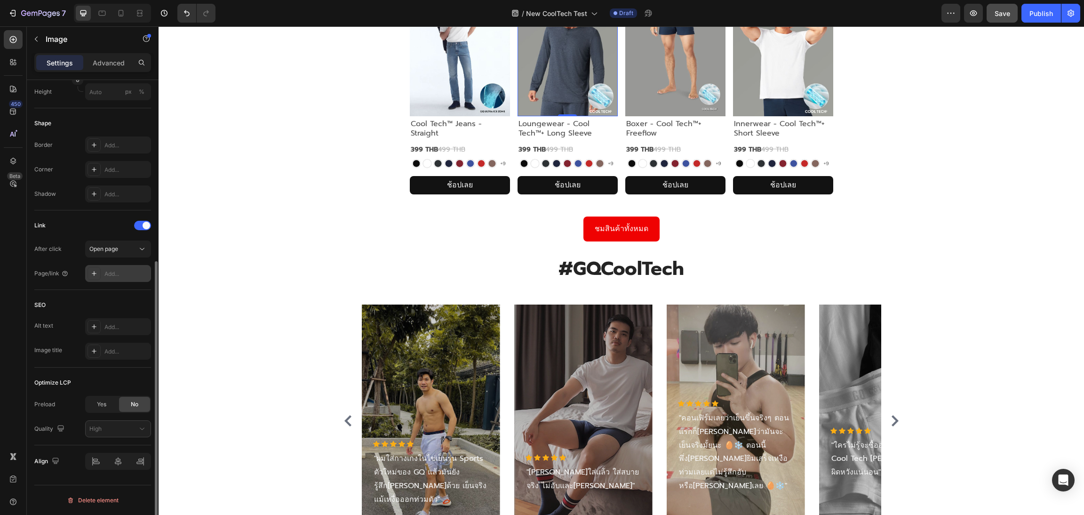
click at [119, 274] on div "Add..." at bounding box center [126, 274] width 44 height 8
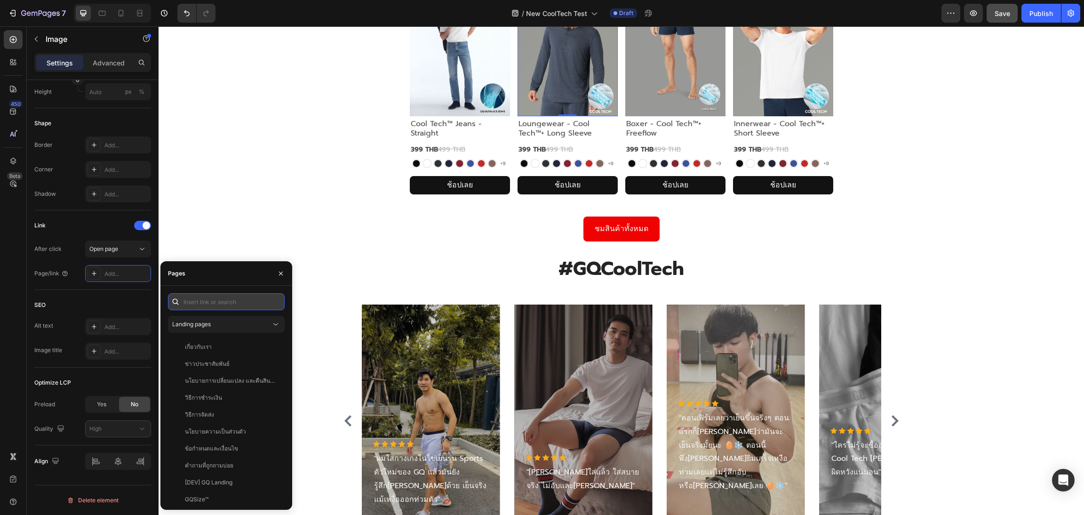
click at [205, 297] on input "text" at bounding box center [226, 301] width 117 height 17
paste input "[URL][DOMAIN_NAME]"
type input "[URL][DOMAIN_NAME]"
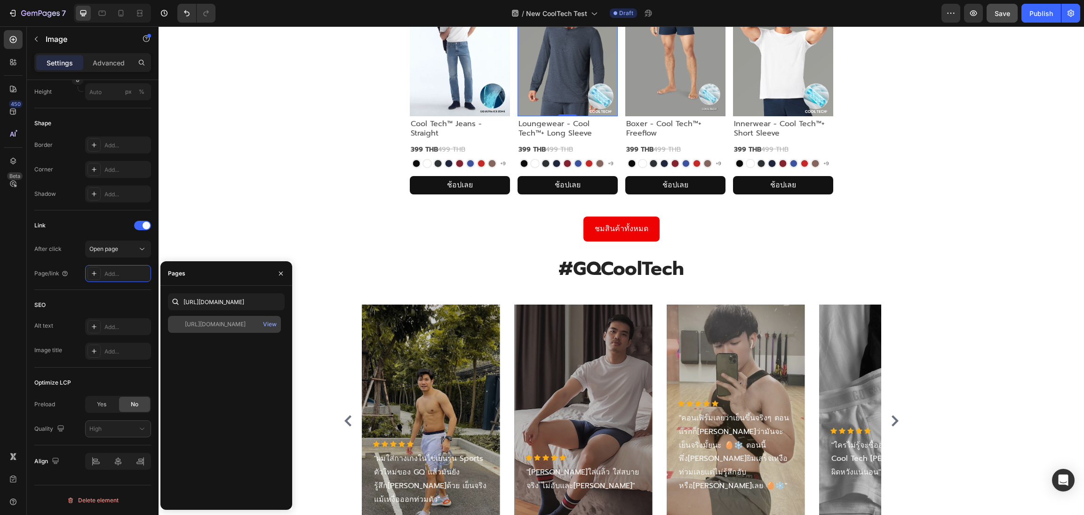
click at [224, 327] on div "[URL][DOMAIN_NAME]" at bounding box center [215, 324] width 61 height 8
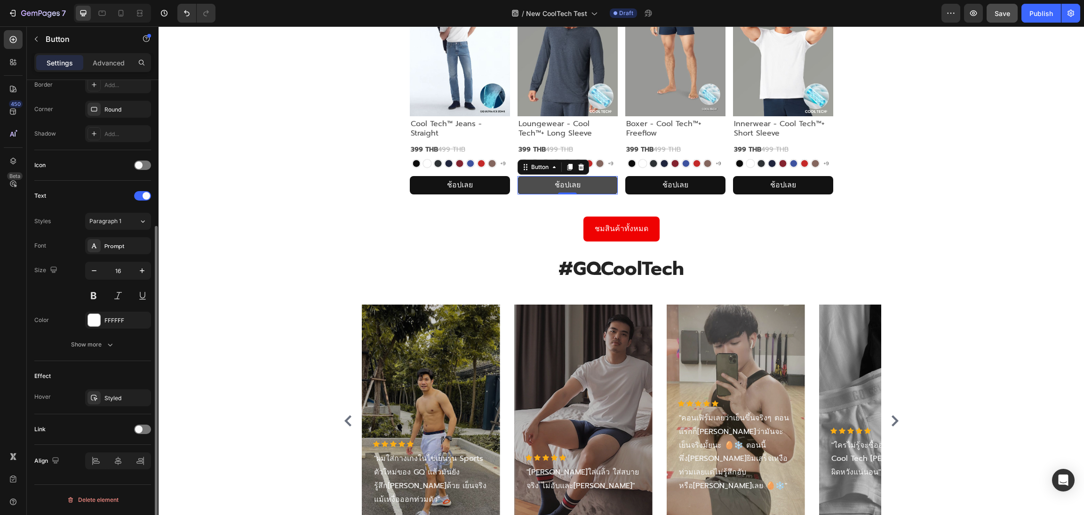
click at [529, 194] on button "ช้อปเลย" at bounding box center [568, 185] width 100 height 18
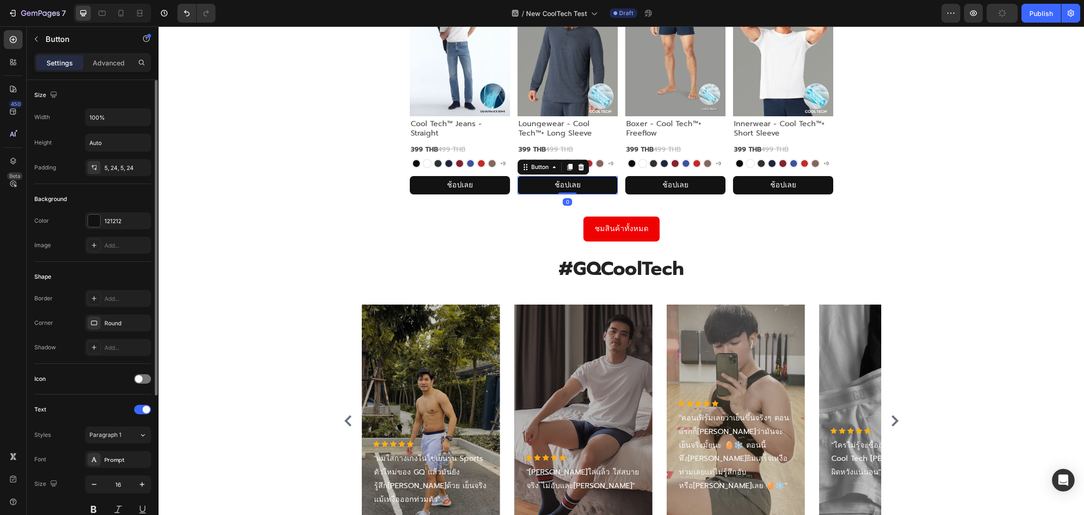
scroll to position [214, 0]
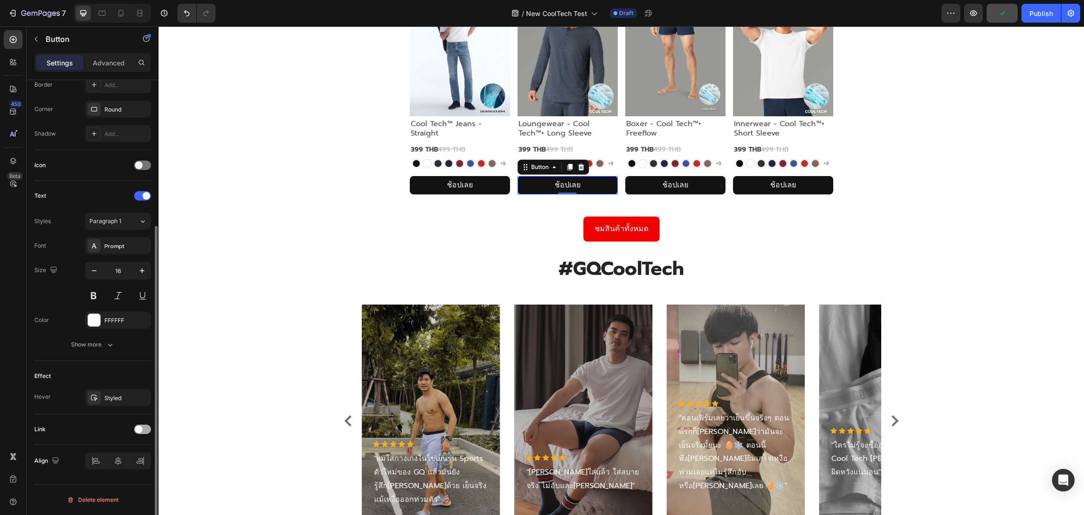
click at [145, 432] on div at bounding box center [142, 429] width 17 height 9
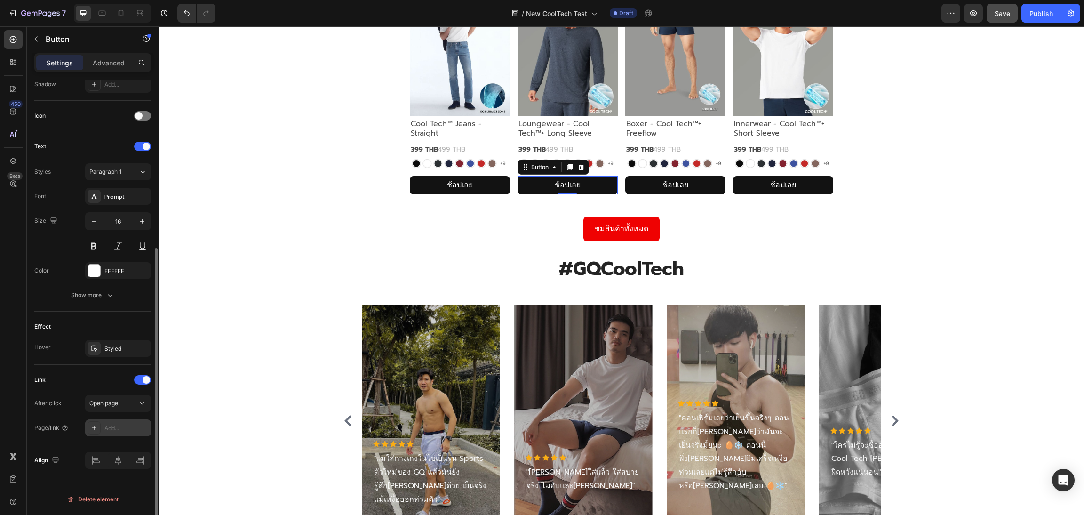
click at [109, 433] on div "Add..." at bounding box center [126, 428] width 44 height 8
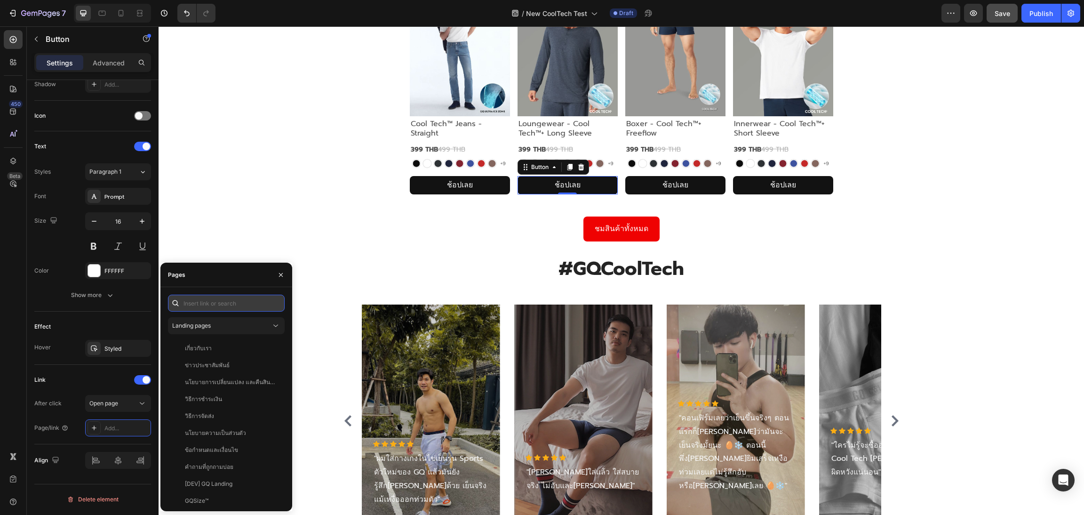
click at [228, 300] on input "text" at bounding box center [226, 303] width 117 height 17
paste input "[URL][DOMAIN_NAME]"
type input "[URL][DOMAIN_NAME]"
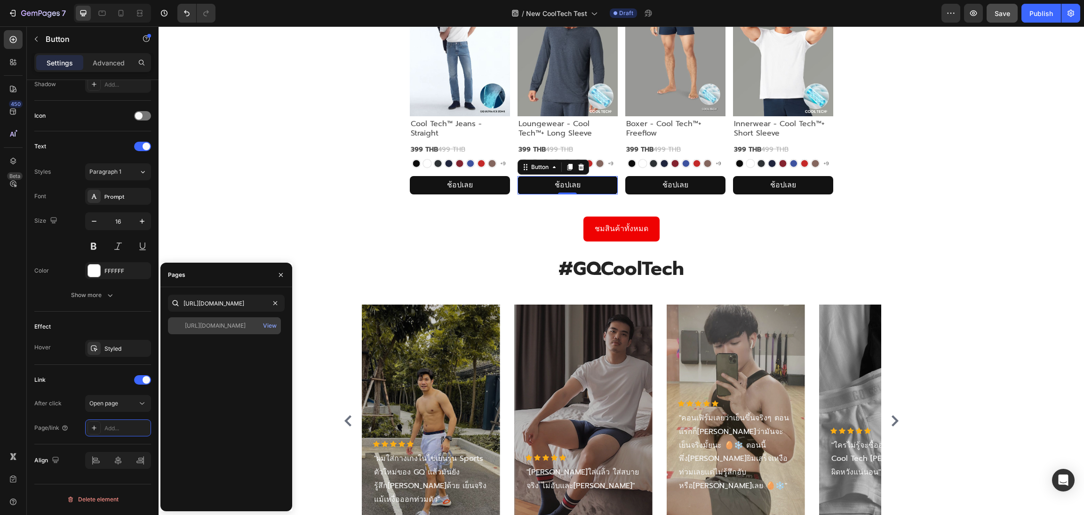
click at [229, 330] on div "[URL][DOMAIN_NAME]" at bounding box center [215, 325] width 61 height 8
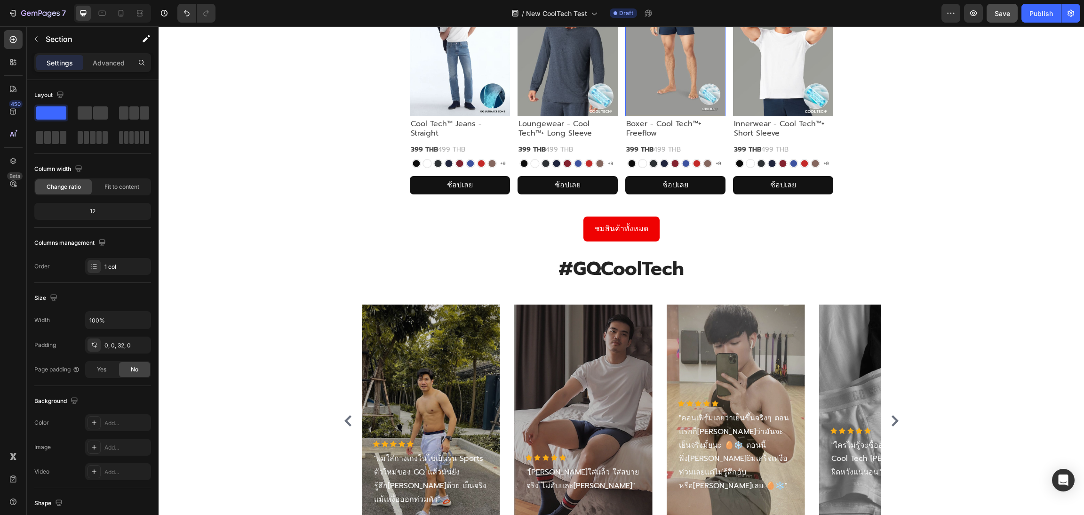
click at [656, 116] on img at bounding box center [675, 53] width 100 height 127
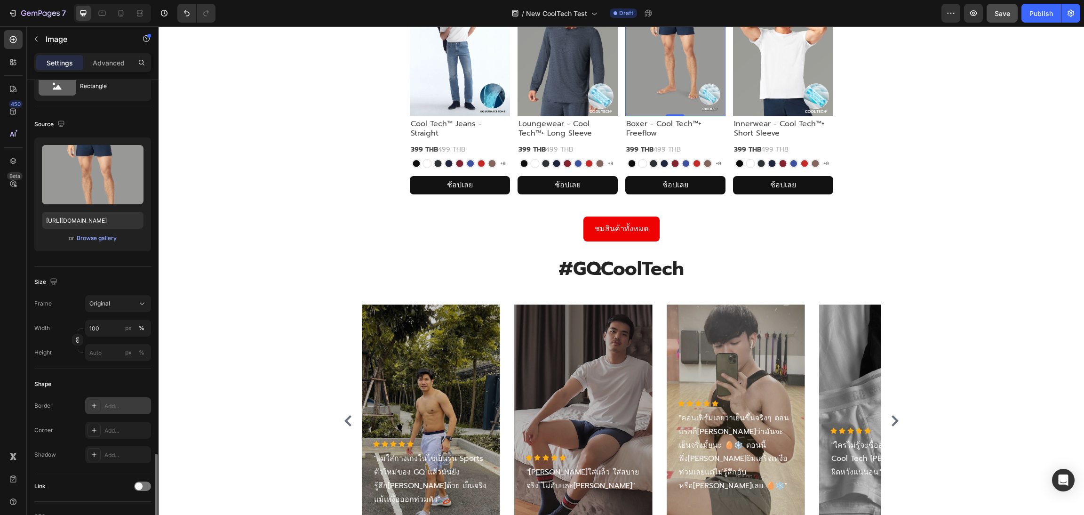
scroll to position [249, 0]
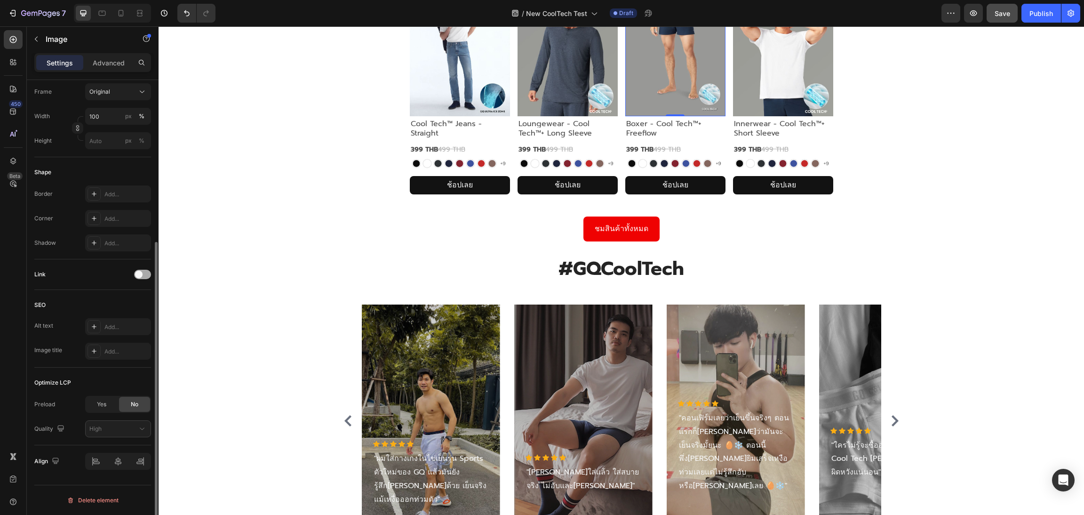
click at [144, 272] on div at bounding box center [142, 274] width 17 height 9
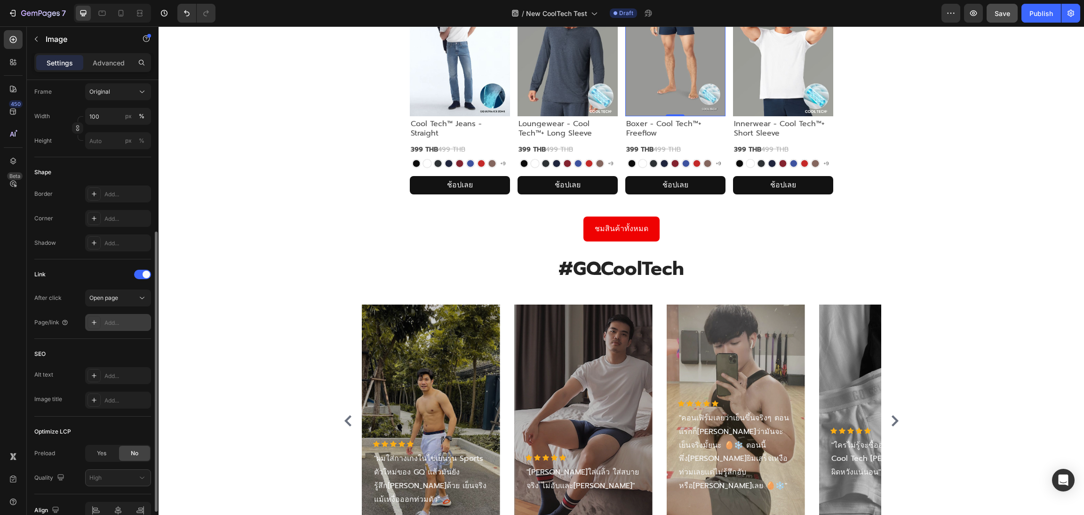
click at [135, 326] on div "Add..." at bounding box center [126, 323] width 44 height 8
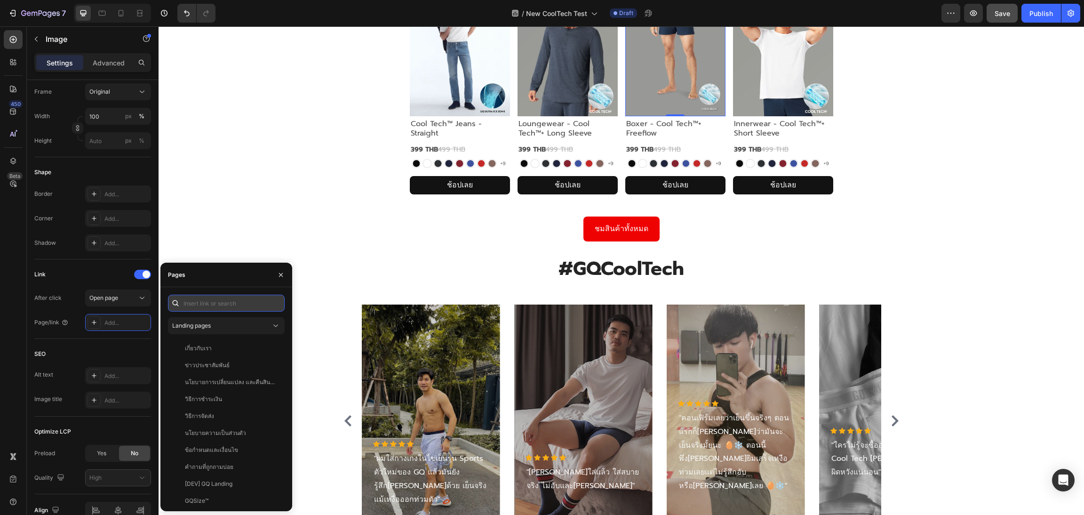
click at [240, 296] on input "text" at bounding box center [226, 303] width 117 height 17
paste input "[URL][DOMAIN_NAME]"
type input "[URL][DOMAIN_NAME]"
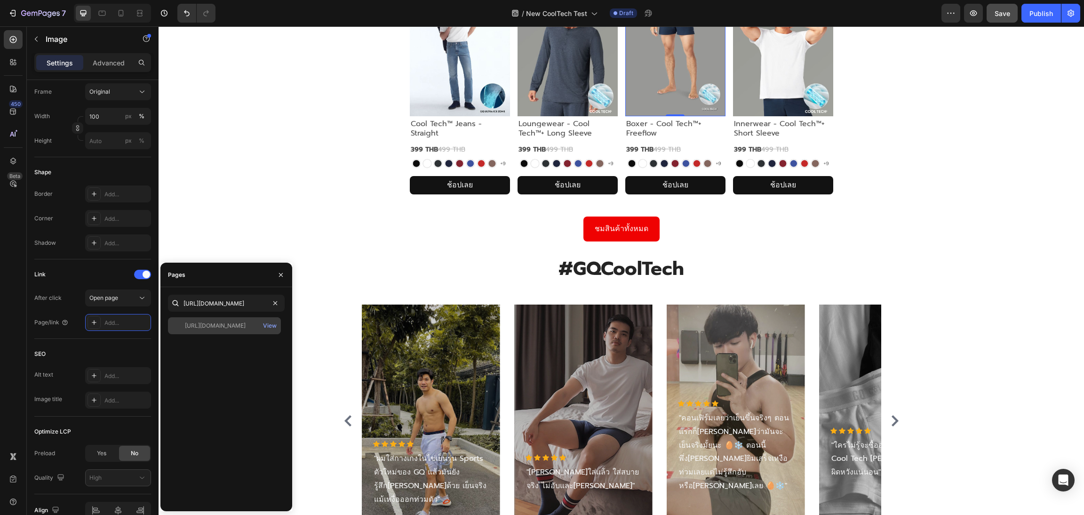
click at [220, 324] on div "[URL][DOMAIN_NAME]" at bounding box center [215, 325] width 61 height 8
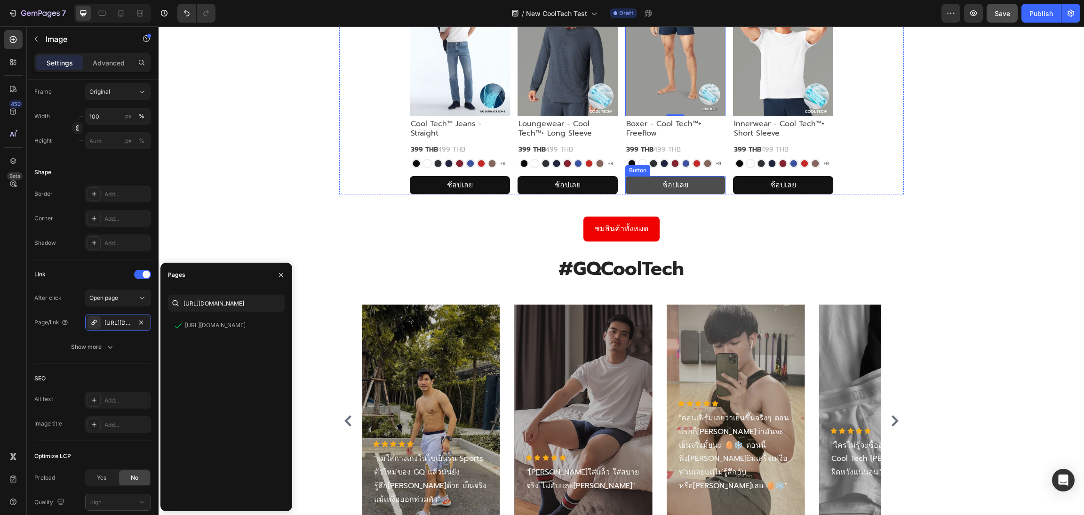
click at [627, 194] on button "ช้อปเลย" at bounding box center [675, 185] width 100 height 18
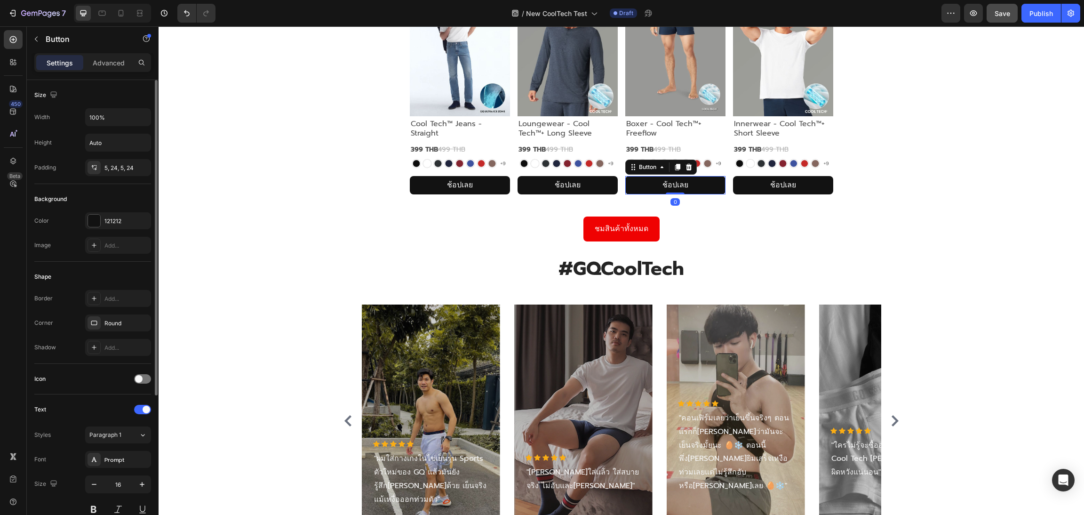
scroll to position [214, 0]
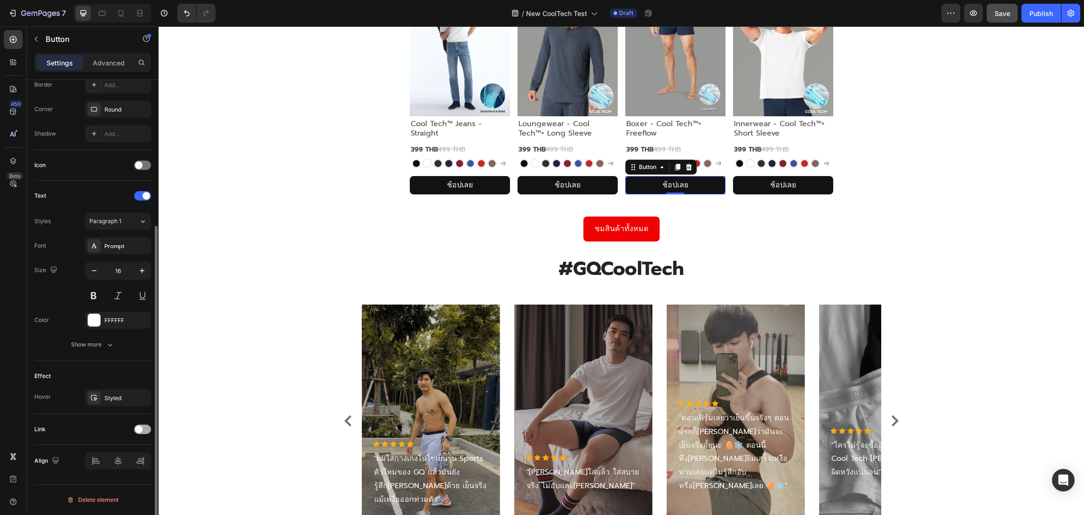
click at [148, 430] on div at bounding box center [142, 429] width 17 height 9
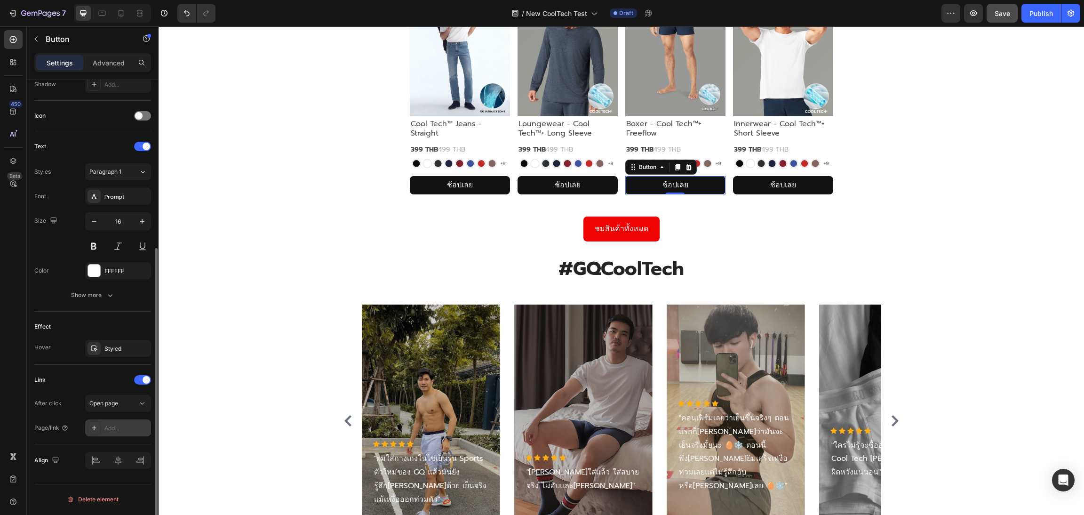
click at [125, 433] on div "Add..." at bounding box center [126, 428] width 44 height 8
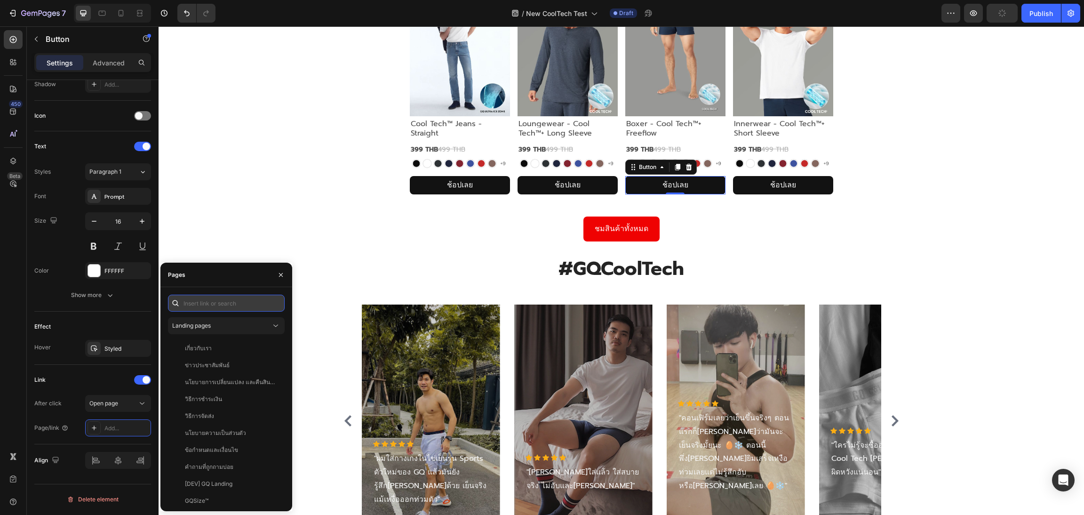
click at [222, 309] on input "text" at bounding box center [226, 303] width 117 height 17
paste input "[URL][DOMAIN_NAME]"
type input "[URL][DOMAIN_NAME]"
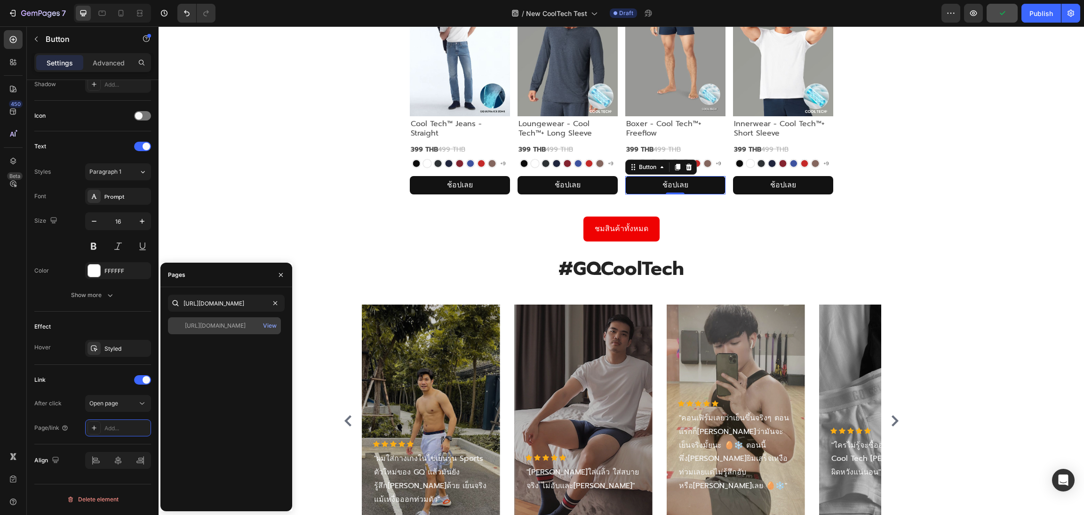
click at [232, 330] on div "[URL][DOMAIN_NAME] View" at bounding box center [224, 325] width 113 height 17
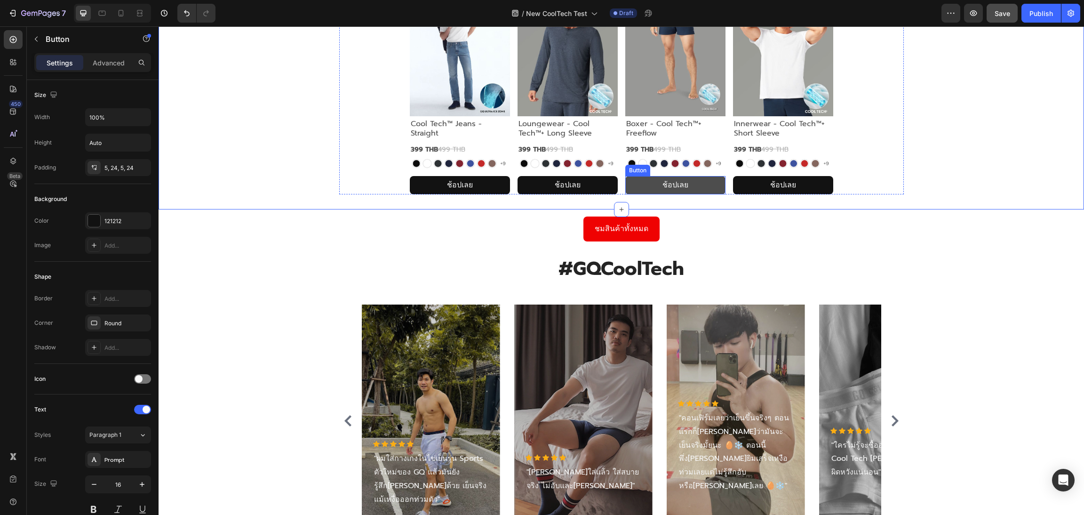
click at [639, 194] on link "ช้อปเลย" at bounding box center [675, 185] width 100 height 18
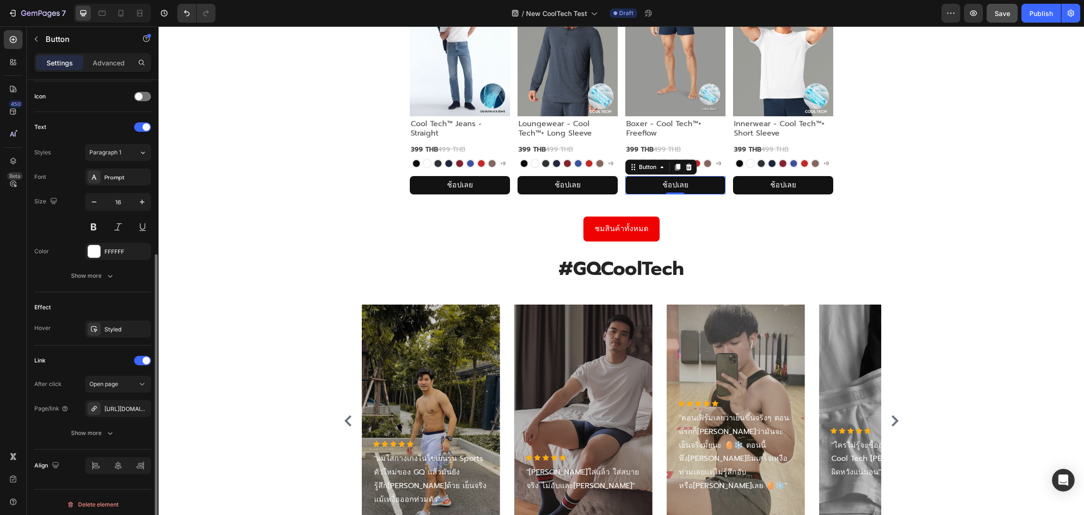
scroll to position [287, 0]
click at [748, 116] on img at bounding box center [783, 53] width 100 height 127
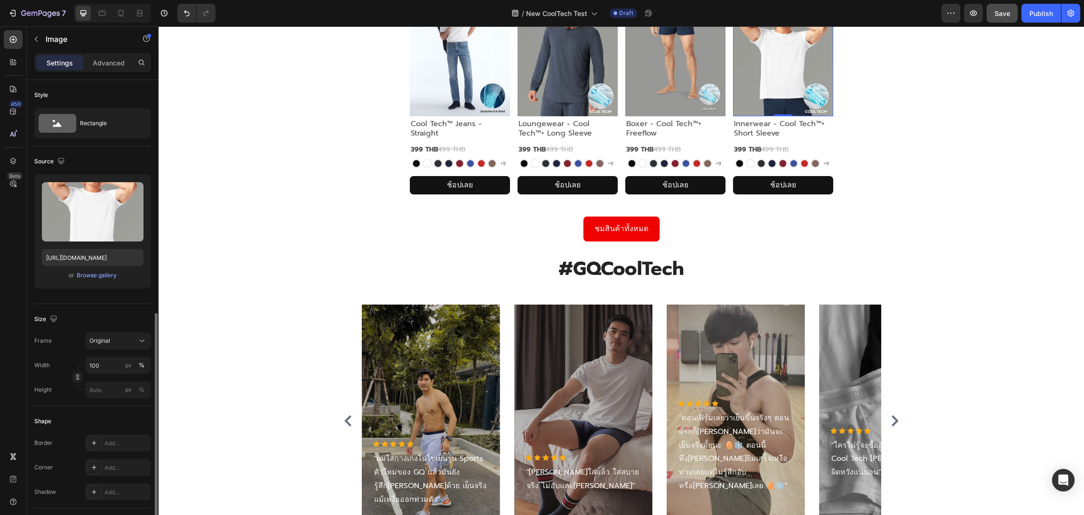
scroll to position [249, 0]
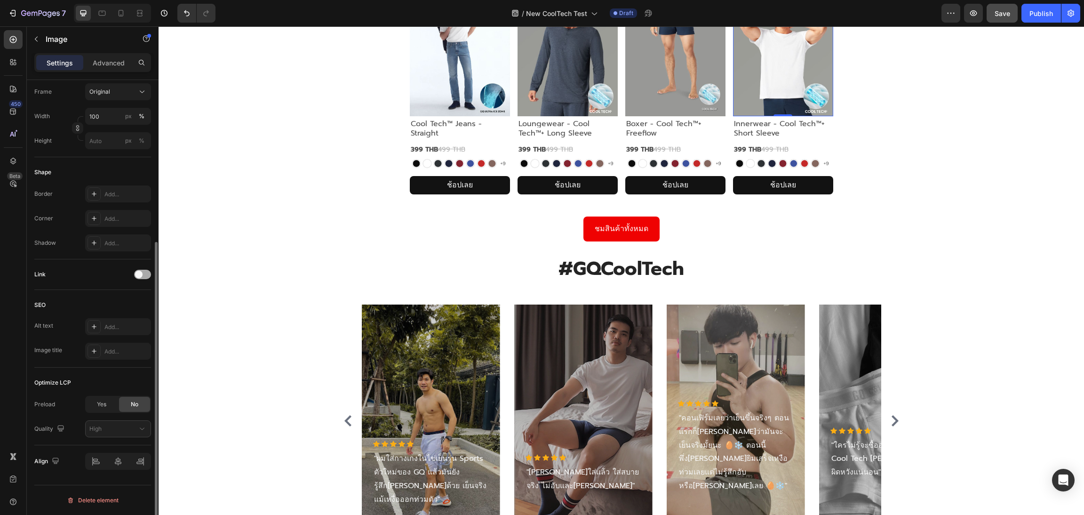
click at [146, 272] on div at bounding box center [142, 274] width 17 height 9
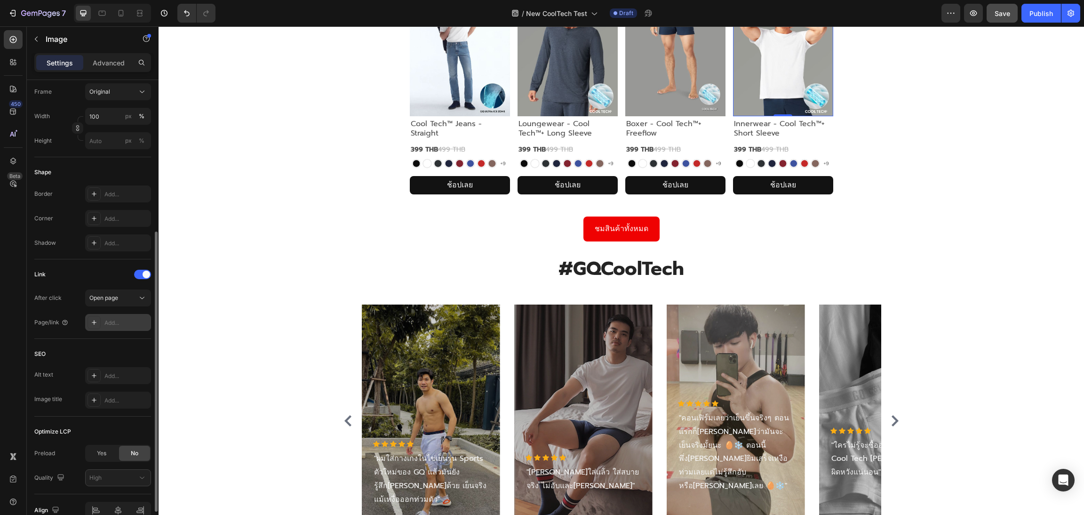
click at [114, 317] on div "Add..." at bounding box center [118, 322] width 66 height 17
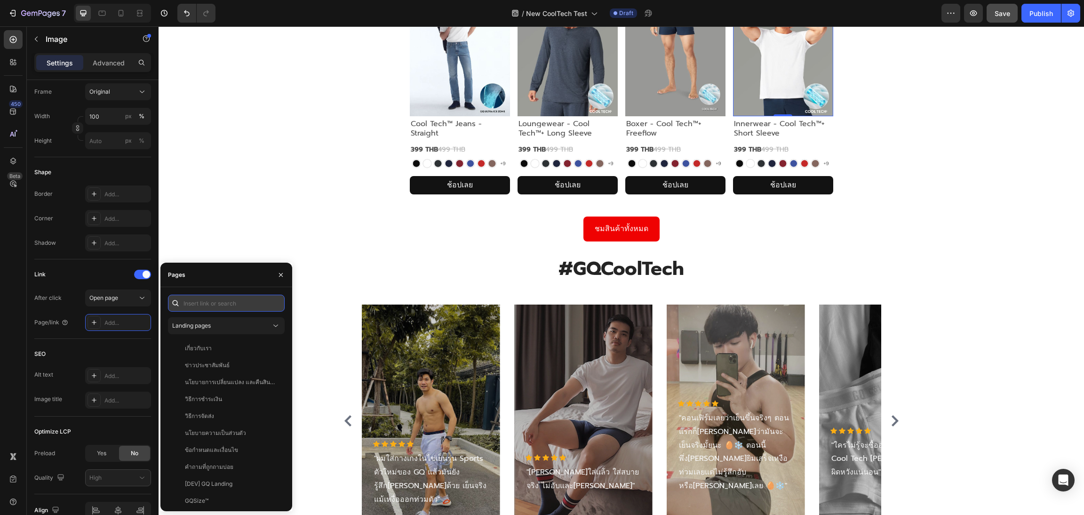
click at [210, 298] on input "text" at bounding box center [226, 303] width 117 height 17
paste input "[URL][DOMAIN_NAME]"
type input "[URL][DOMAIN_NAME]"
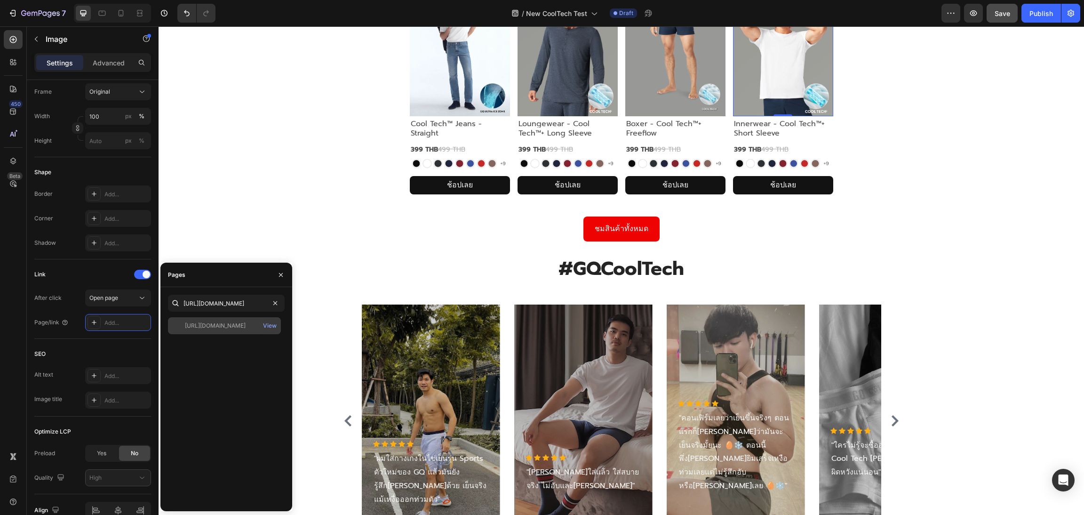
click at [230, 331] on div "[URL][DOMAIN_NAME] View" at bounding box center [224, 325] width 113 height 17
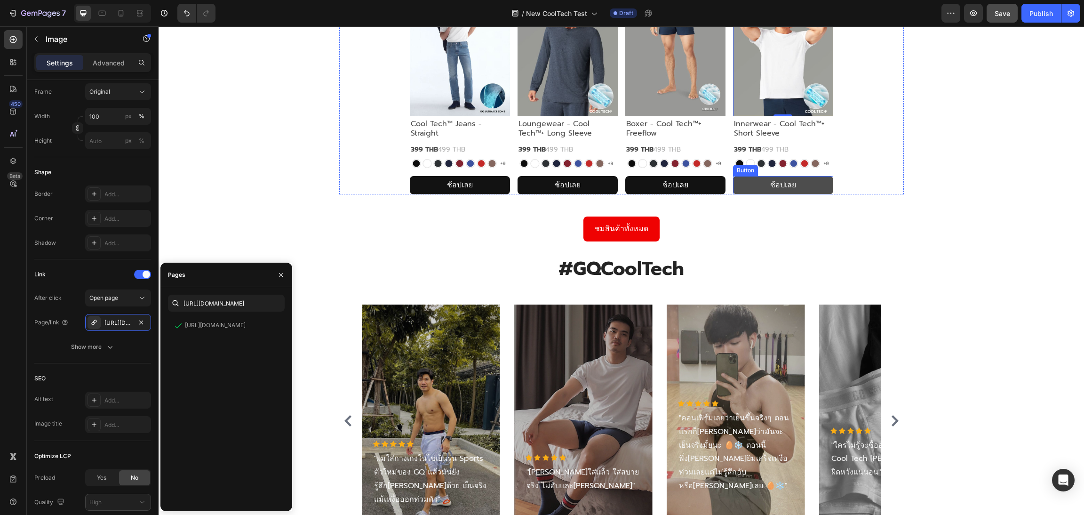
click at [736, 194] on button "ช้อปเลย" at bounding box center [783, 185] width 100 height 18
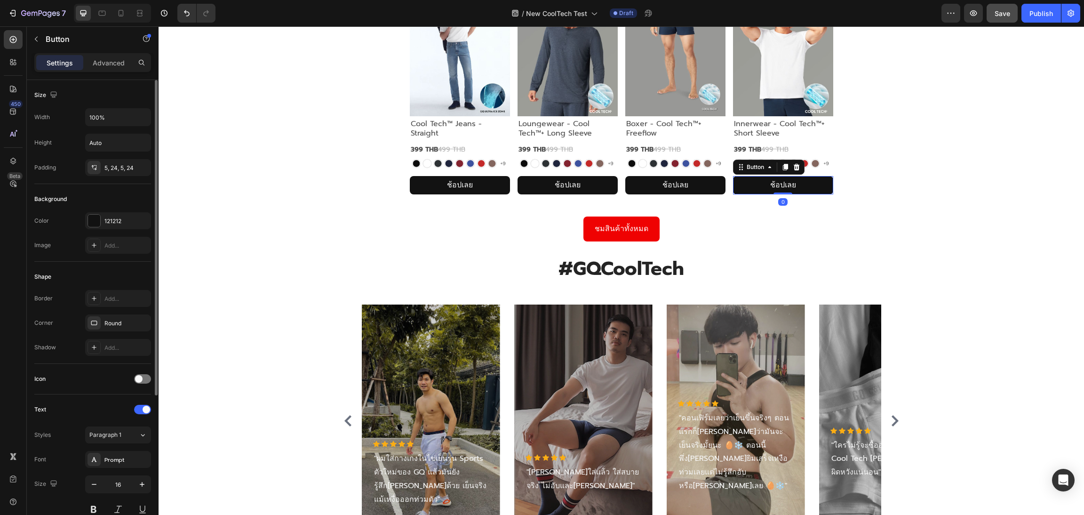
scroll to position [214, 0]
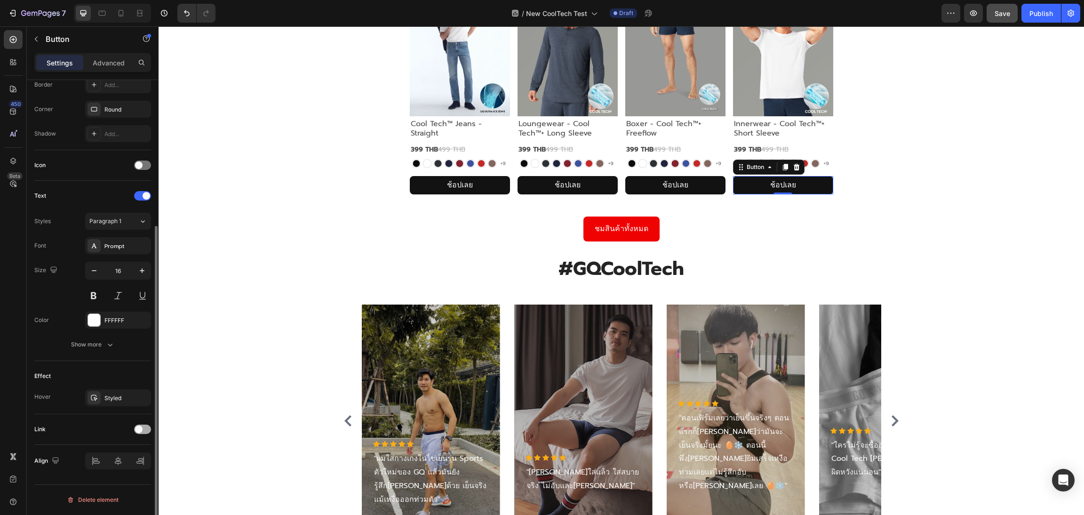
click at [148, 433] on div at bounding box center [142, 429] width 17 height 9
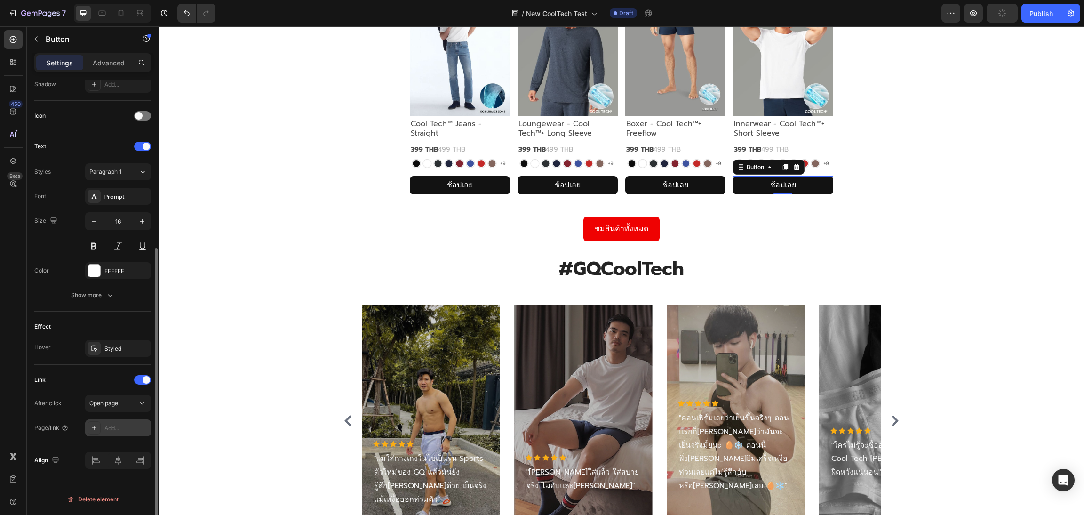
click at [125, 432] on div "Add..." at bounding box center [126, 428] width 44 height 8
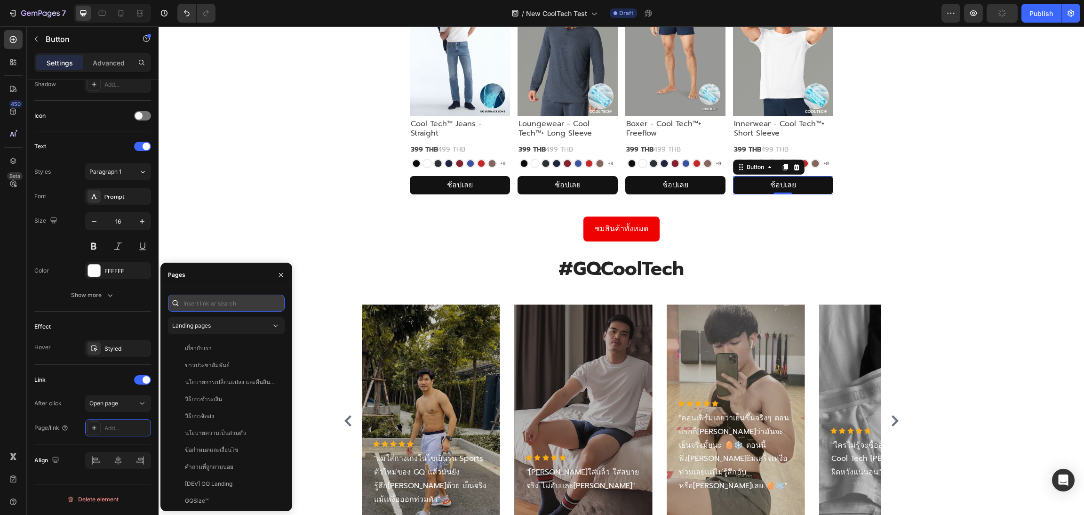
click at [221, 306] on input "text" at bounding box center [226, 303] width 117 height 17
paste input "[URL][DOMAIN_NAME]"
type input "[URL][DOMAIN_NAME]"
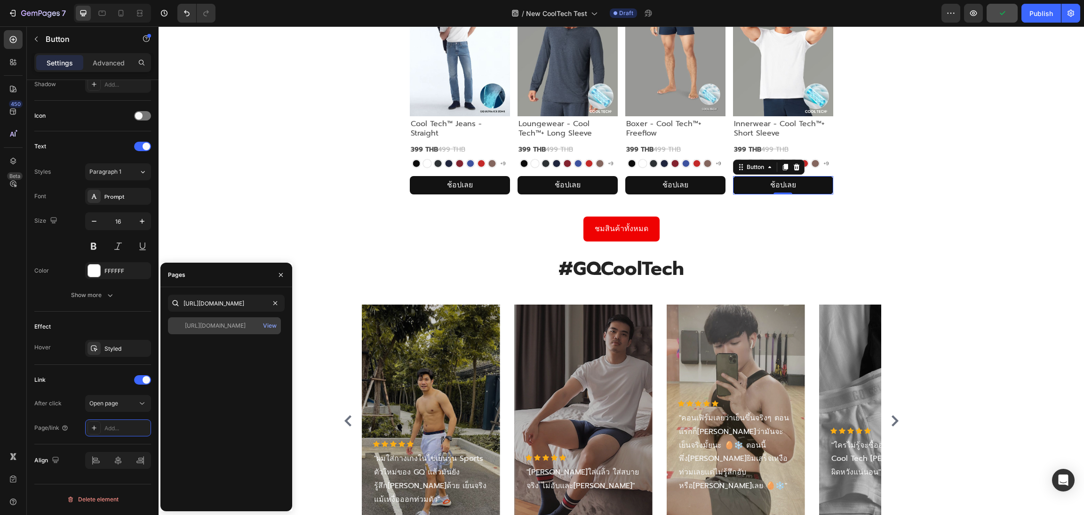
click at [224, 332] on div "[URL][DOMAIN_NAME] View" at bounding box center [224, 325] width 113 height 17
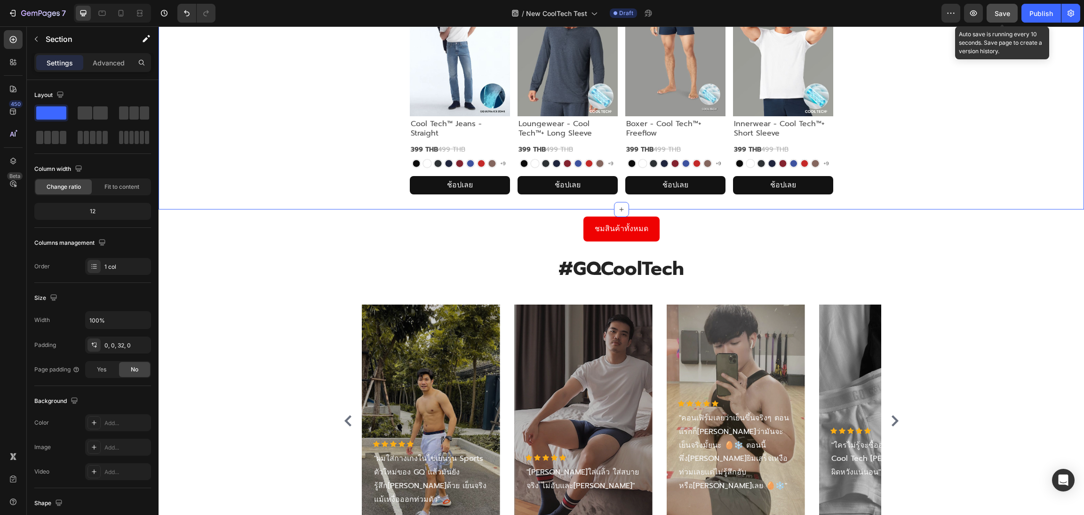
click at [1006, 14] on span "Save" at bounding box center [1003, 13] width 16 height 8
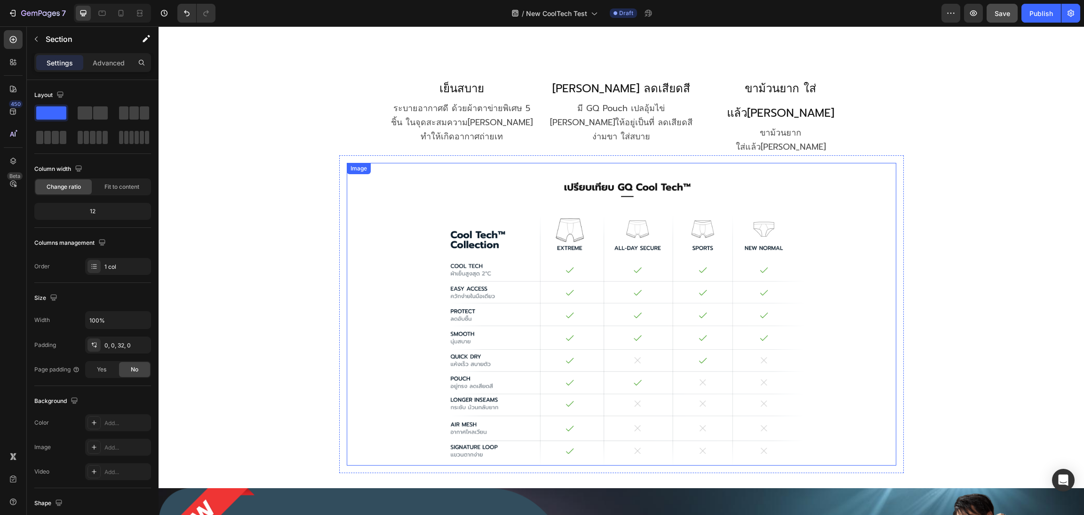
scroll to position [746, 0]
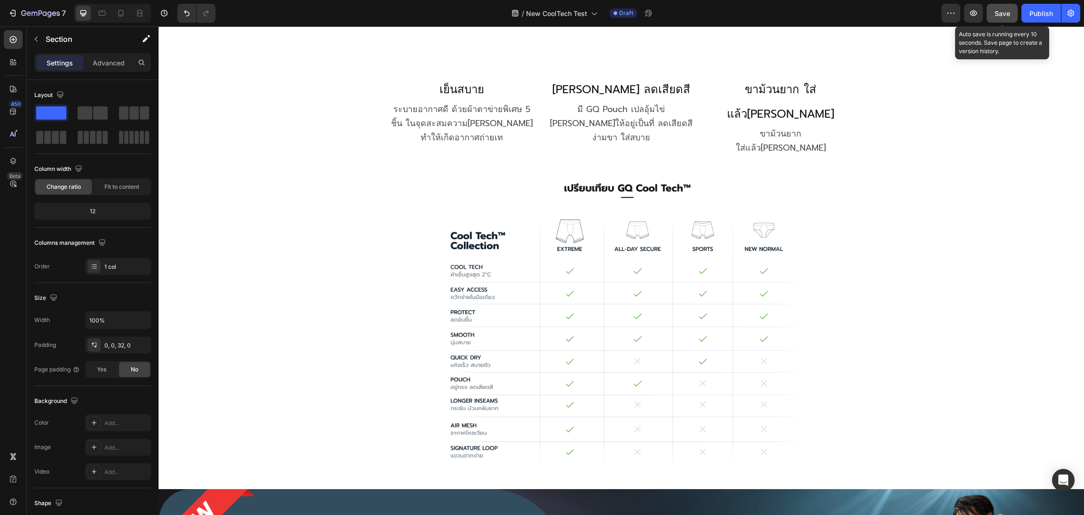
click at [999, 17] on div "Save" at bounding box center [1003, 13] width 16 height 10
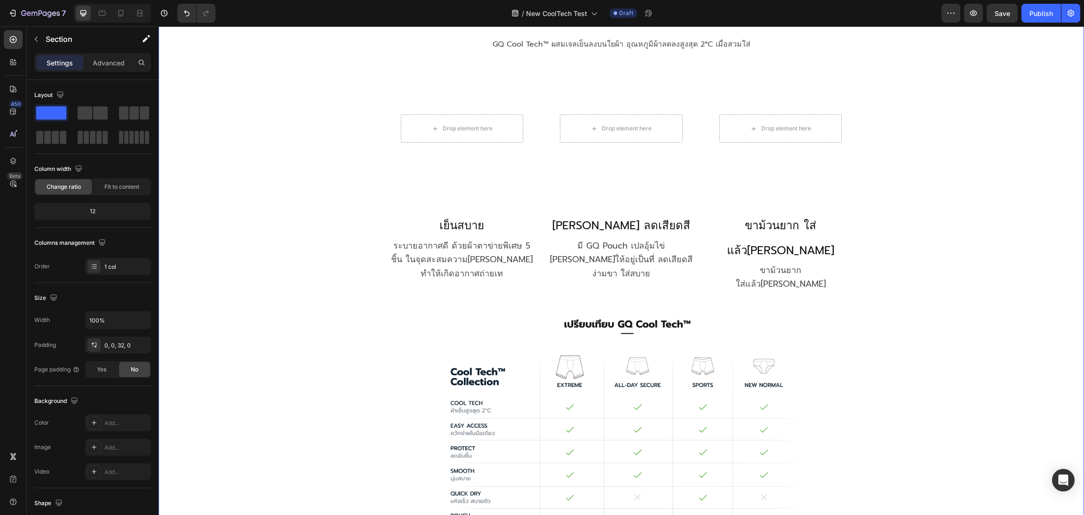
scroll to position [464, 0]
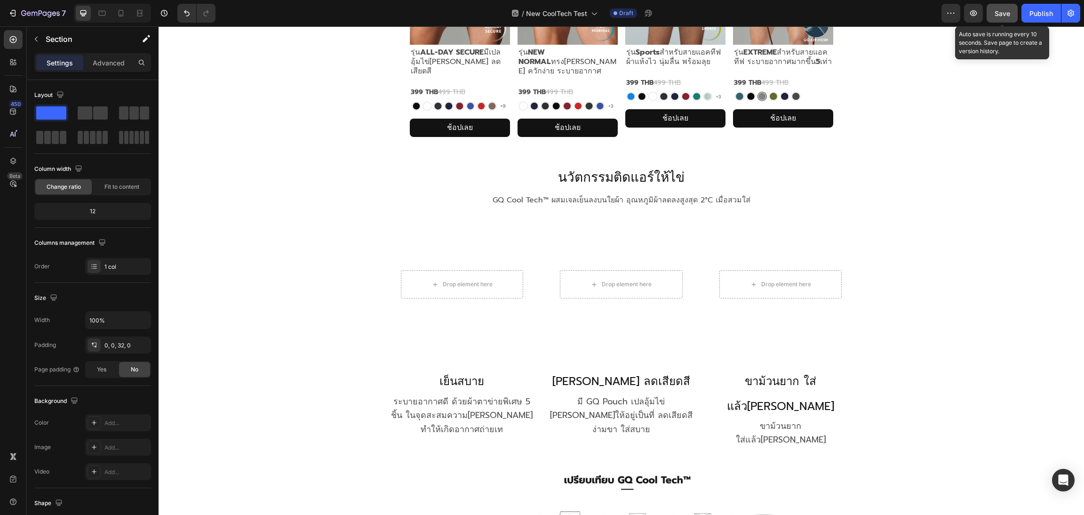
click at [999, 12] on span "Save" at bounding box center [1003, 13] width 16 height 8
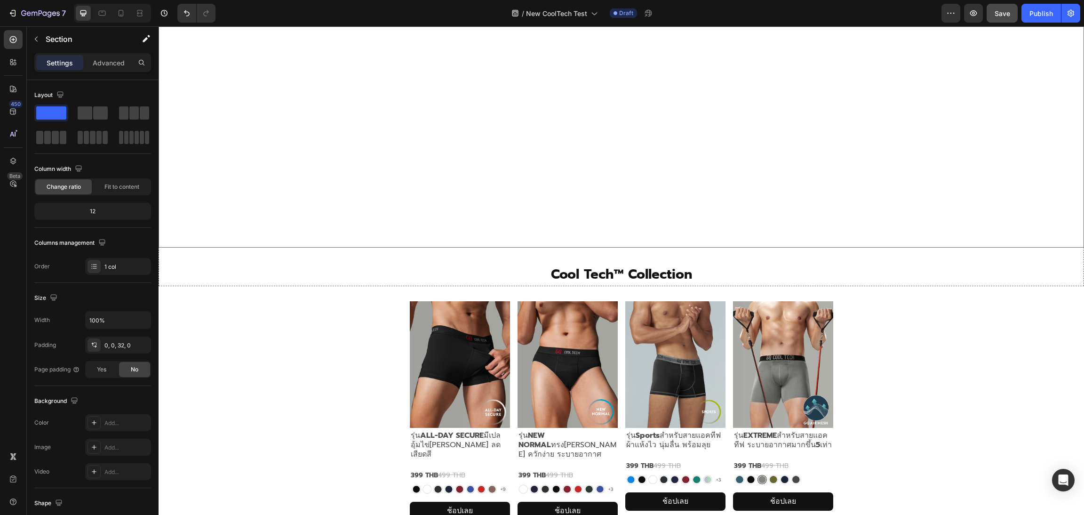
scroll to position [0, 0]
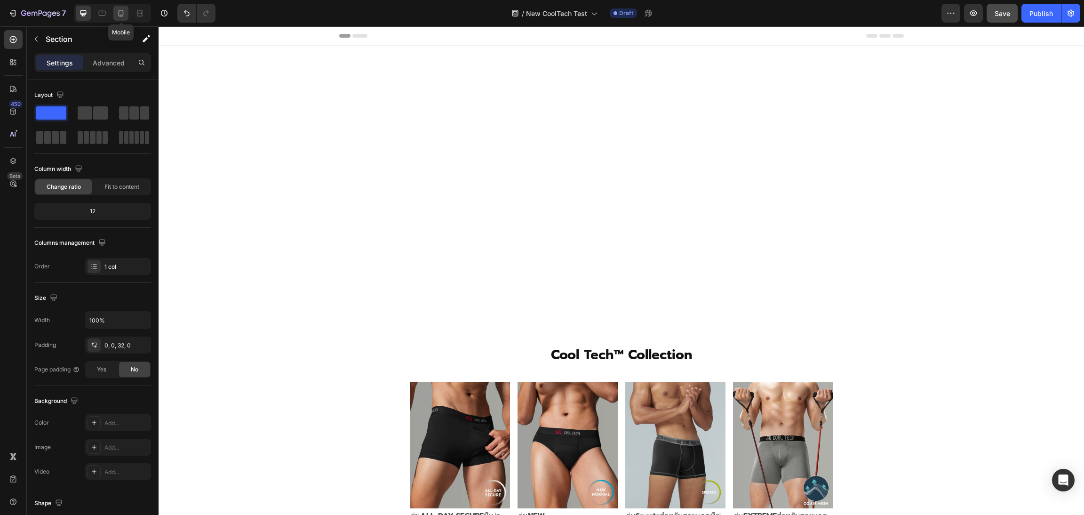
click at [123, 12] on icon at bounding box center [121, 13] width 5 height 7
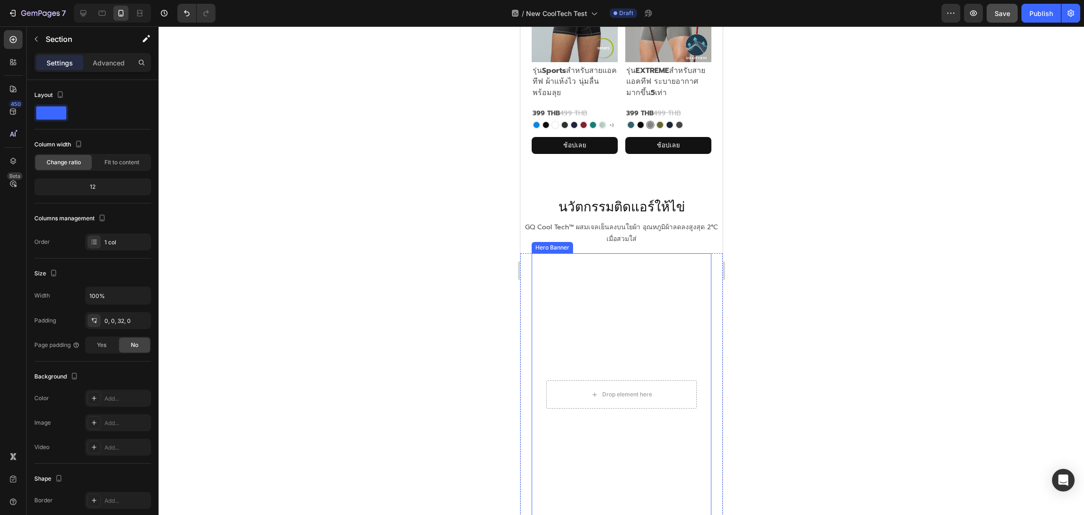
scroll to position [385, 0]
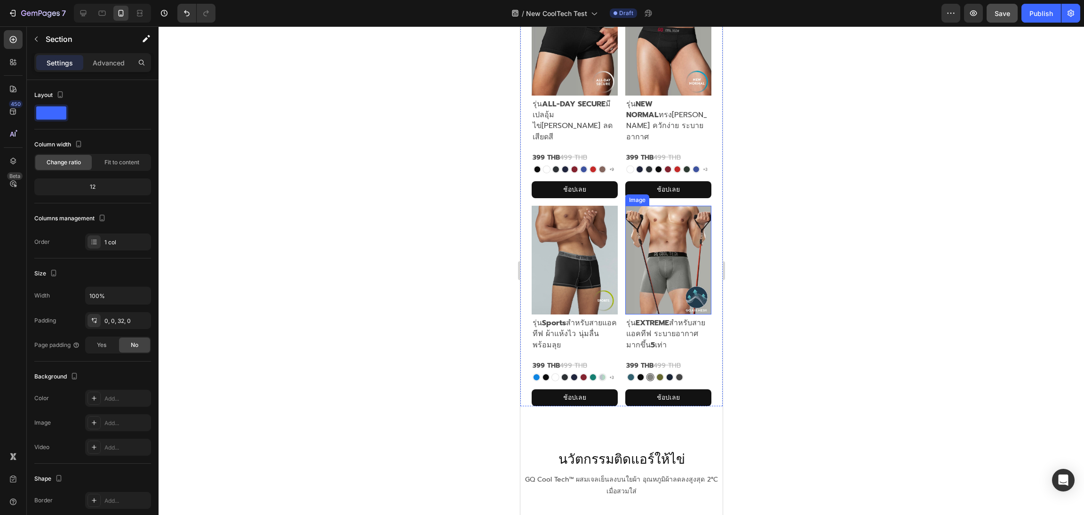
click at [653, 236] on img at bounding box center [668, 260] width 86 height 109
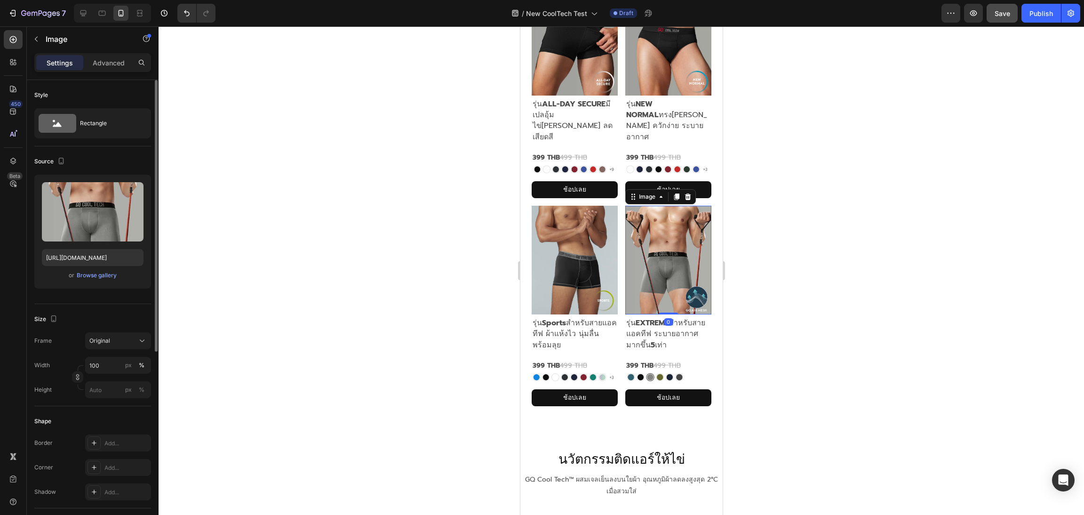
scroll to position [322, 0]
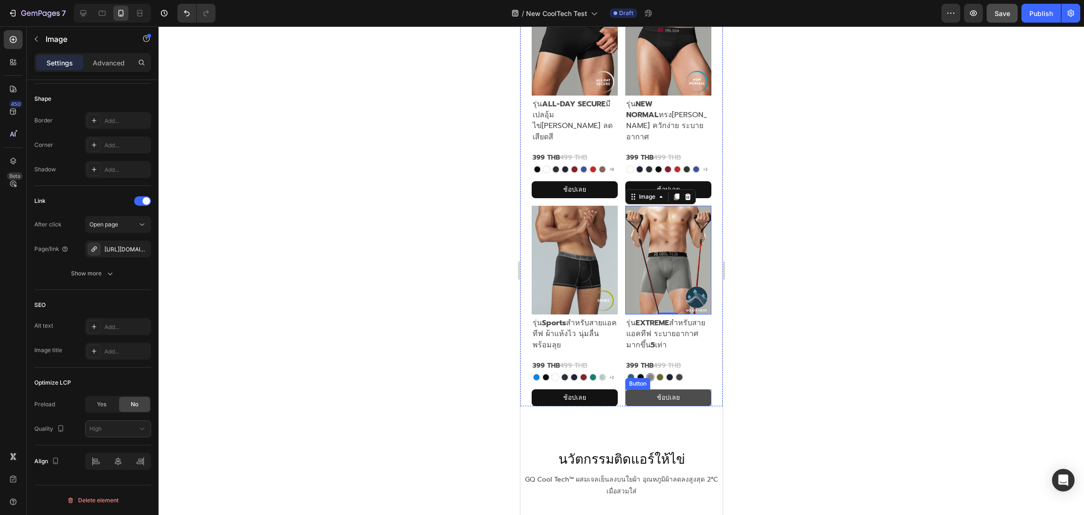
click at [689, 389] on link "ช้อปเลย" at bounding box center [668, 397] width 86 height 16
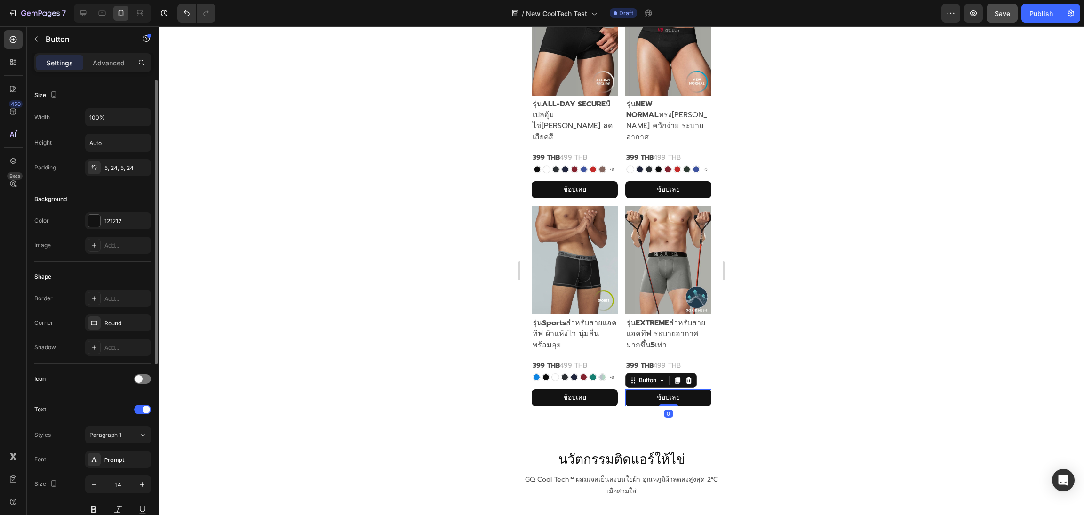
scroll to position [287, 0]
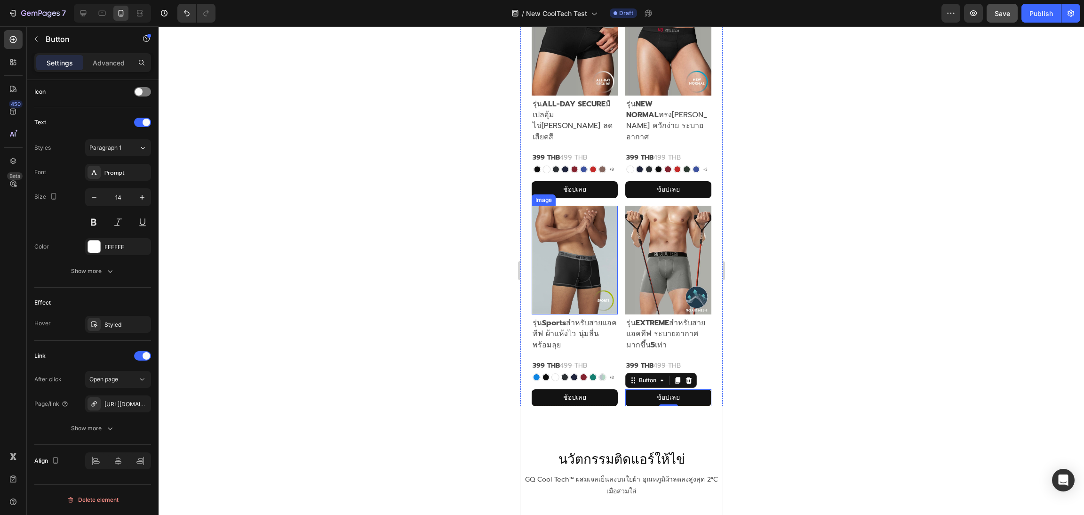
click at [592, 251] on img at bounding box center [574, 260] width 86 height 109
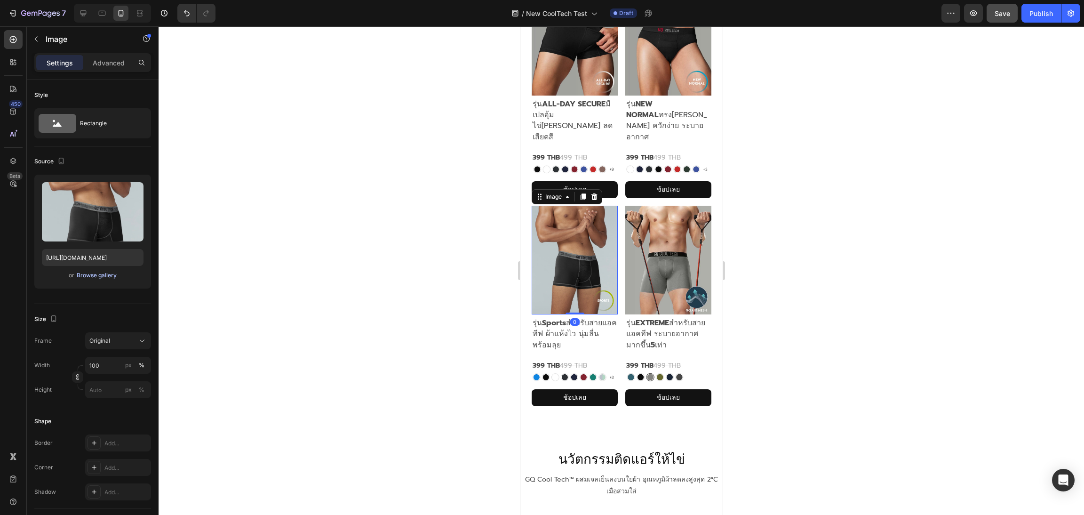
scroll to position [322, 0]
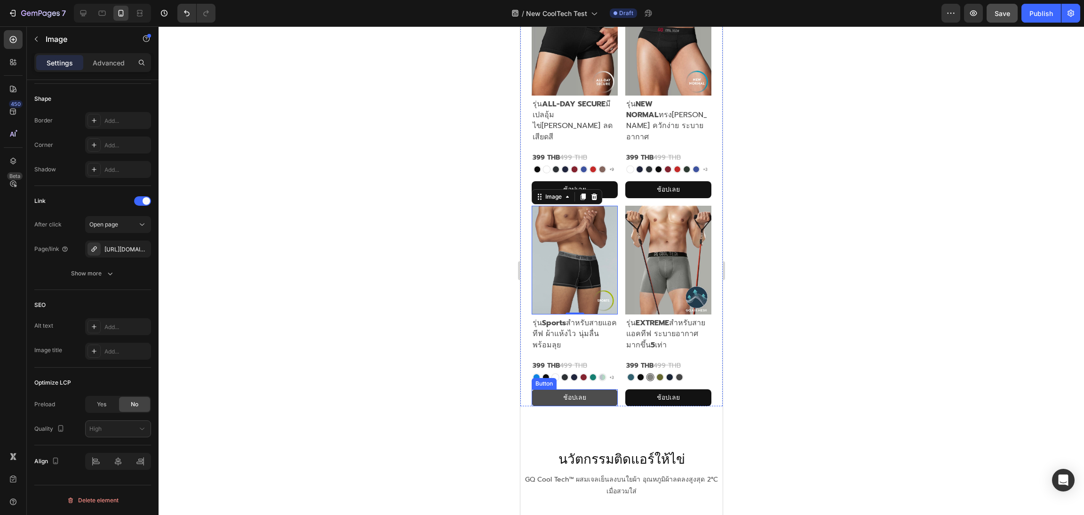
click at [548, 389] on link "ช้อปเลย" at bounding box center [574, 397] width 86 height 16
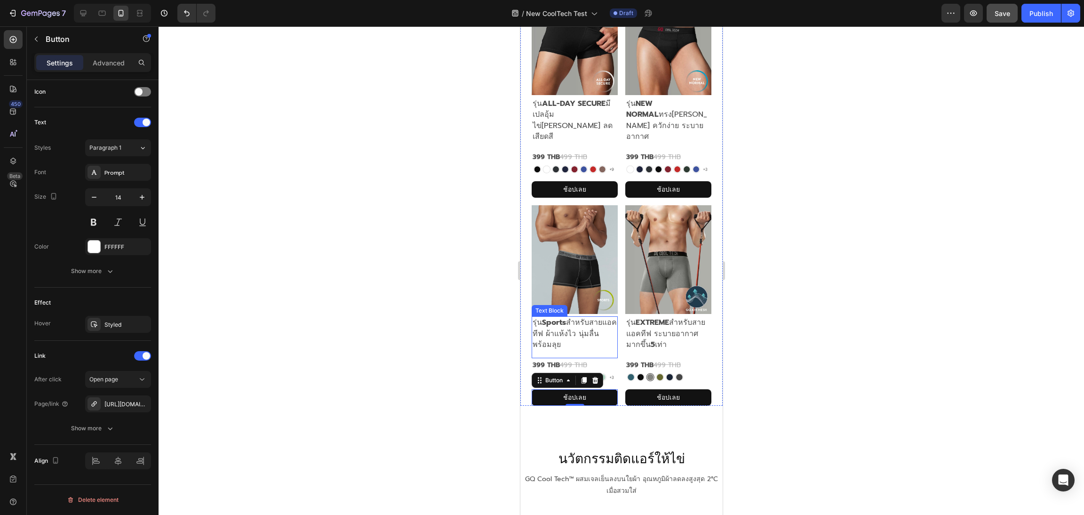
scroll to position [244, 0]
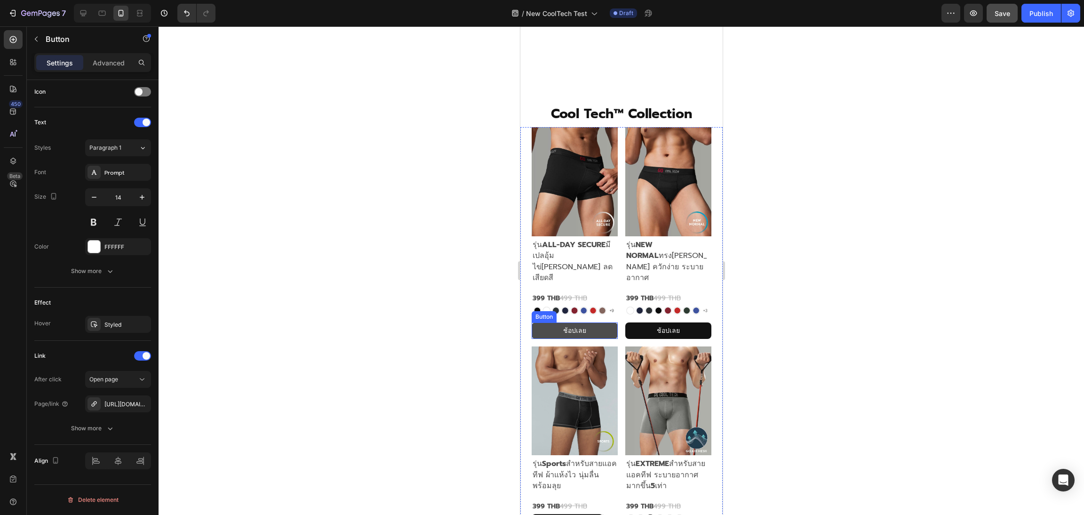
click at [545, 322] on link "ช้อปเลย" at bounding box center [574, 330] width 86 height 16
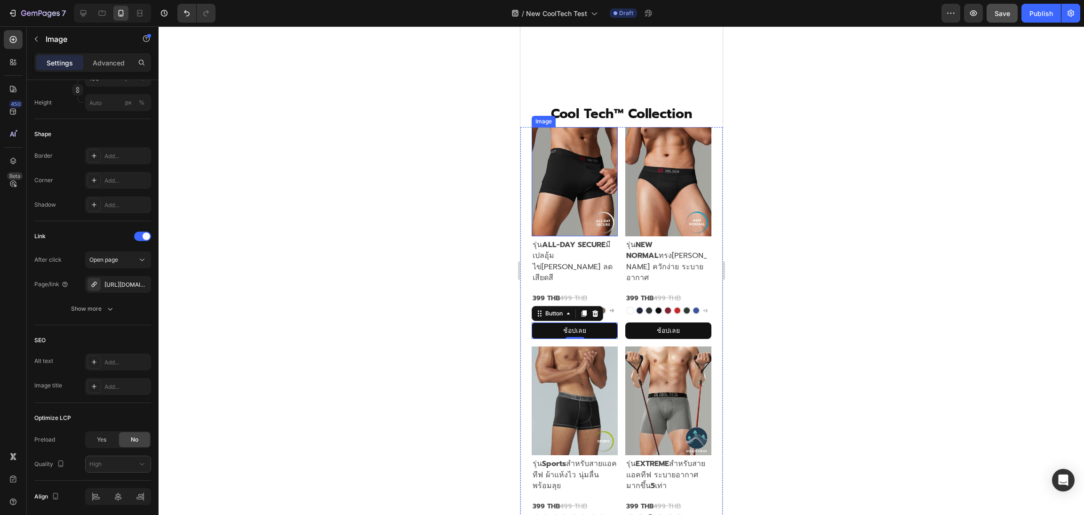
click at [582, 211] on img at bounding box center [574, 181] width 86 height 109
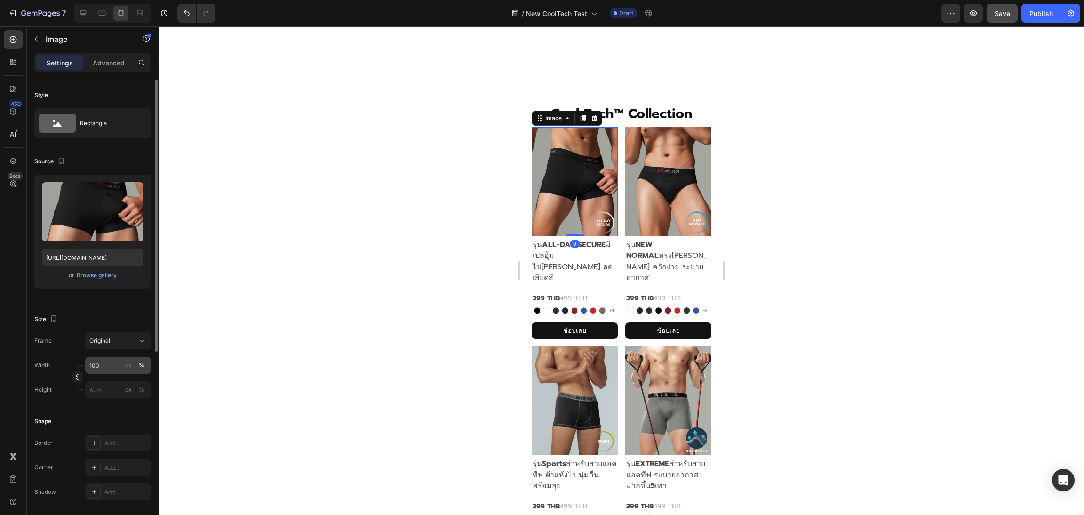
scroll to position [322, 0]
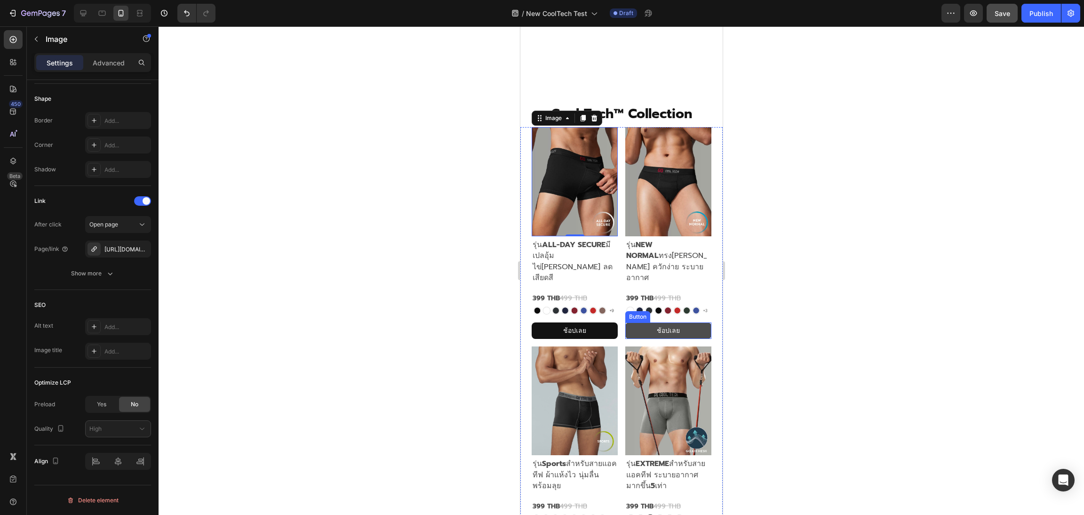
click at [636, 322] on link "ช้อปเลย" at bounding box center [668, 330] width 86 height 16
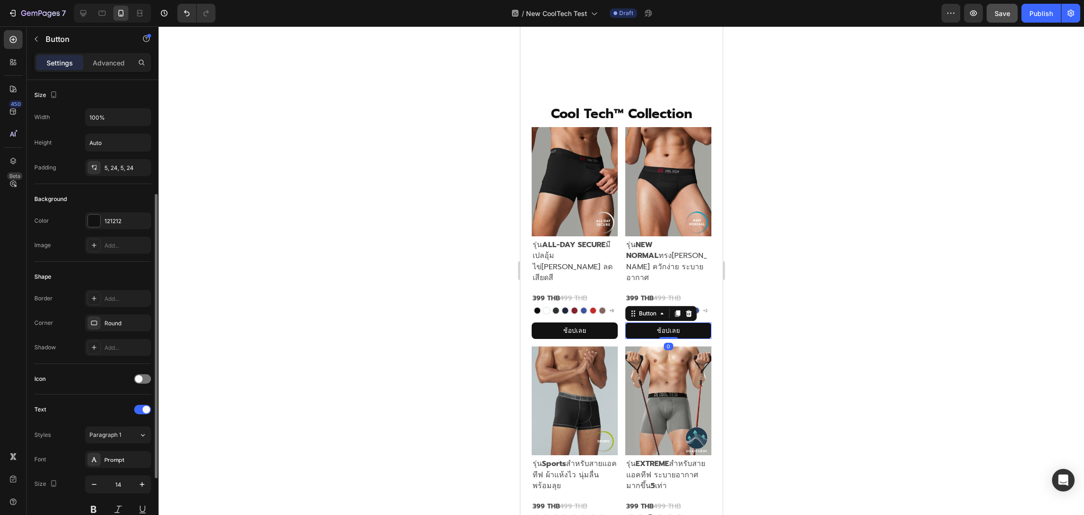
scroll to position [287, 0]
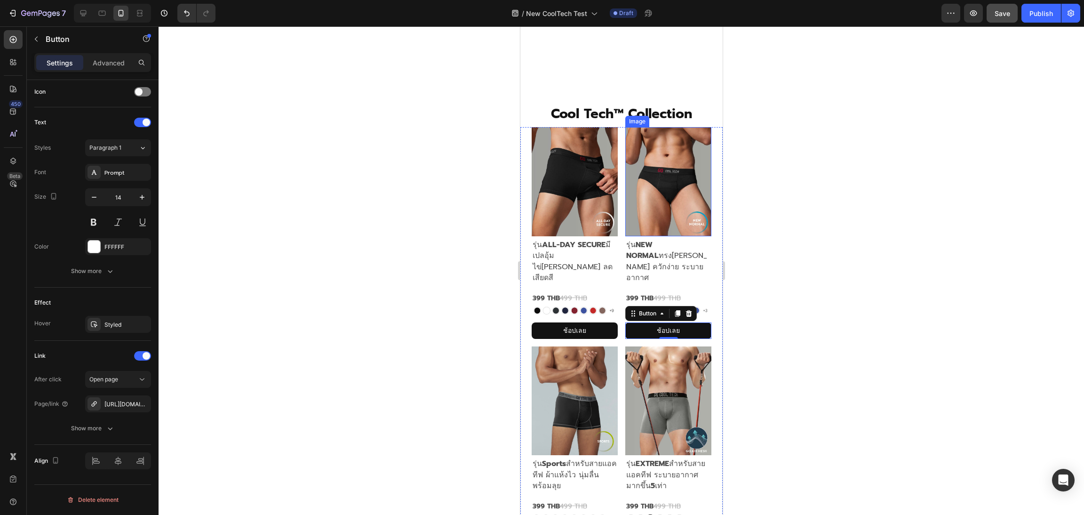
click at [663, 175] on img at bounding box center [668, 181] width 86 height 109
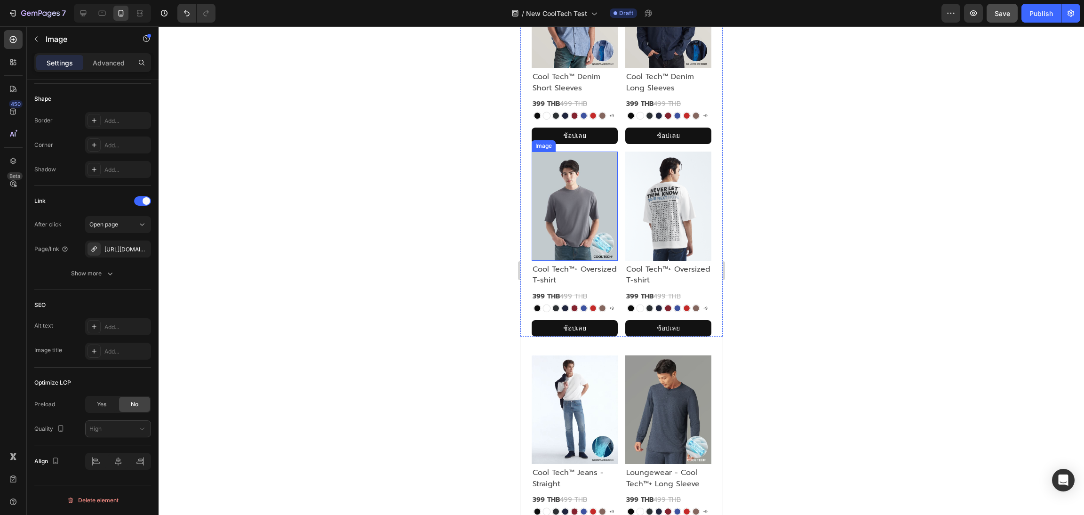
scroll to position [2188, 0]
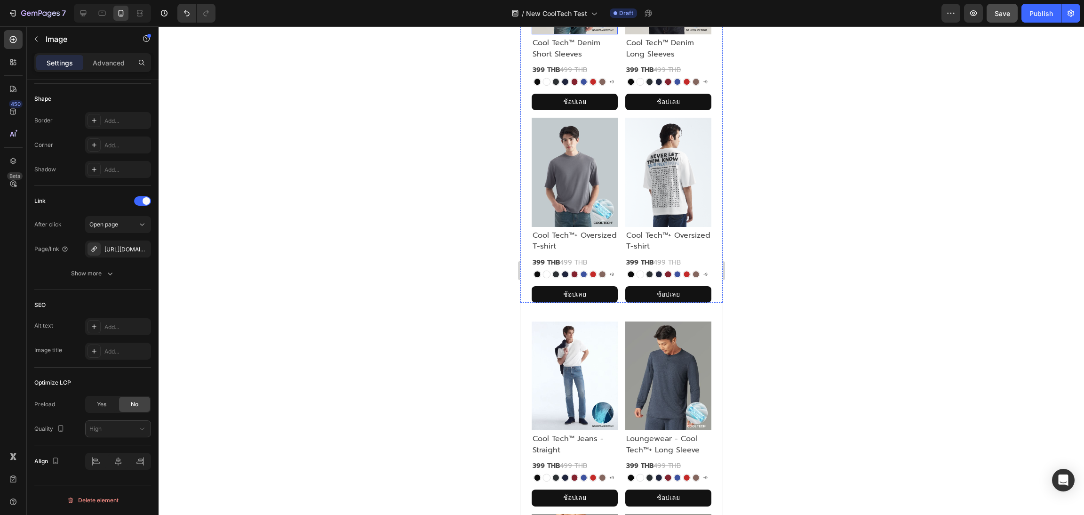
click at [563, 108] on p "ช้อปเลย" at bounding box center [574, 102] width 23 height 12
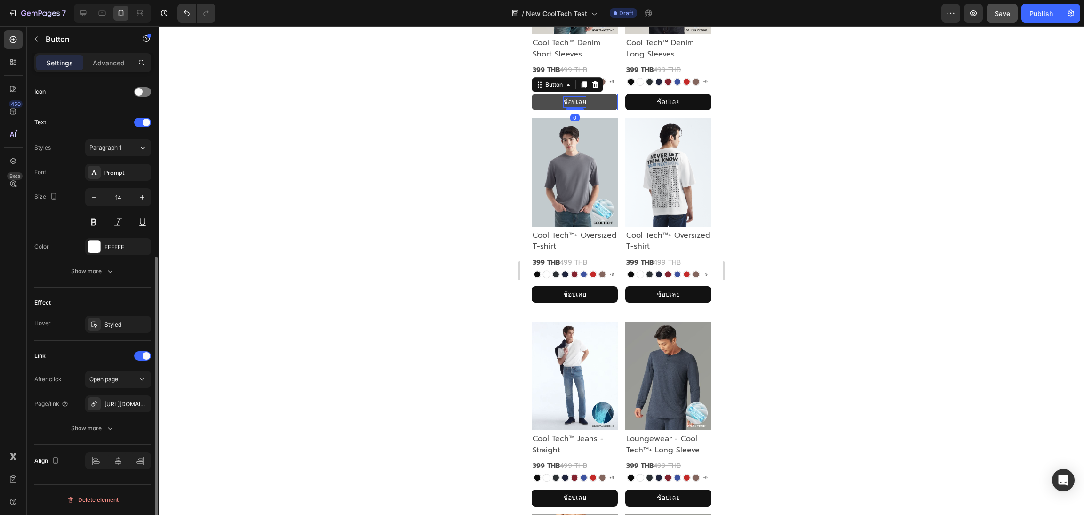
scroll to position [0, 0]
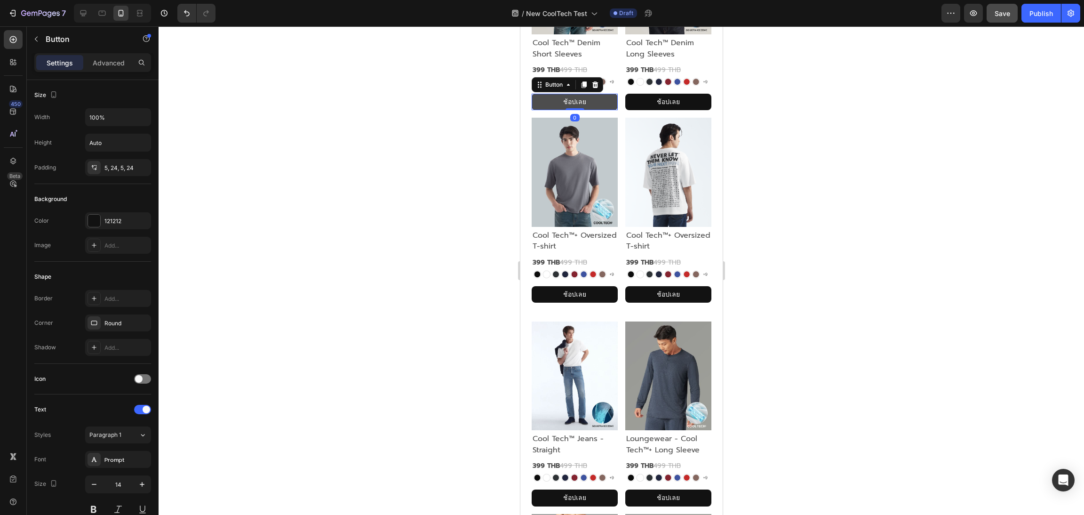
click at [542, 110] on link "ช้อปเลย" at bounding box center [574, 102] width 86 height 16
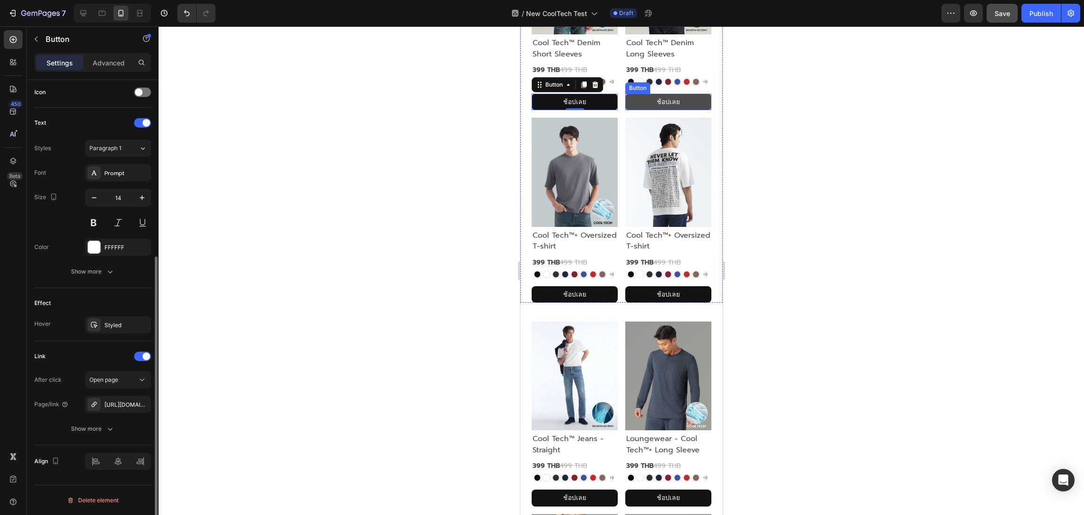
click at [629, 110] on link "ช้อปเลย" at bounding box center [668, 102] width 86 height 16
click at [587, 226] on img at bounding box center [574, 172] width 86 height 109
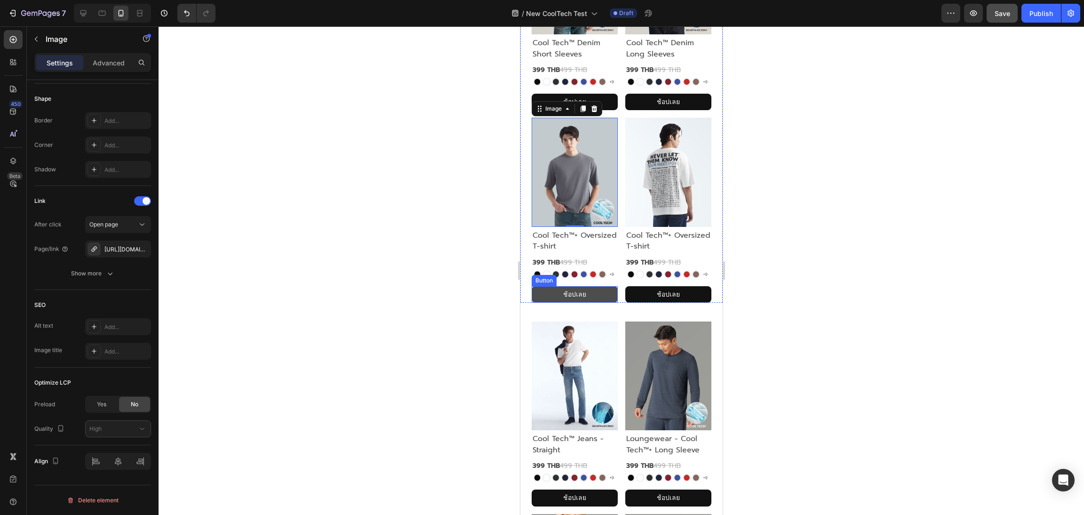
click at [544, 303] on link "ช้อปเลย" at bounding box center [574, 294] width 86 height 16
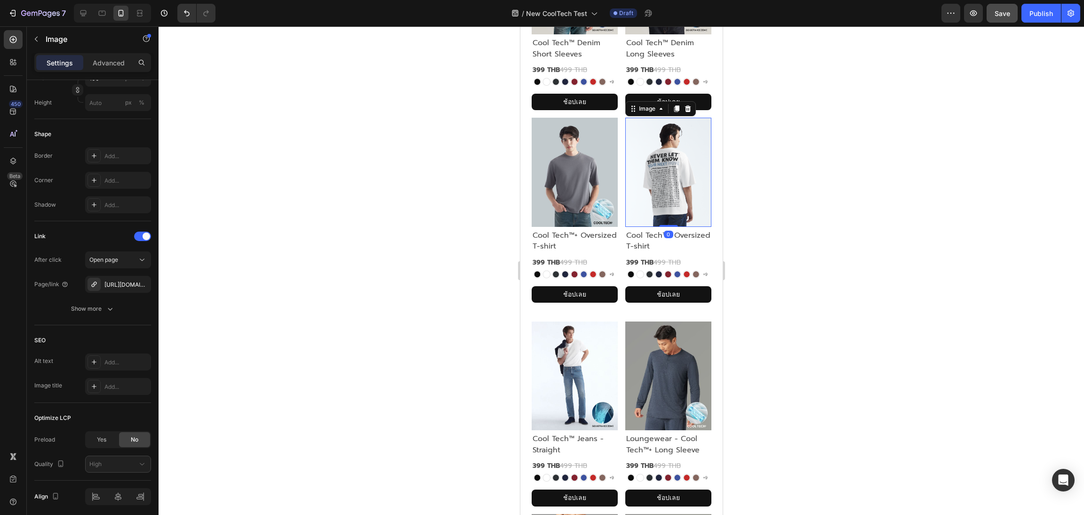
click at [669, 226] on img at bounding box center [668, 172] width 86 height 109
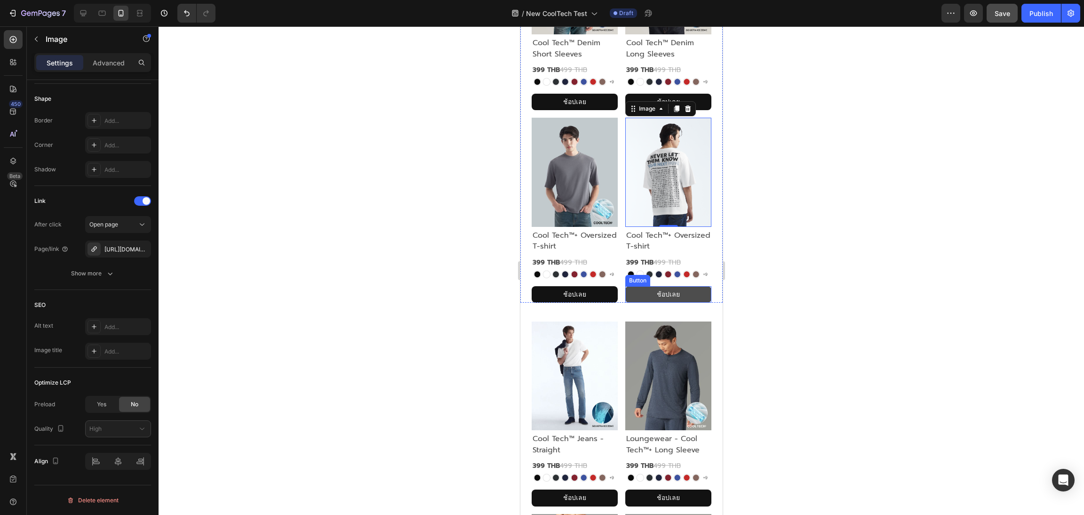
click at [638, 303] on link "ช้อปเลย" at bounding box center [668, 294] width 86 height 16
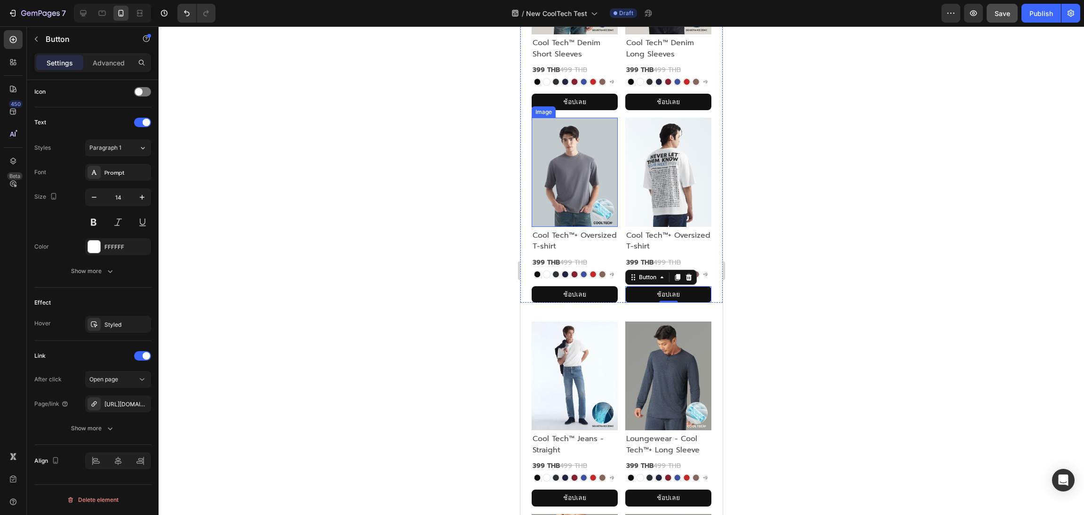
scroll to position [2400, 0]
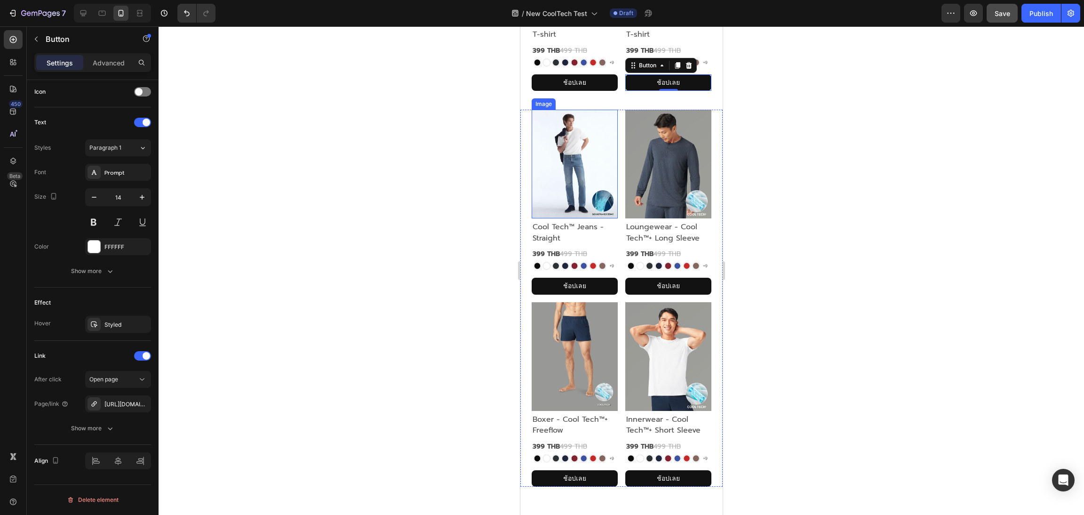
click at [596, 218] on img at bounding box center [574, 164] width 86 height 109
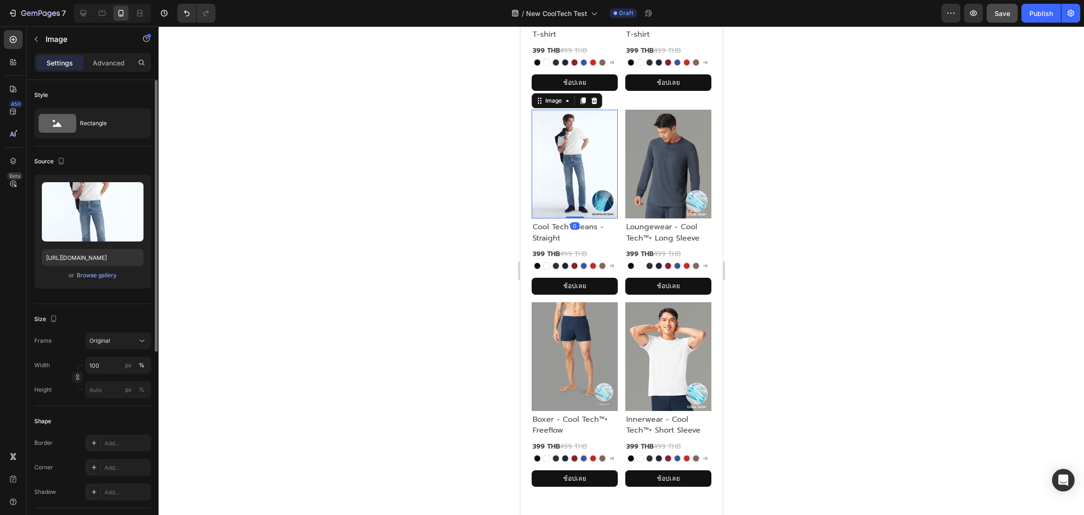
scroll to position [322, 0]
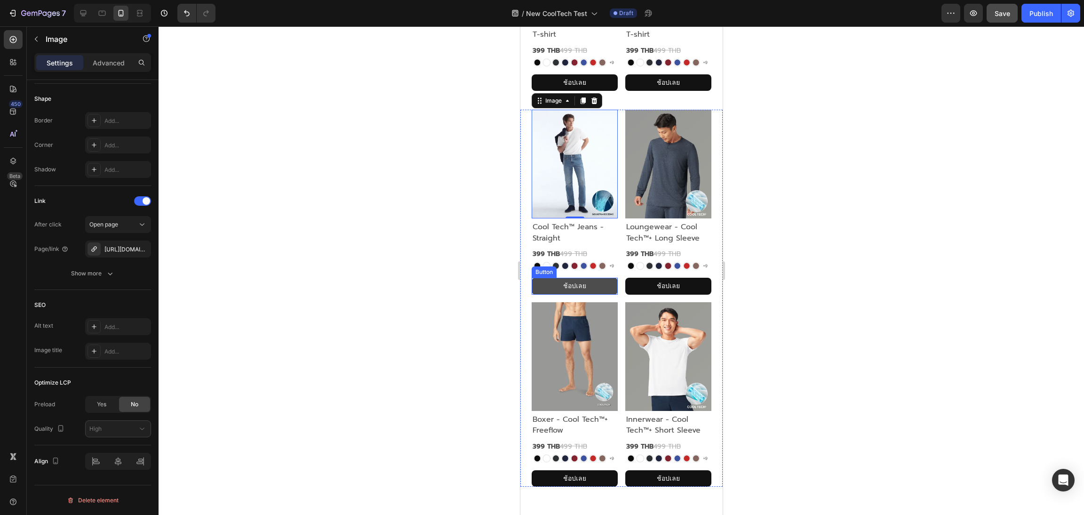
click at [537, 294] on link "ช้อปเลย" at bounding box center [574, 286] width 86 height 16
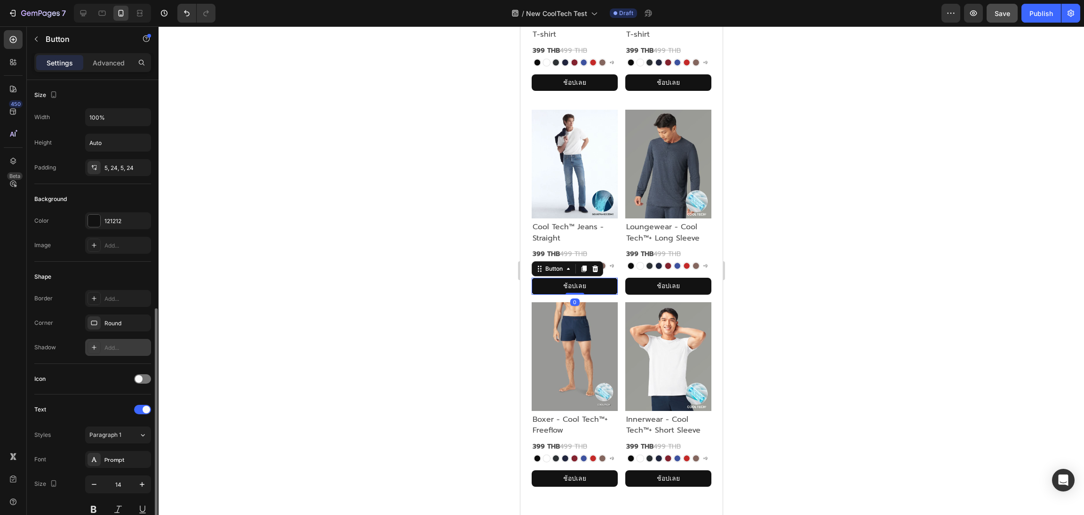
scroll to position [287, 0]
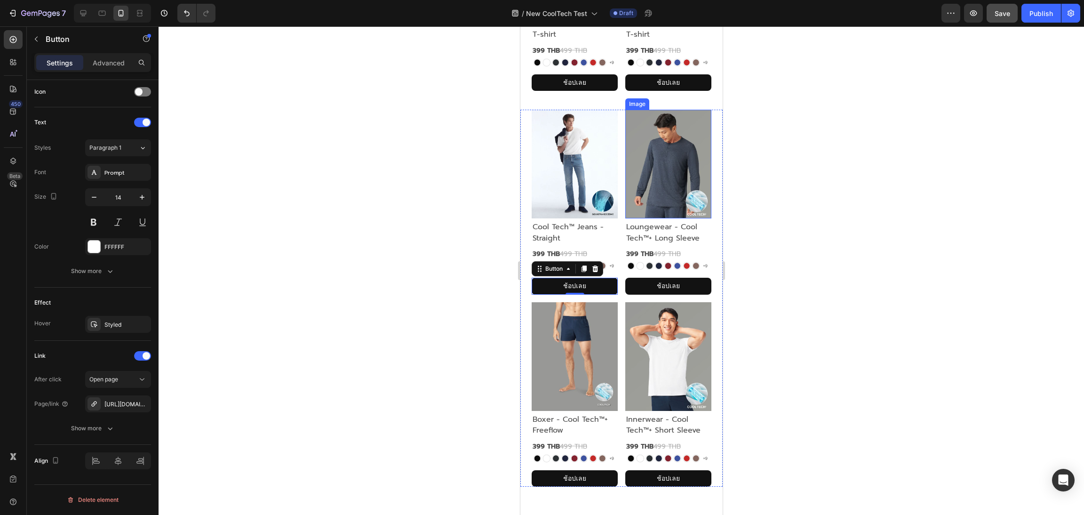
click at [666, 218] on img at bounding box center [668, 164] width 86 height 109
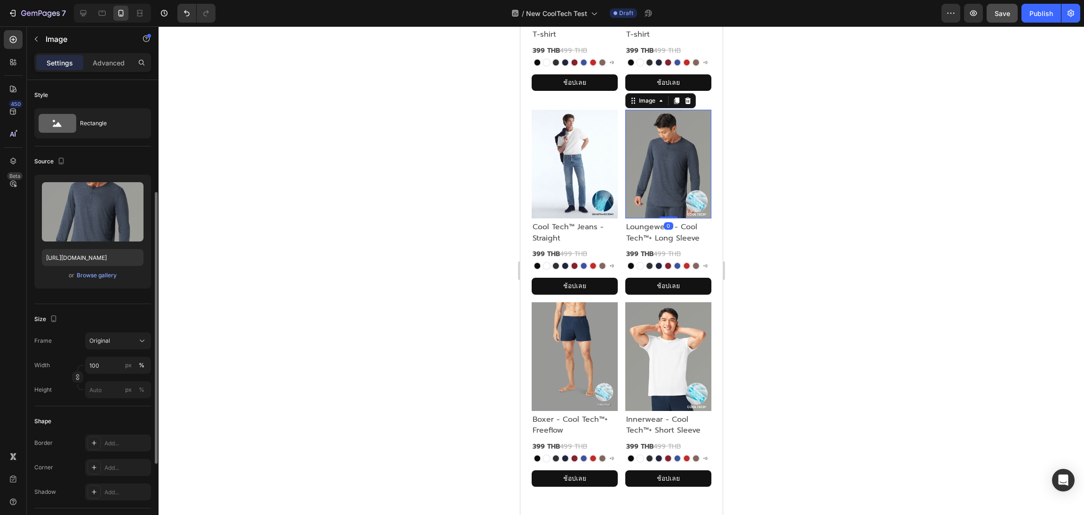
scroll to position [322, 0]
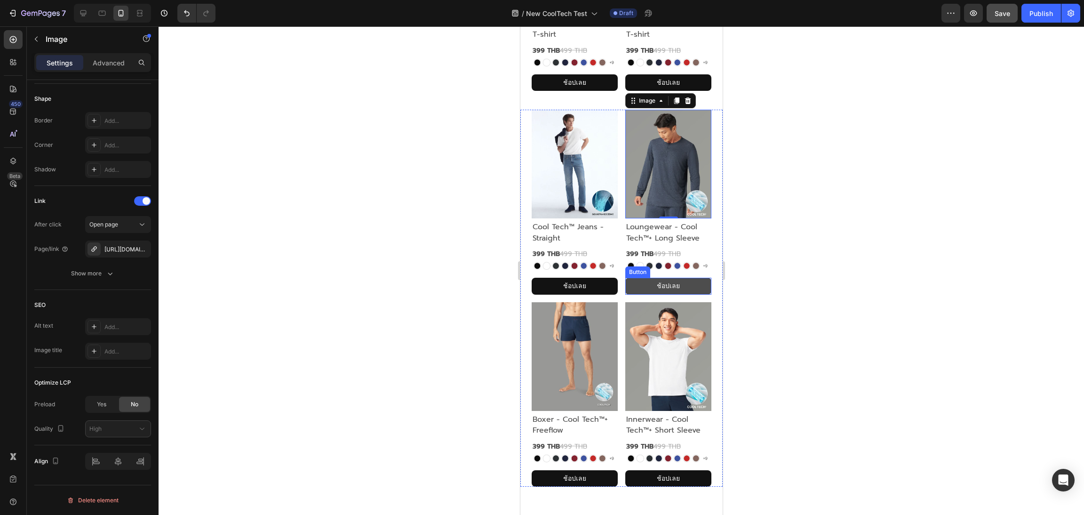
click at [632, 294] on link "ช้อปเลย" at bounding box center [668, 286] width 86 height 16
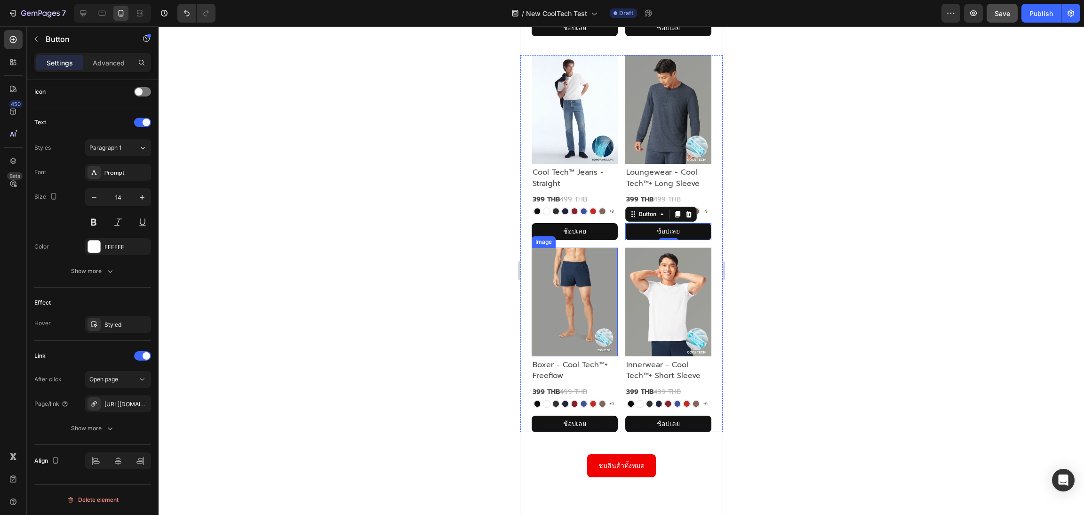
scroll to position [2612, 0]
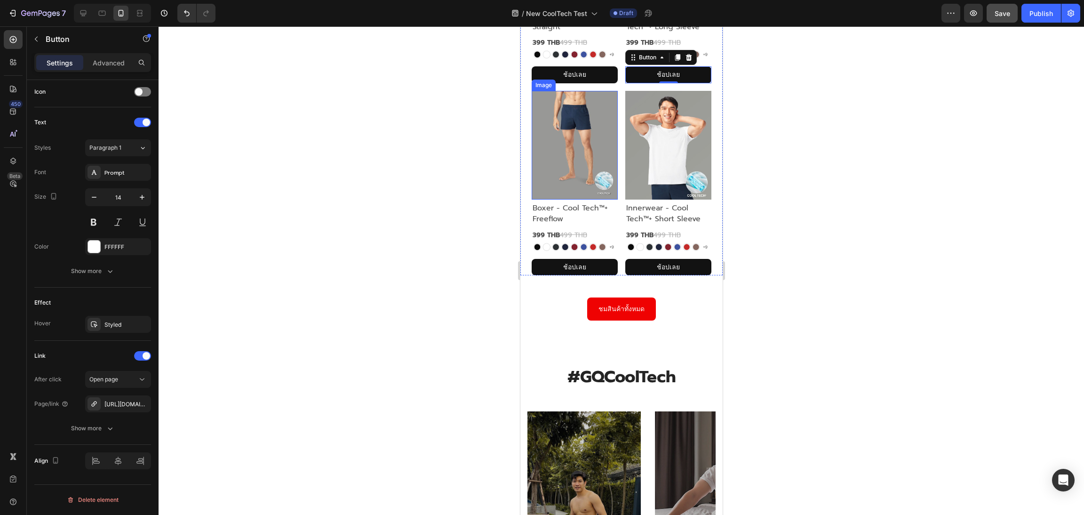
click at [570, 200] on img at bounding box center [574, 145] width 86 height 109
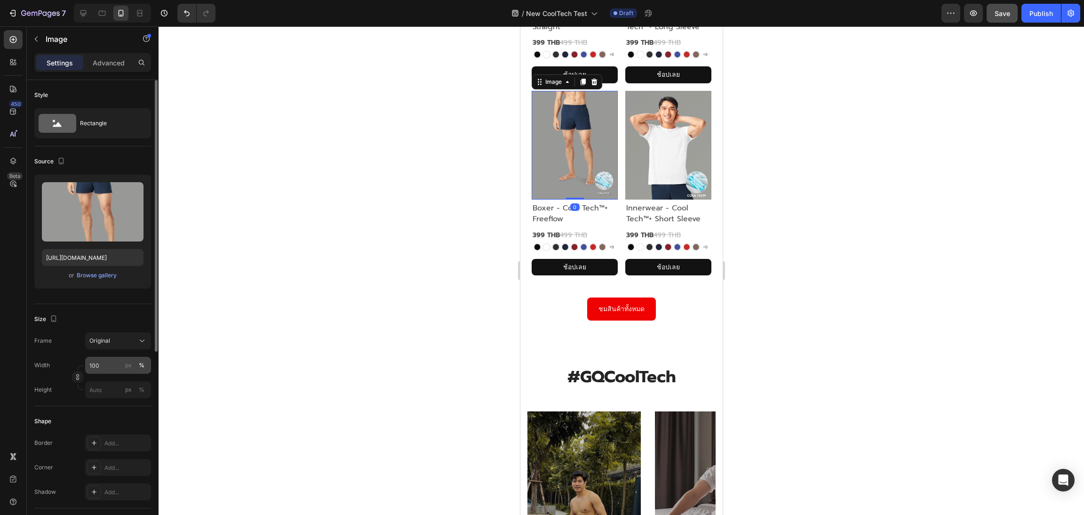
scroll to position [322, 0]
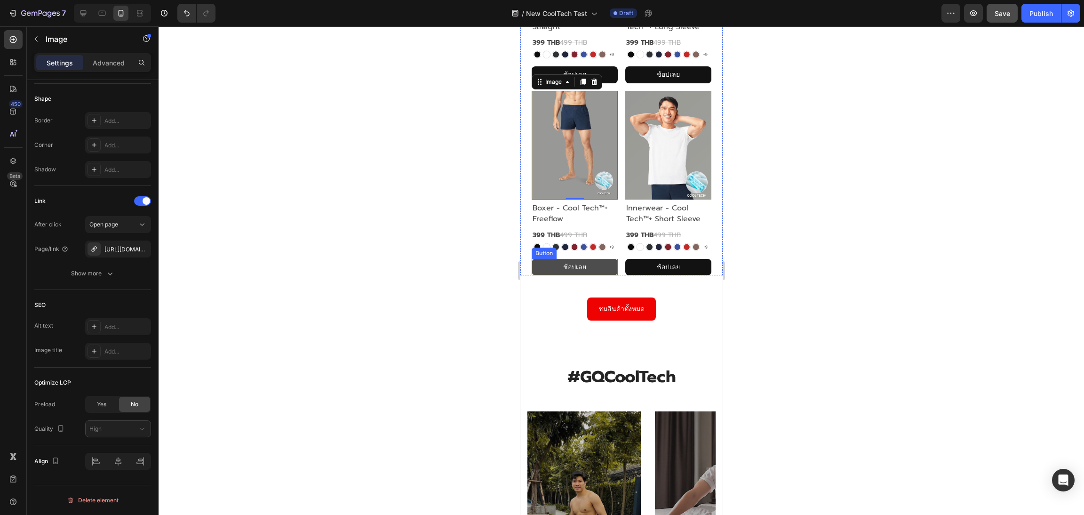
click at [541, 275] on link "ช้อปเลย" at bounding box center [574, 267] width 86 height 16
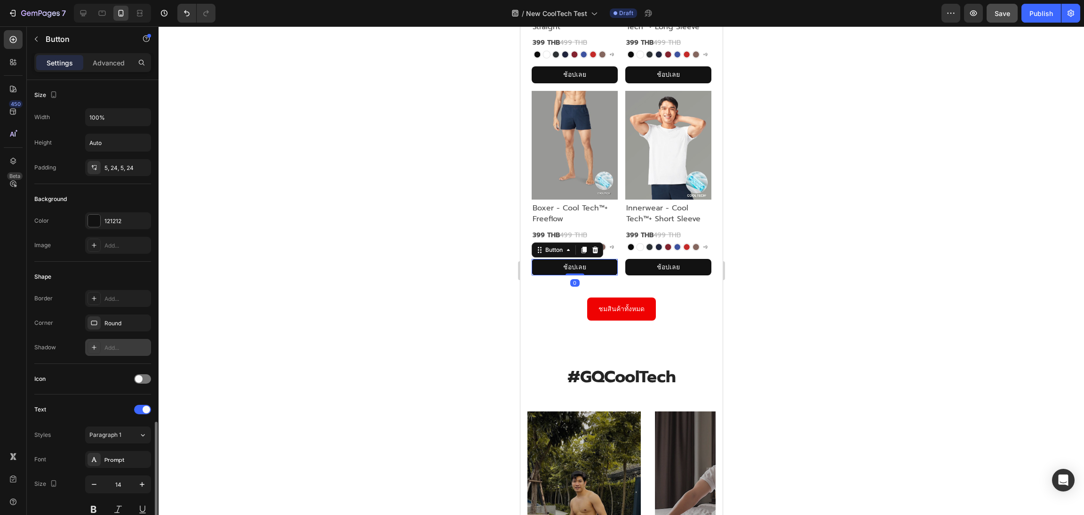
scroll to position [287, 0]
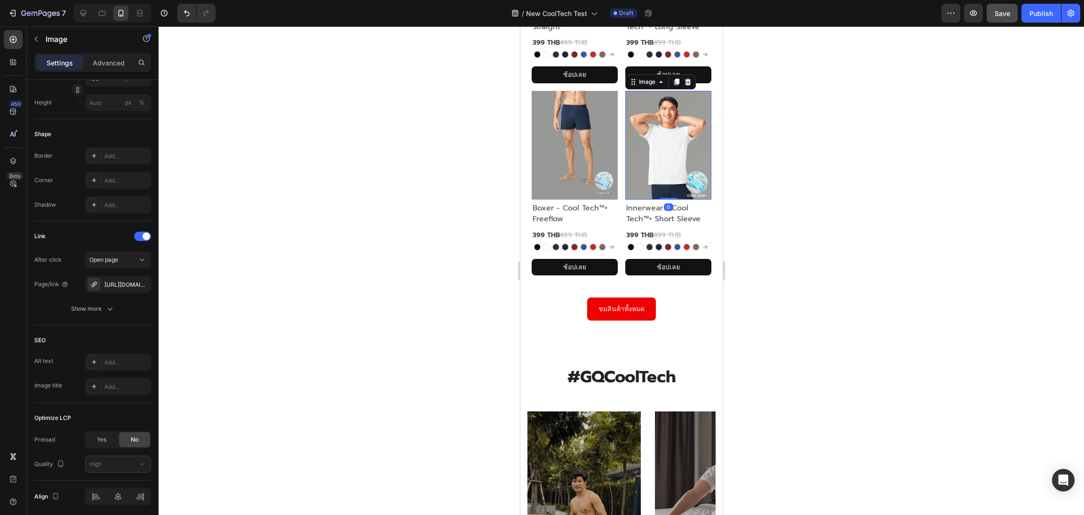
click at [680, 200] on img at bounding box center [668, 145] width 86 height 109
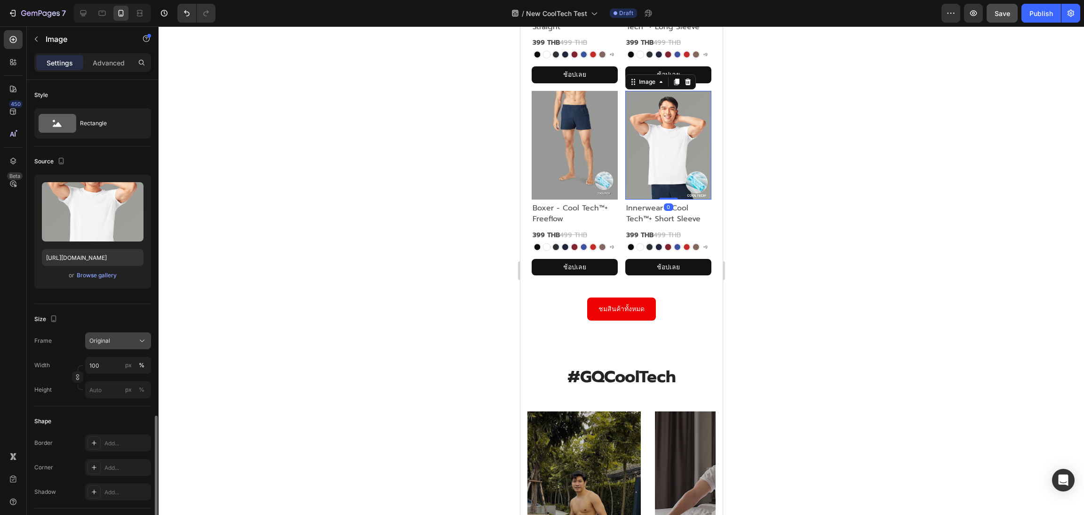
scroll to position [322, 0]
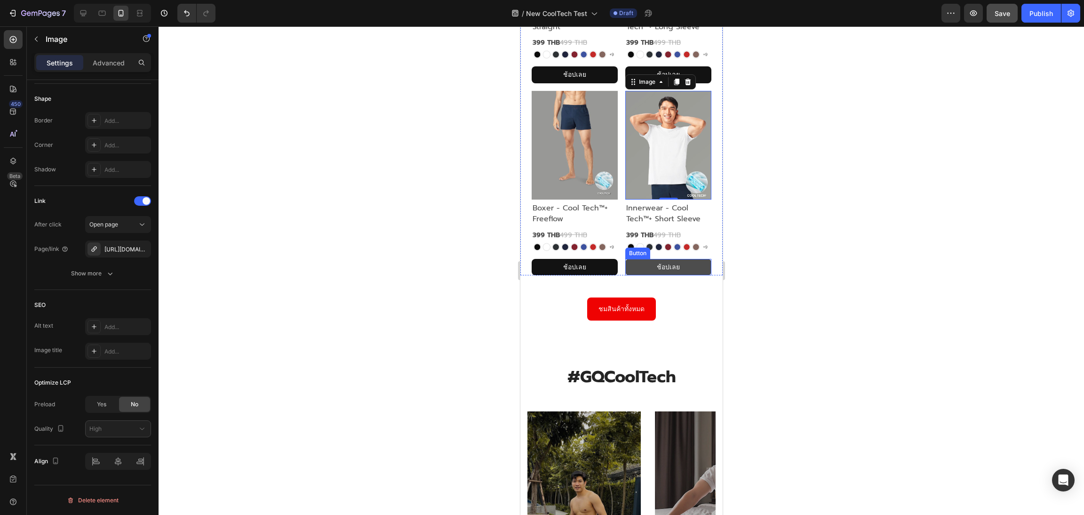
click at [627, 275] on link "ช้อปเลย" at bounding box center [668, 267] width 86 height 16
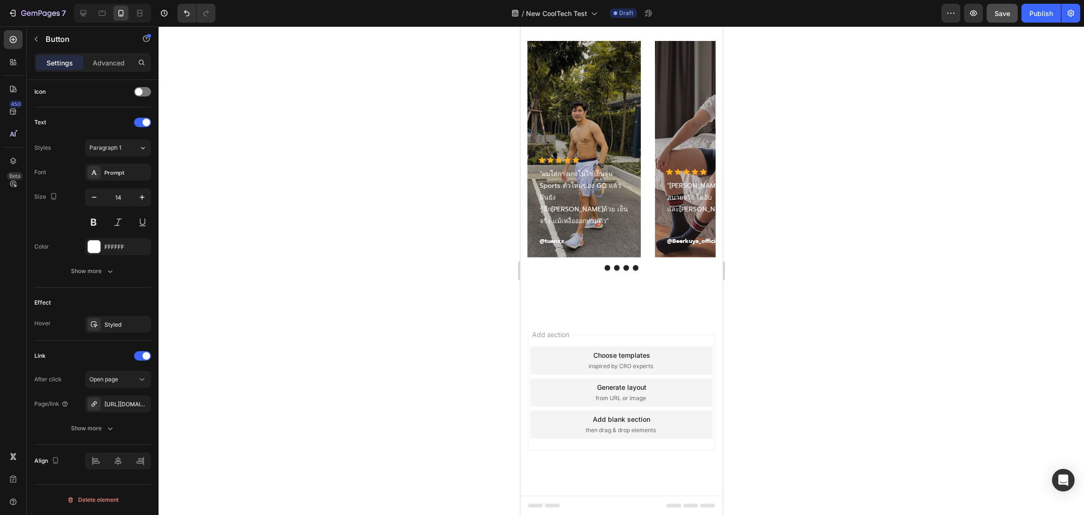
scroll to position [2725, 0]
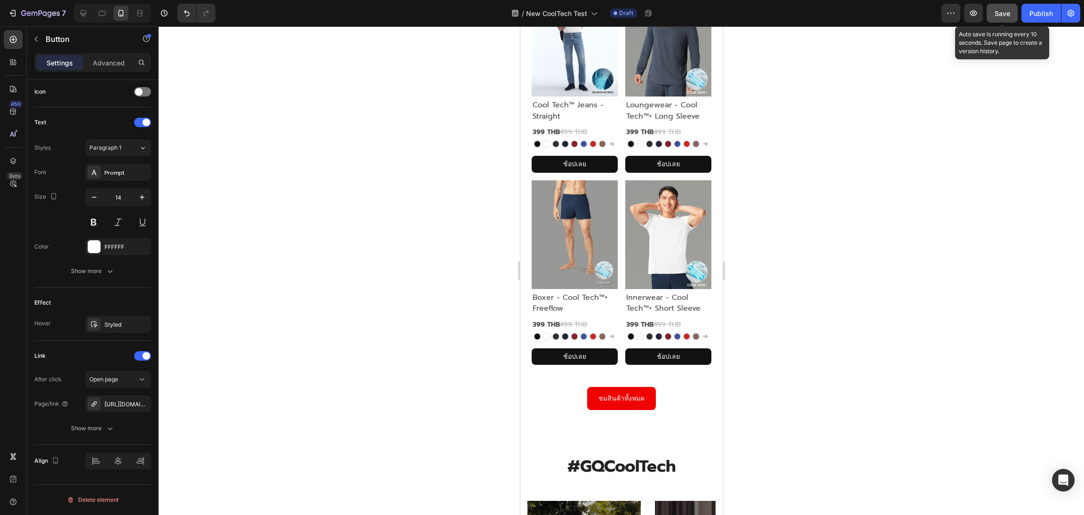
click at [1006, 14] on span "Save" at bounding box center [1003, 13] width 16 height 8
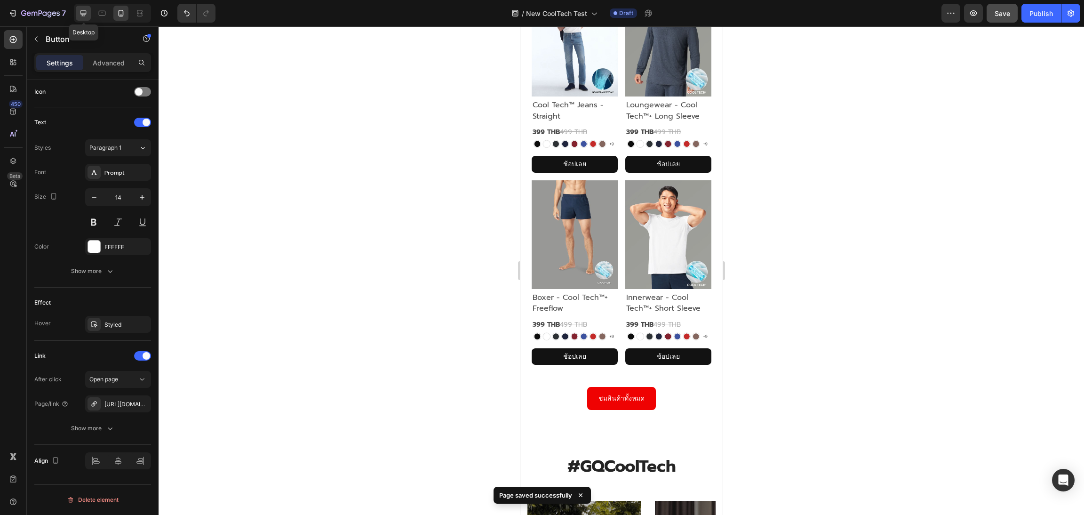
click at [84, 15] on icon at bounding box center [83, 13] width 6 height 6
type input "16"
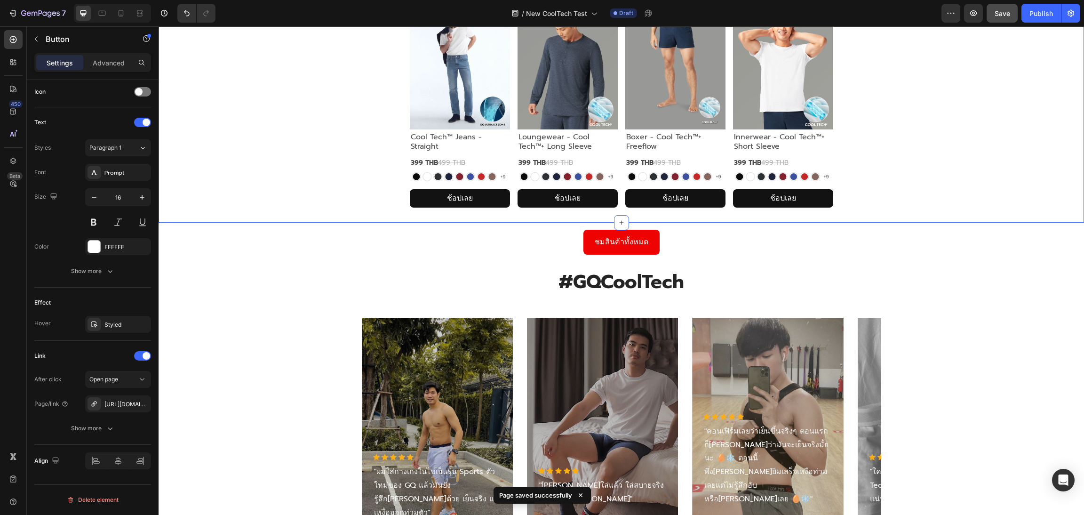
scroll to position [1752, 0]
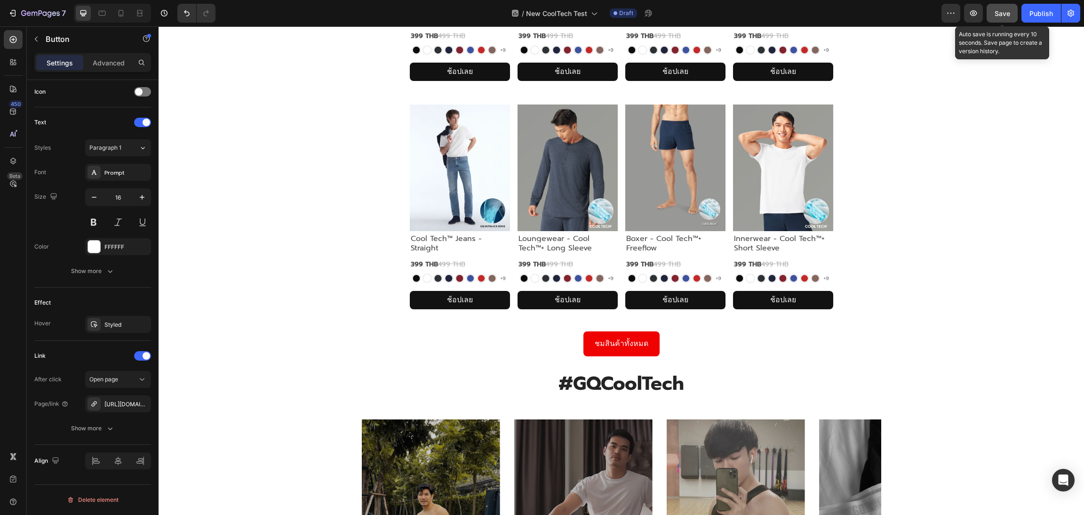
click at [998, 16] on span "Save" at bounding box center [1003, 13] width 16 height 8
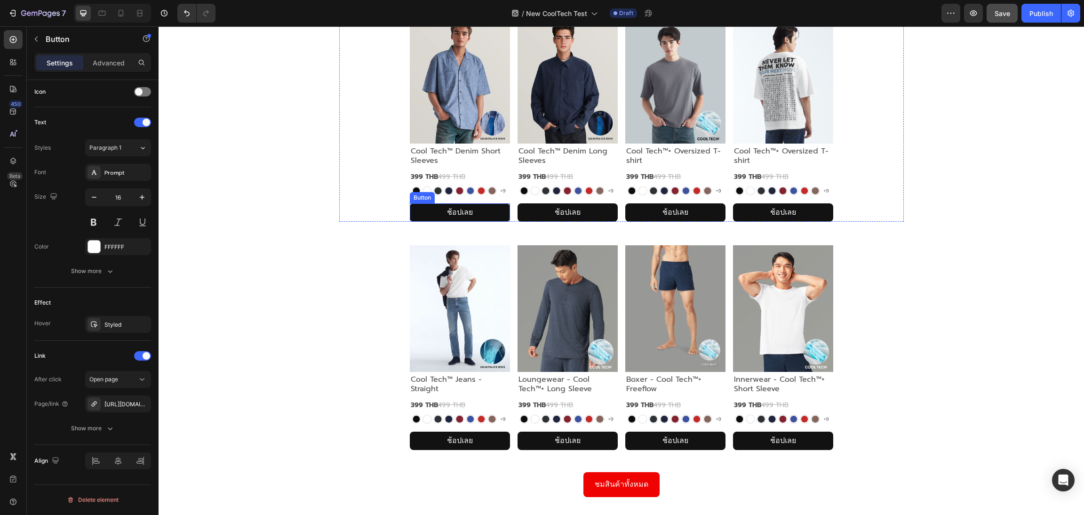
scroll to position [1470, 0]
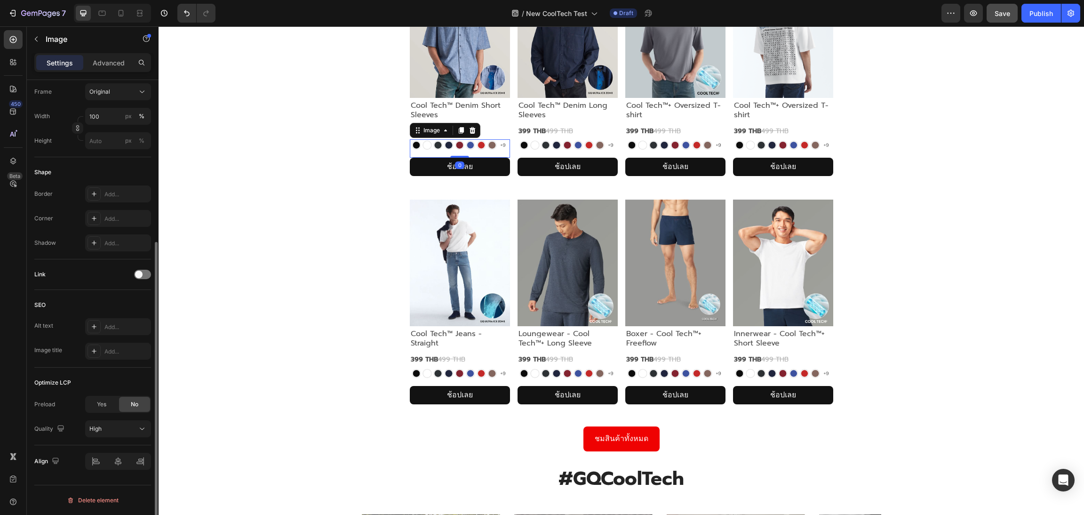
click at [481, 141] on img at bounding box center [460, 144] width 100 height 11
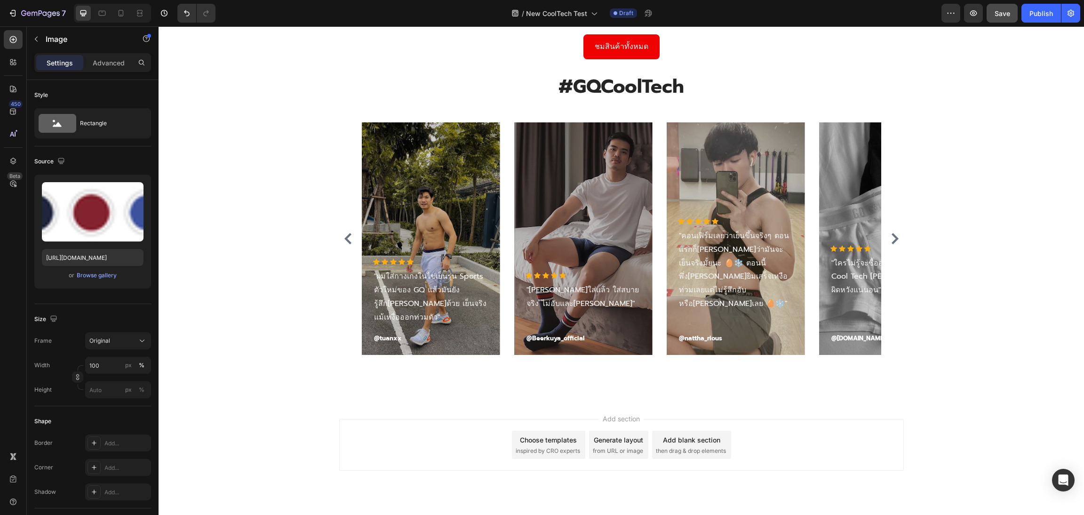
scroll to position [1880, 0]
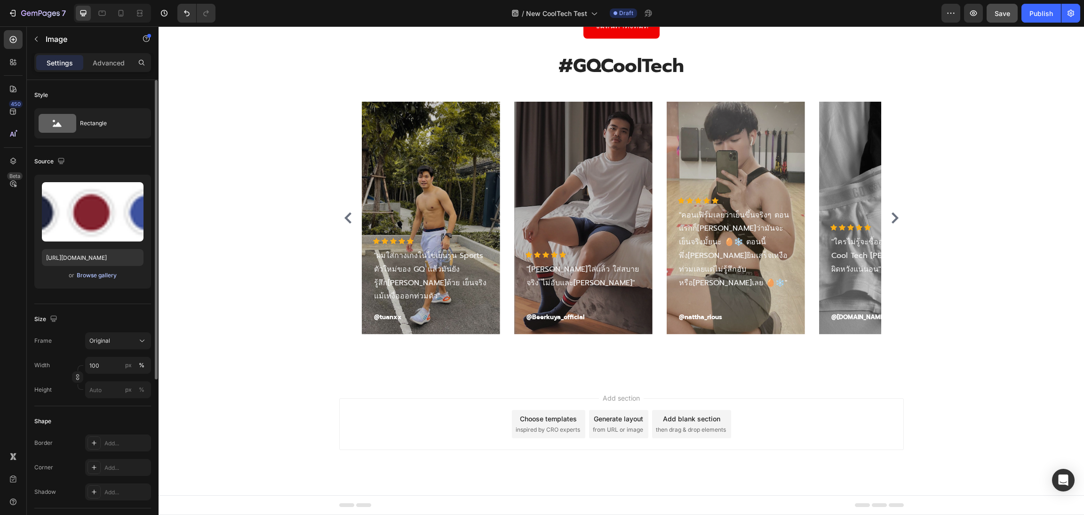
click at [91, 276] on div "Browse gallery" at bounding box center [97, 275] width 40 height 8
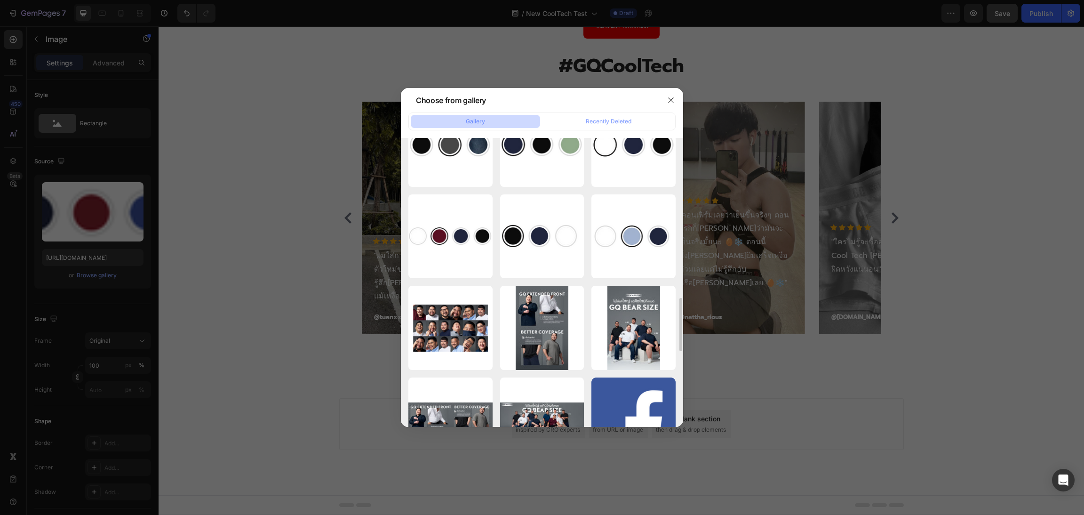
scroll to position [585, 0]
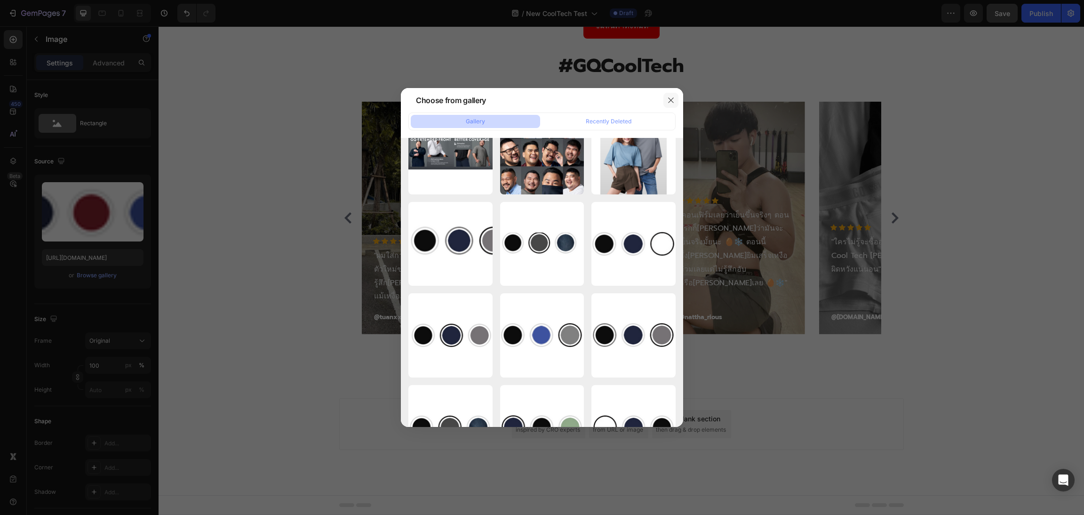
click at [673, 103] on icon "button" at bounding box center [671, 100] width 8 height 8
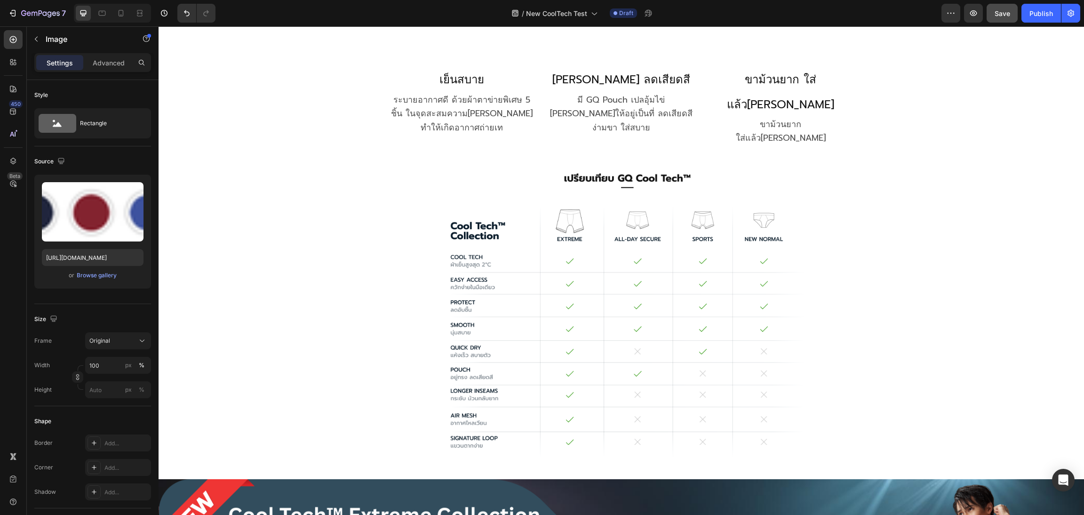
scroll to position [962, 0]
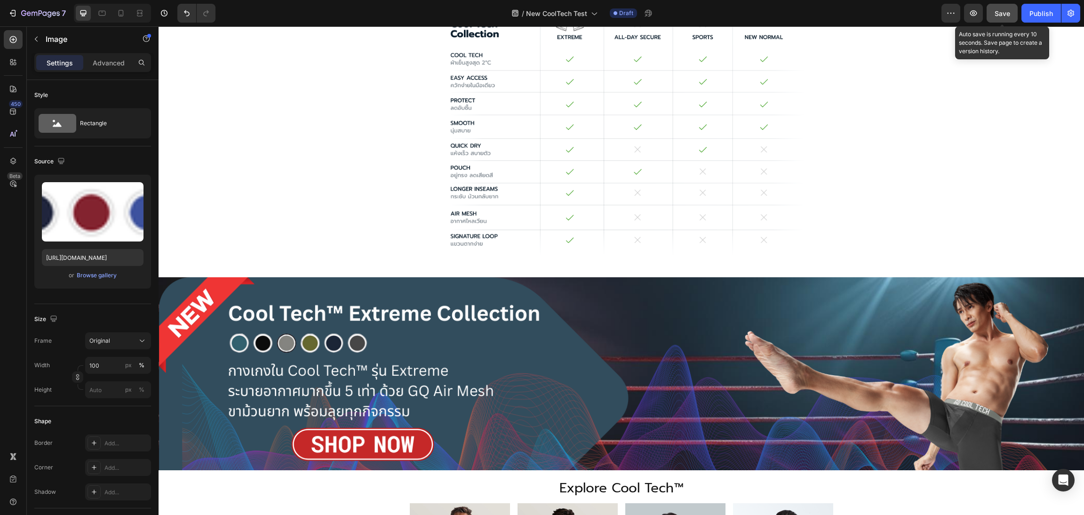
click at [995, 12] on span "Save" at bounding box center [1003, 13] width 16 height 8
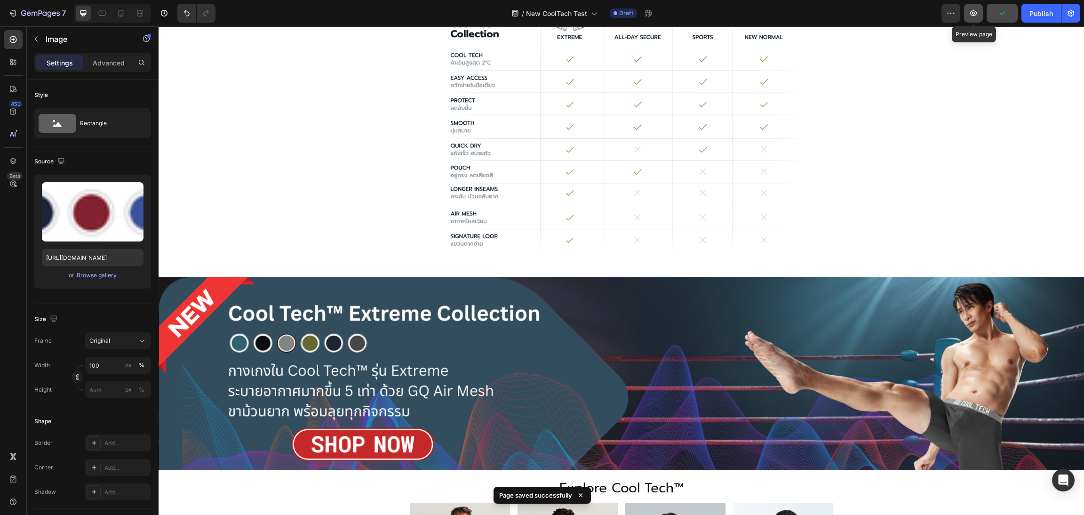
click at [970, 12] on icon "button" at bounding box center [973, 12] width 9 height 9
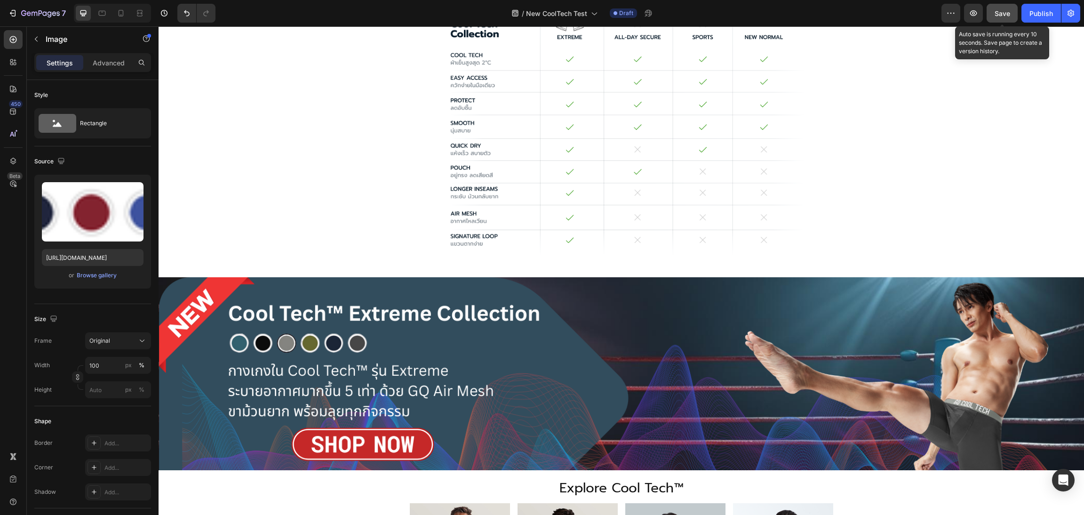
click at [993, 13] on button "Save" at bounding box center [1002, 13] width 31 height 19
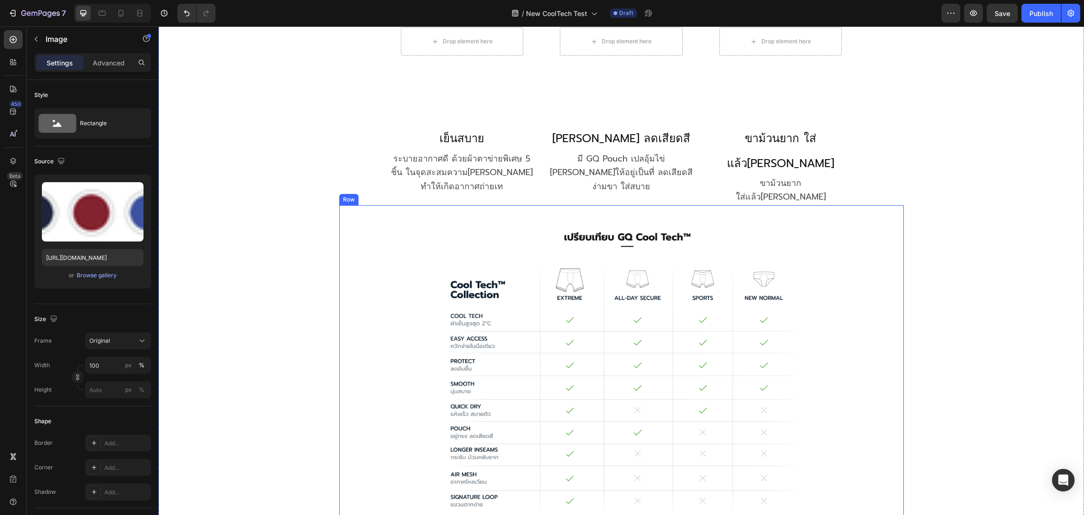
scroll to position [539, 0]
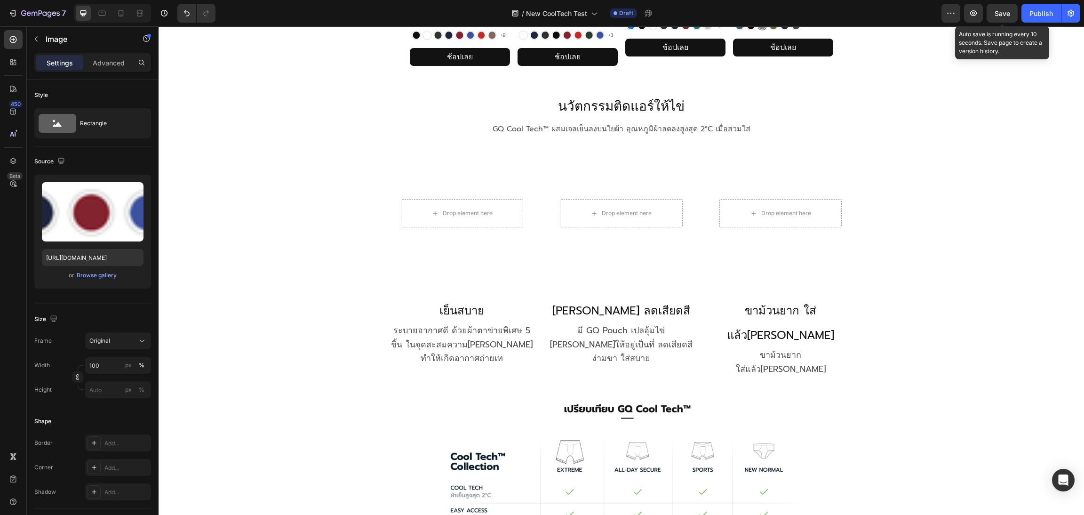
click at [1007, 16] on span "Save" at bounding box center [1003, 13] width 16 height 8
click at [1006, 14] on span "Save" at bounding box center [1003, 13] width 16 height 8
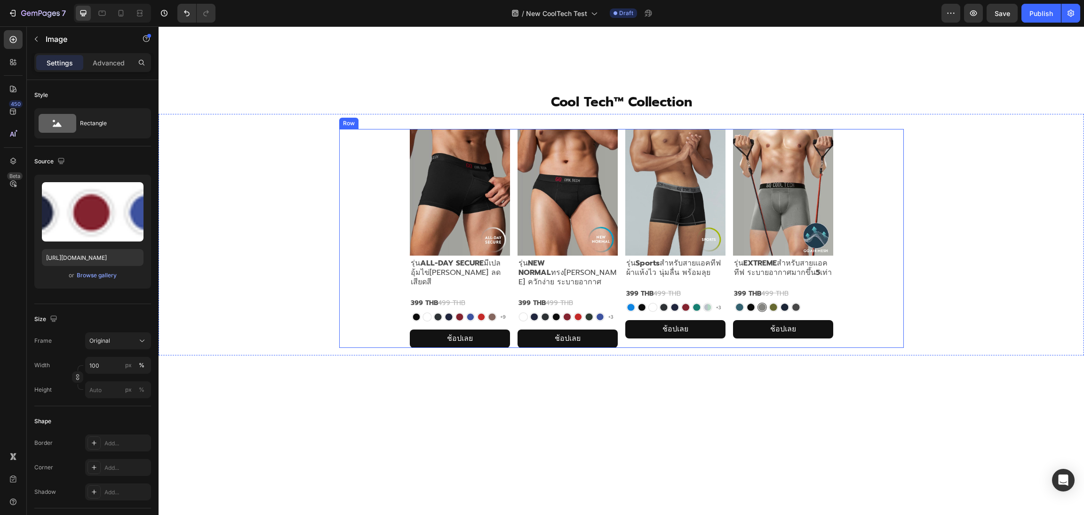
scroll to position [45, 0]
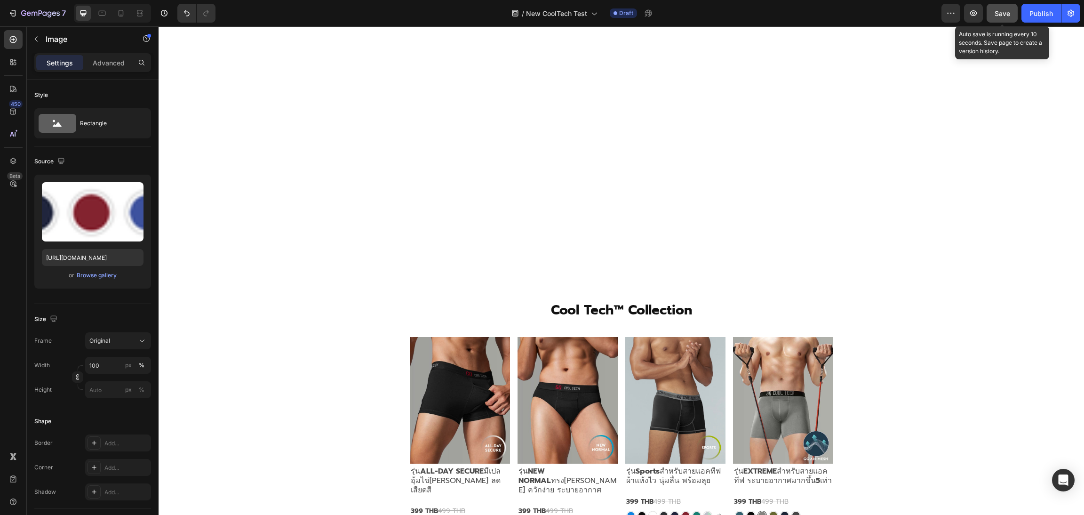
click at [1011, 15] on button "Save" at bounding box center [1002, 13] width 31 height 19
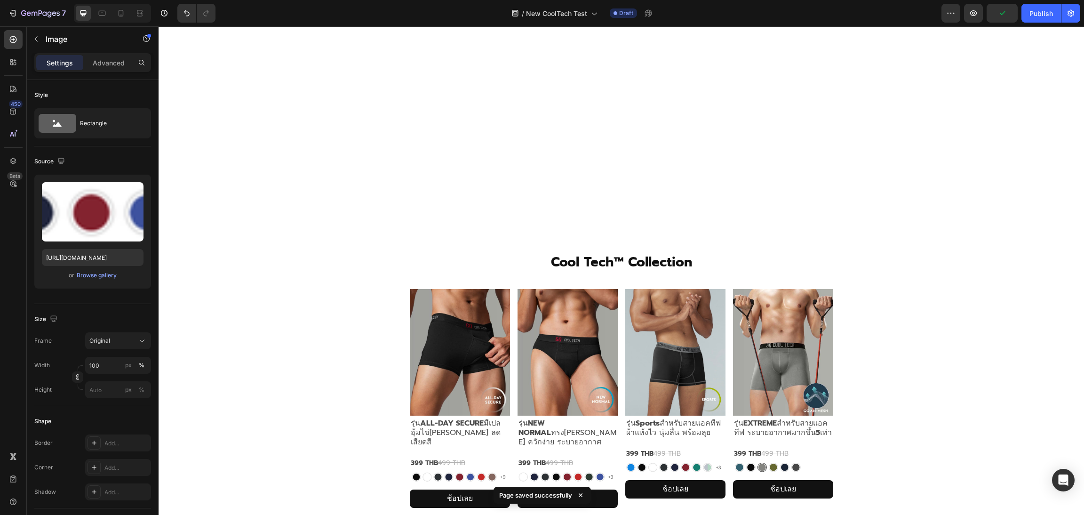
scroll to position [186, 0]
